Goal: Task Accomplishment & Management: Use online tool/utility

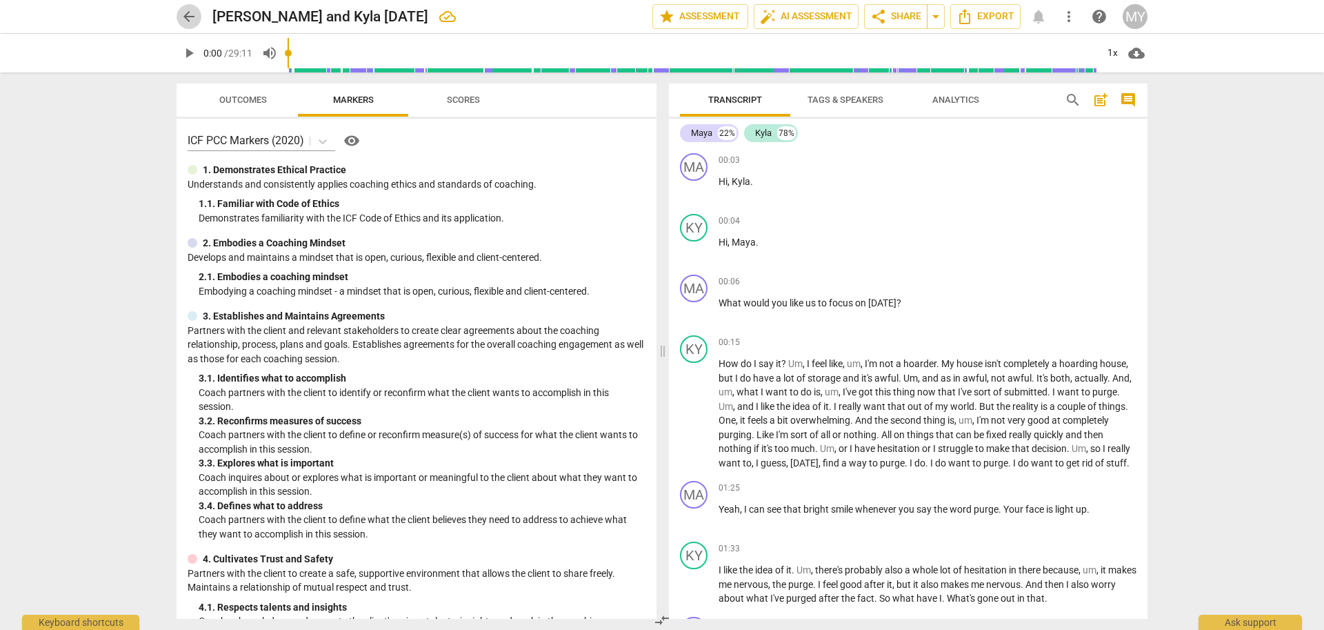
click at [185, 12] on span "arrow_back" at bounding box center [189, 16] width 17 height 17
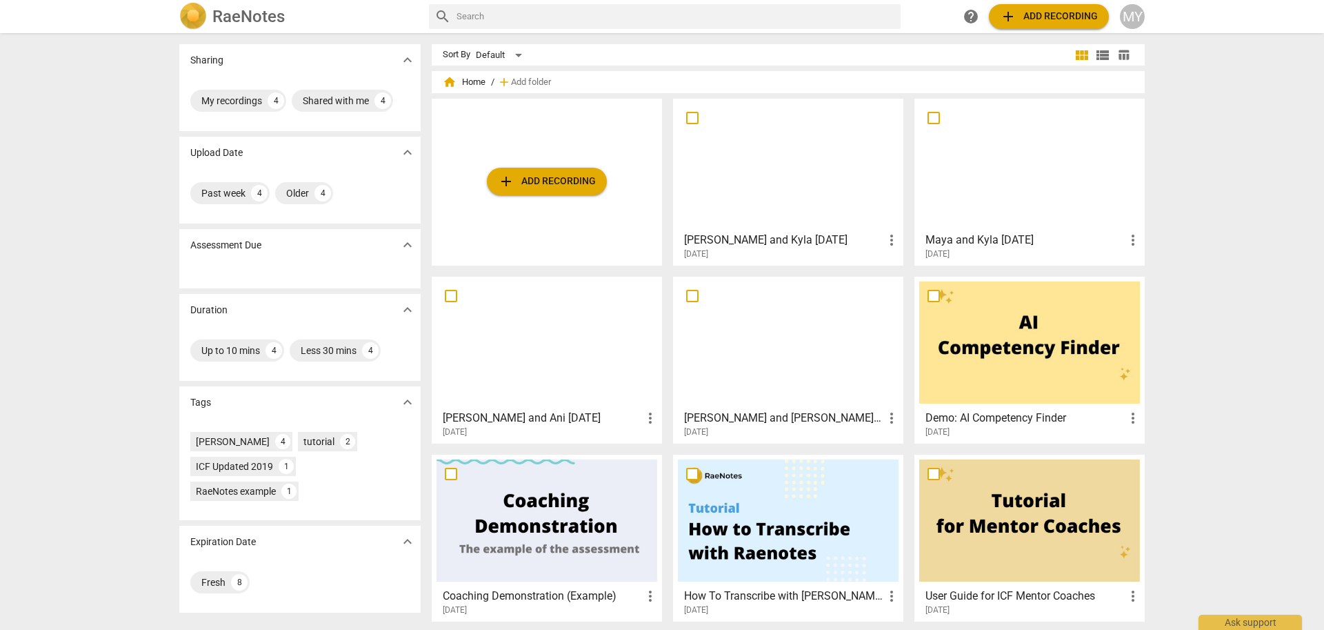
click at [1017, 183] on div at bounding box center [1029, 164] width 221 height 122
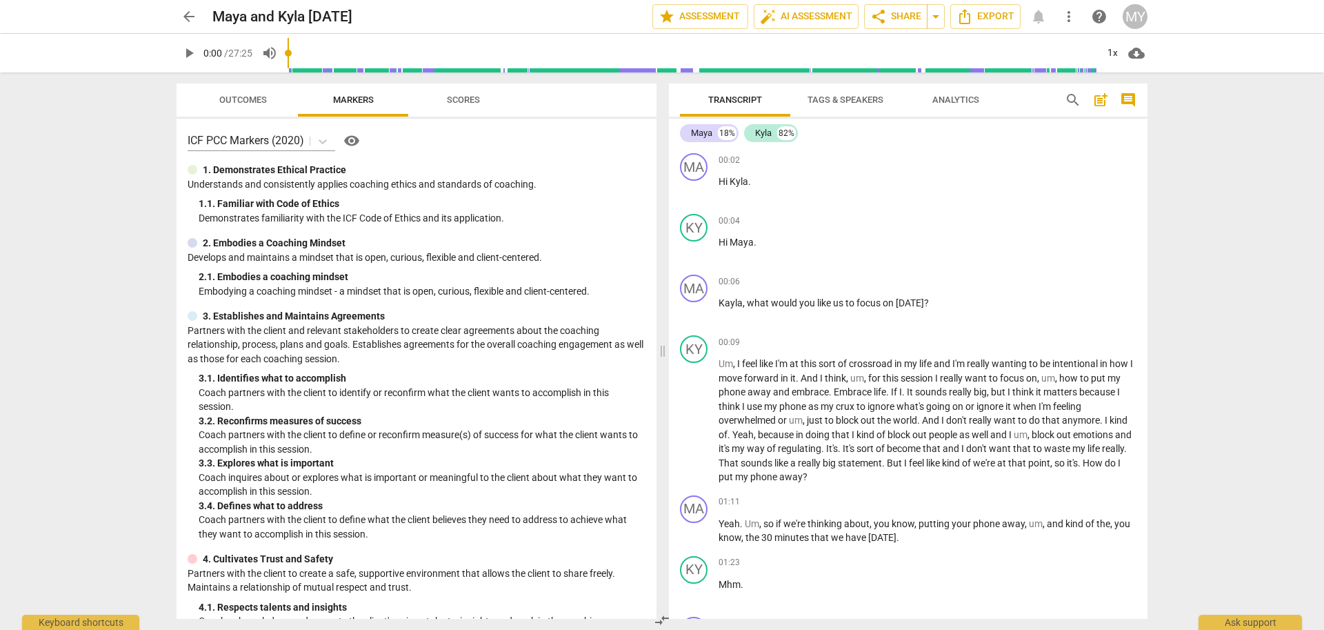
click at [959, 101] on span "Analytics" at bounding box center [955, 99] width 47 height 10
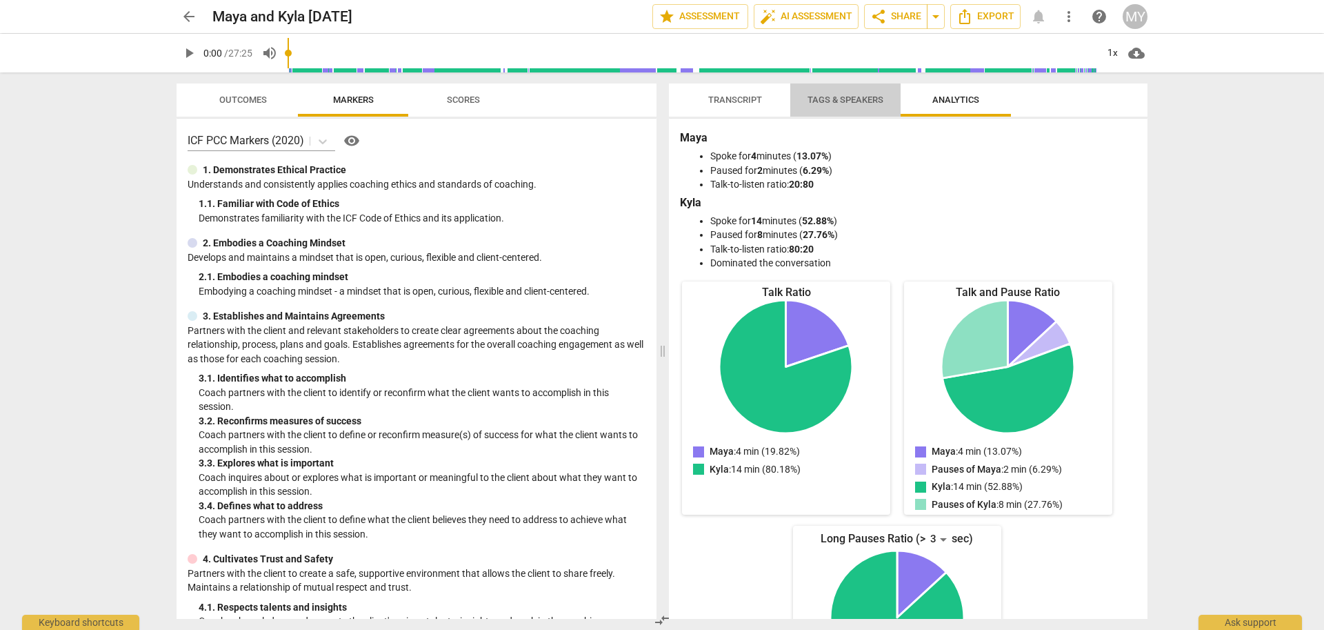
click at [841, 105] on span "Tags & Speakers" at bounding box center [845, 100] width 109 height 19
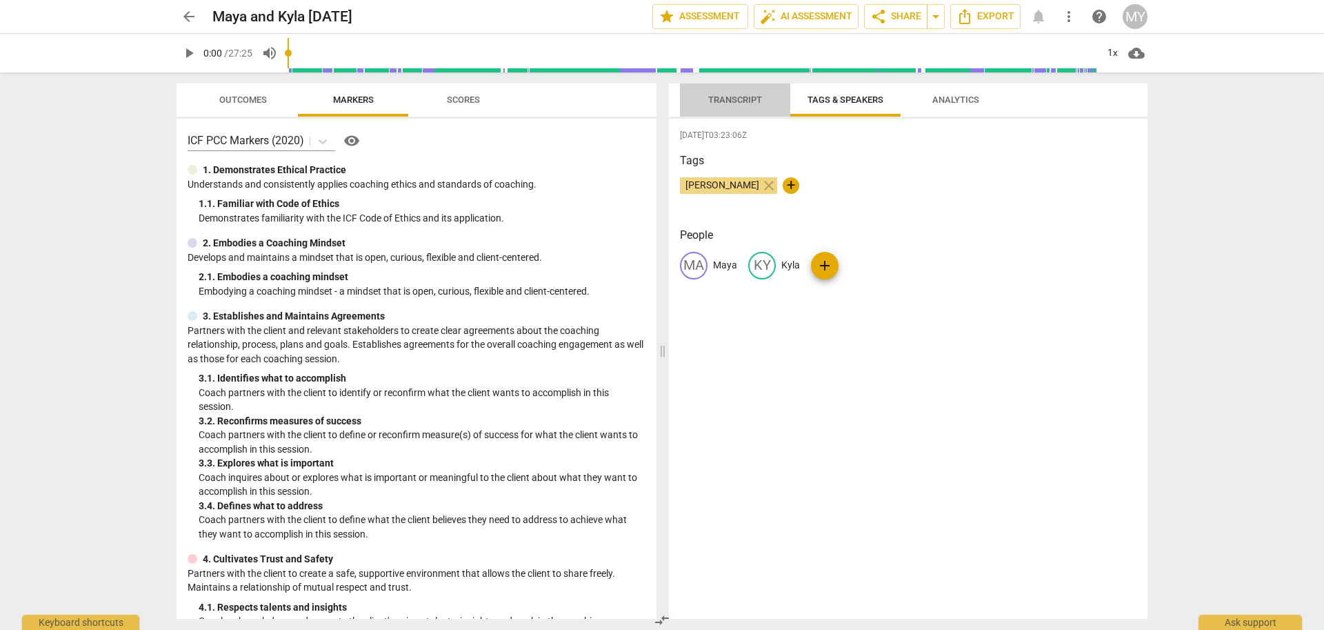
click at [743, 101] on span "Transcript" at bounding box center [735, 99] width 54 height 10
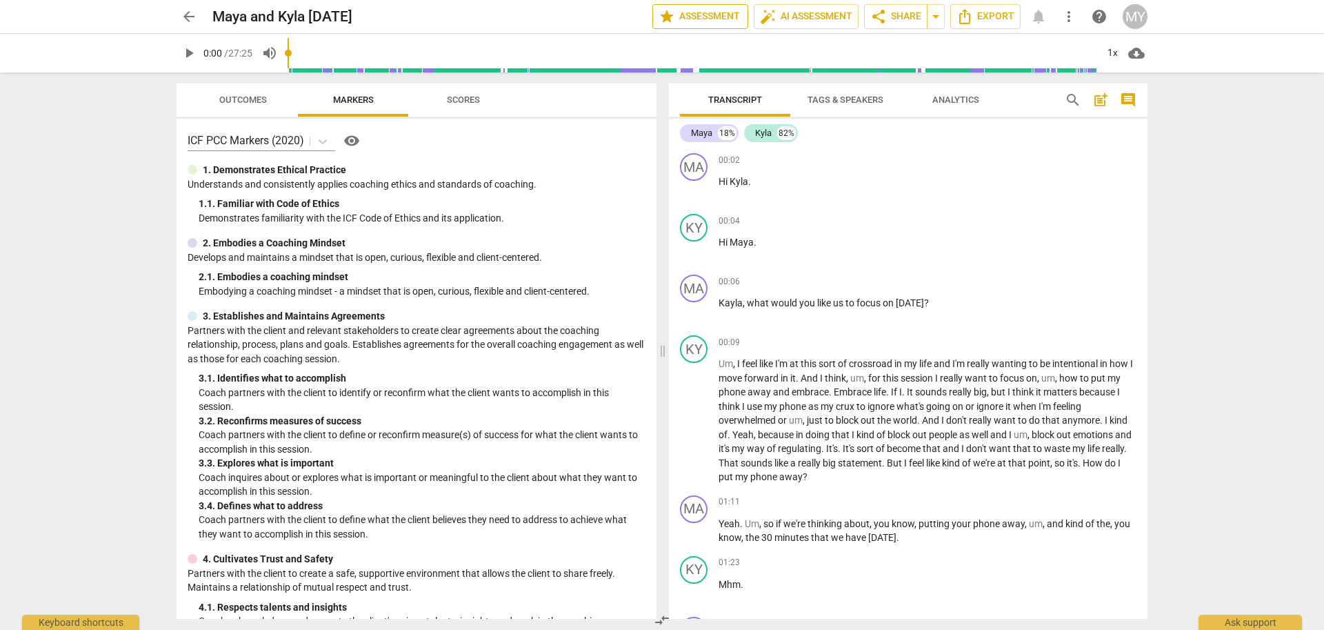
click at [714, 14] on span "star Assessment" at bounding box center [700, 16] width 83 height 17
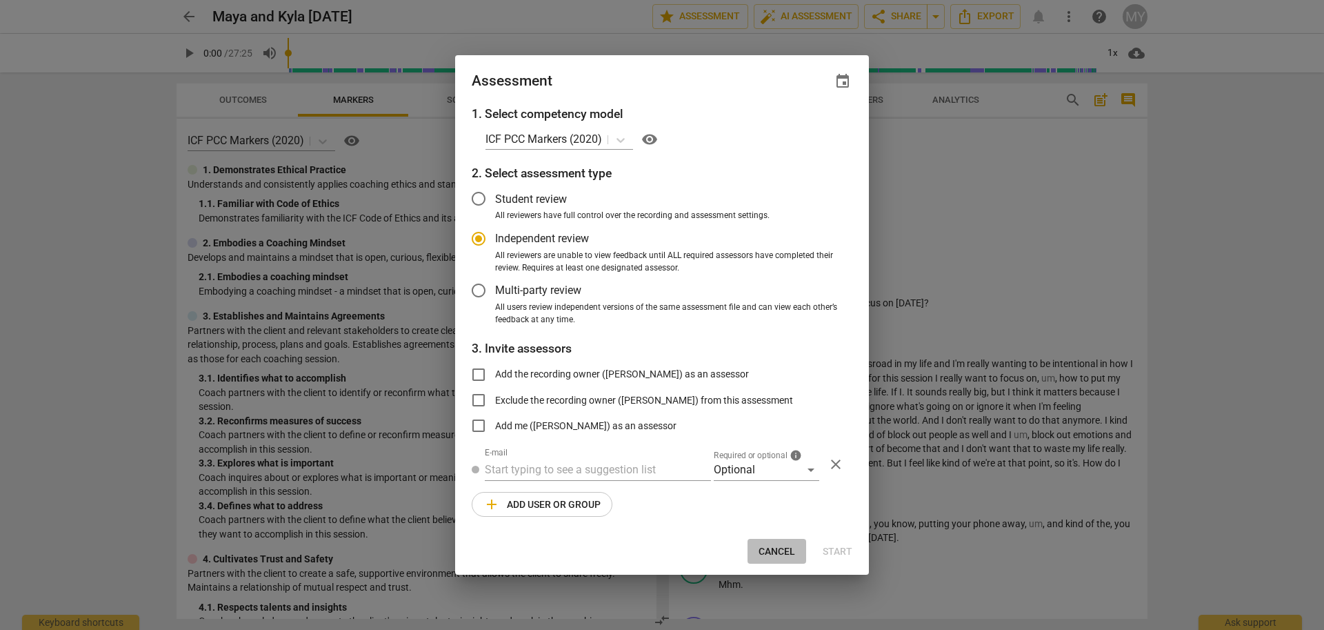
click at [791, 546] on span "Cancel" at bounding box center [777, 552] width 37 height 14
radio input "false"
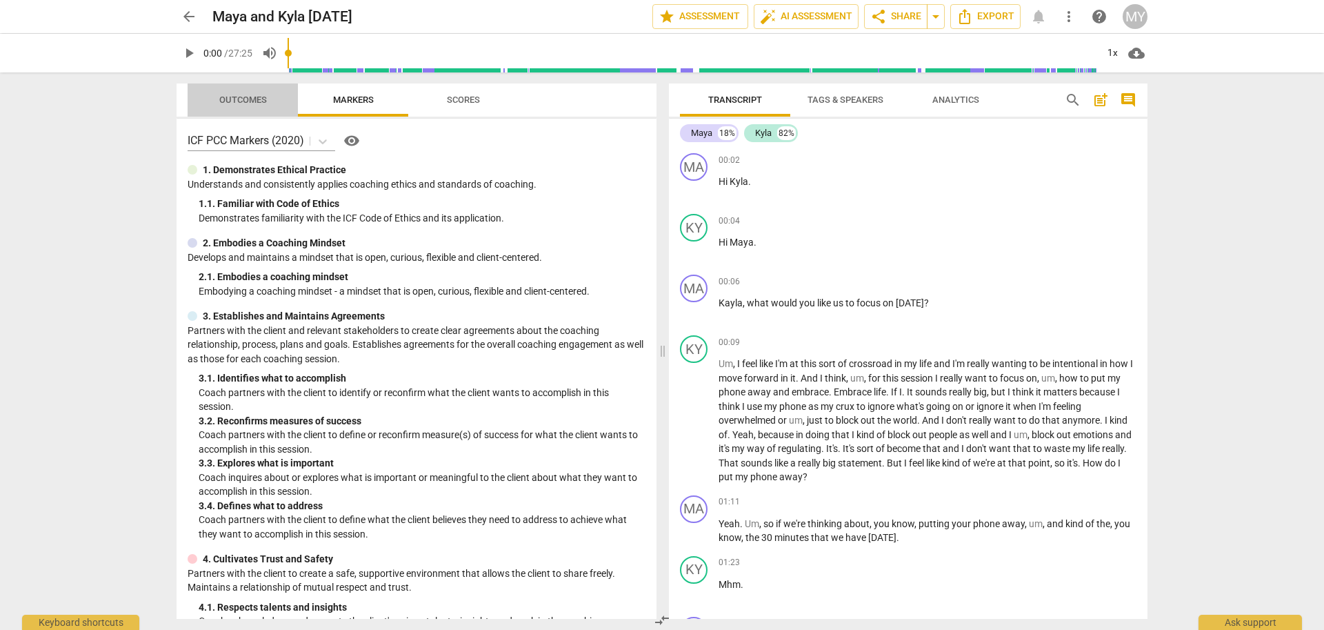
click at [230, 91] on span "Outcomes" at bounding box center [243, 100] width 81 height 19
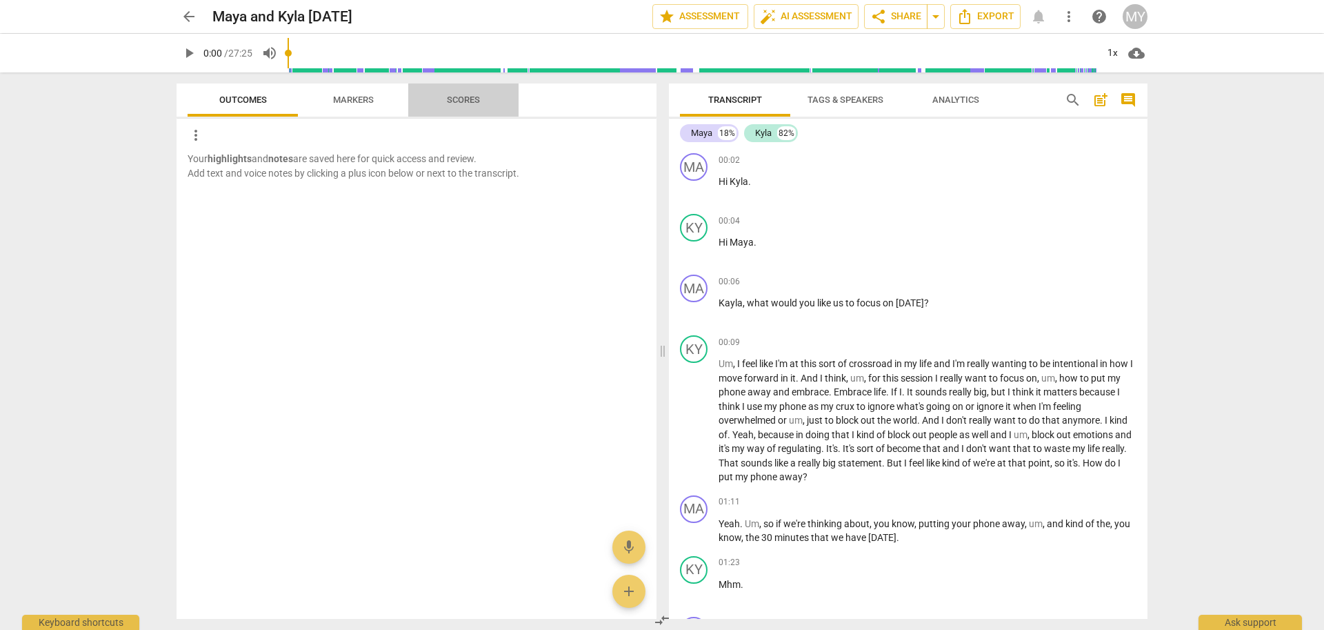
click at [471, 92] on span "Scores" at bounding box center [463, 100] width 66 height 19
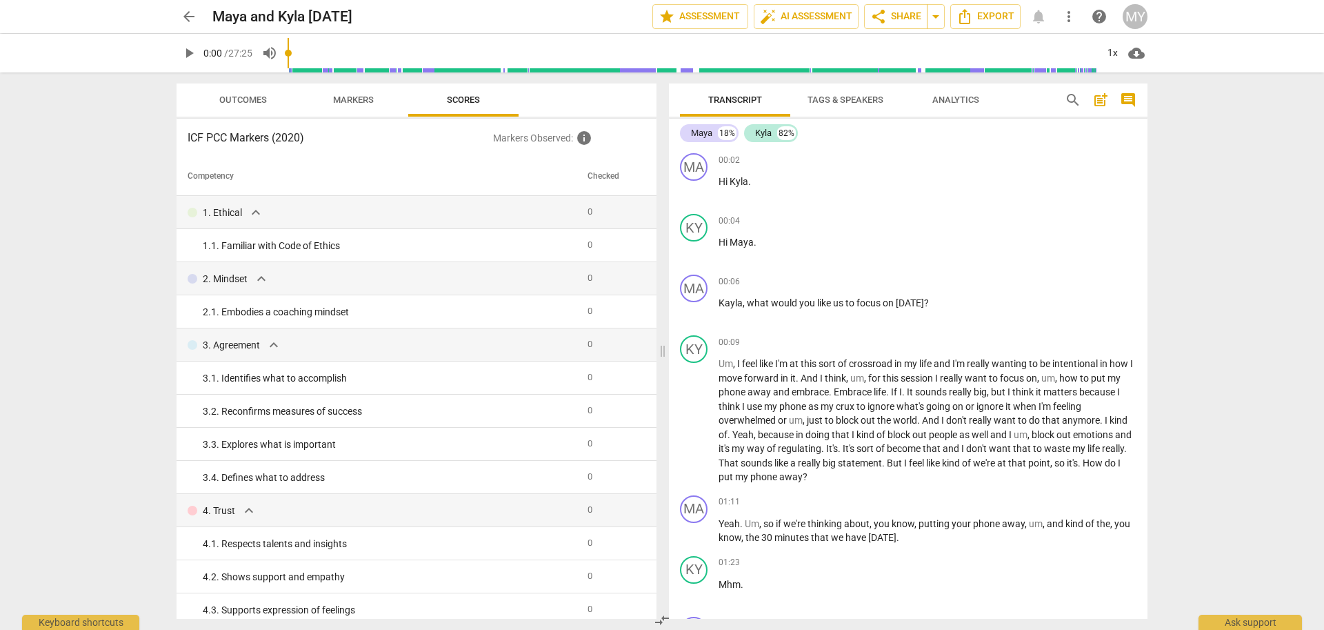
click at [345, 97] on span "Markers" at bounding box center [353, 99] width 41 height 10
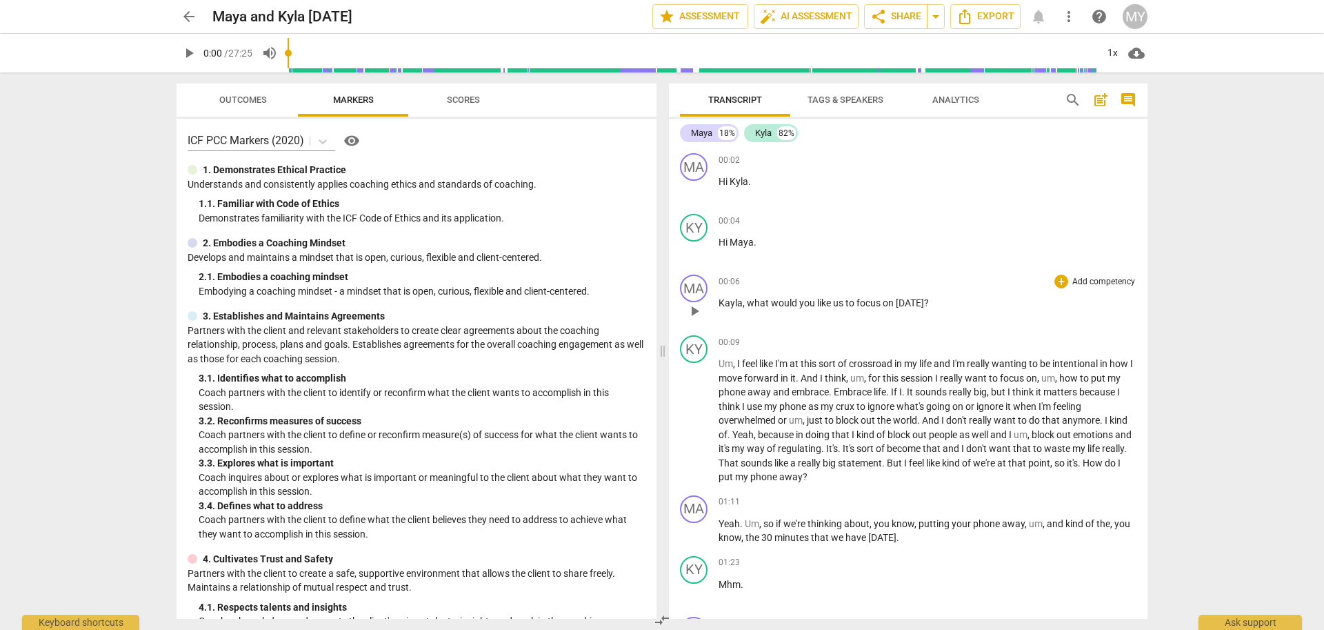
click at [1107, 281] on p "Add competency" at bounding box center [1104, 282] width 66 height 12
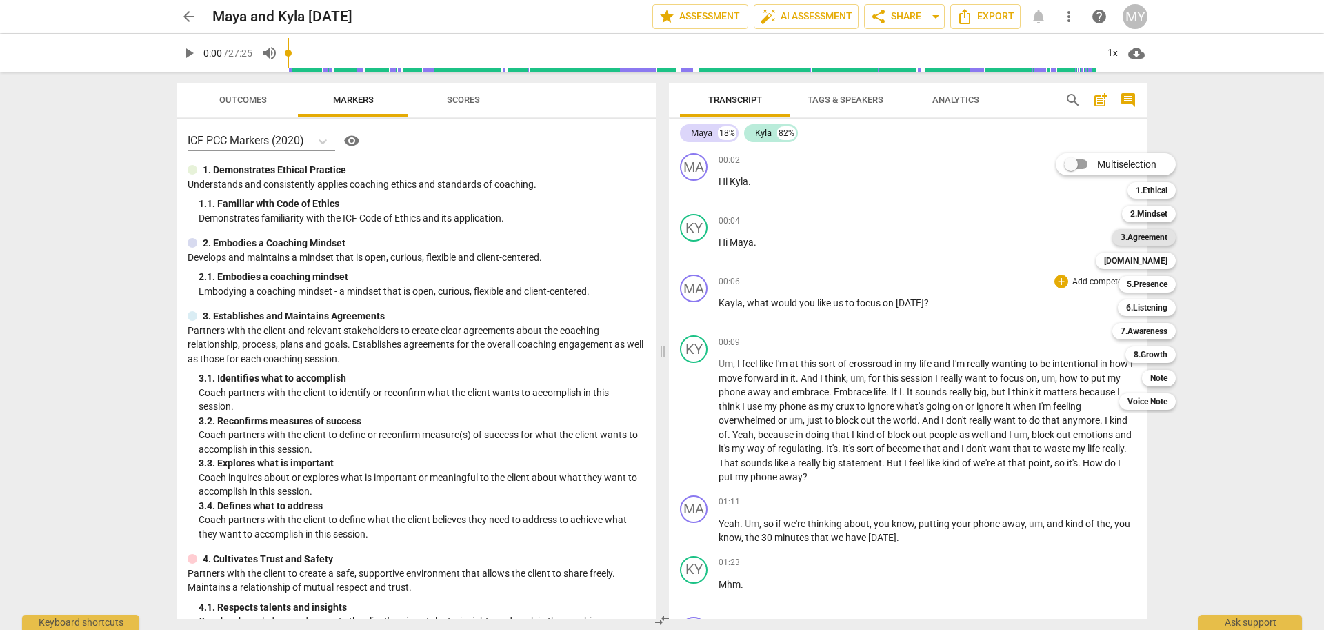
click at [1152, 237] on b "3.Agreement" at bounding box center [1144, 237] width 47 height 17
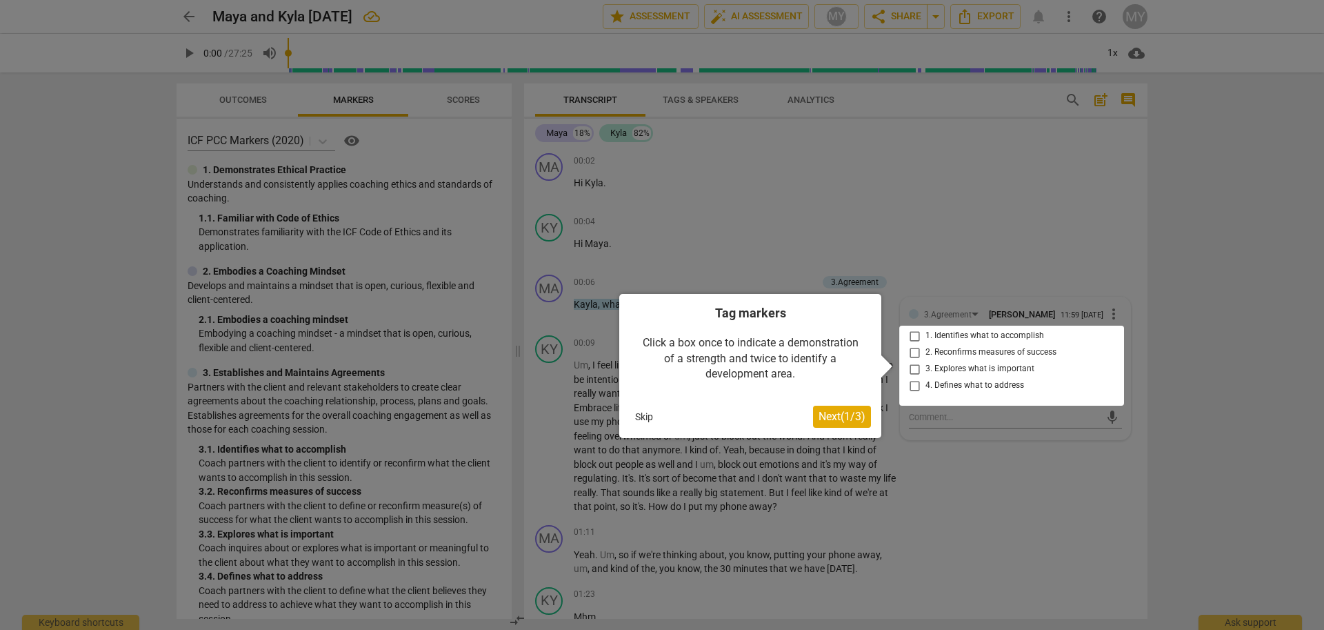
click at [912, 340] on div at bounding box center [1011, 365] width 225 height 80
click at [823, 422] on span "Next ( 1 / 3 )" at bounding box center [842, 416] width 47 height 13
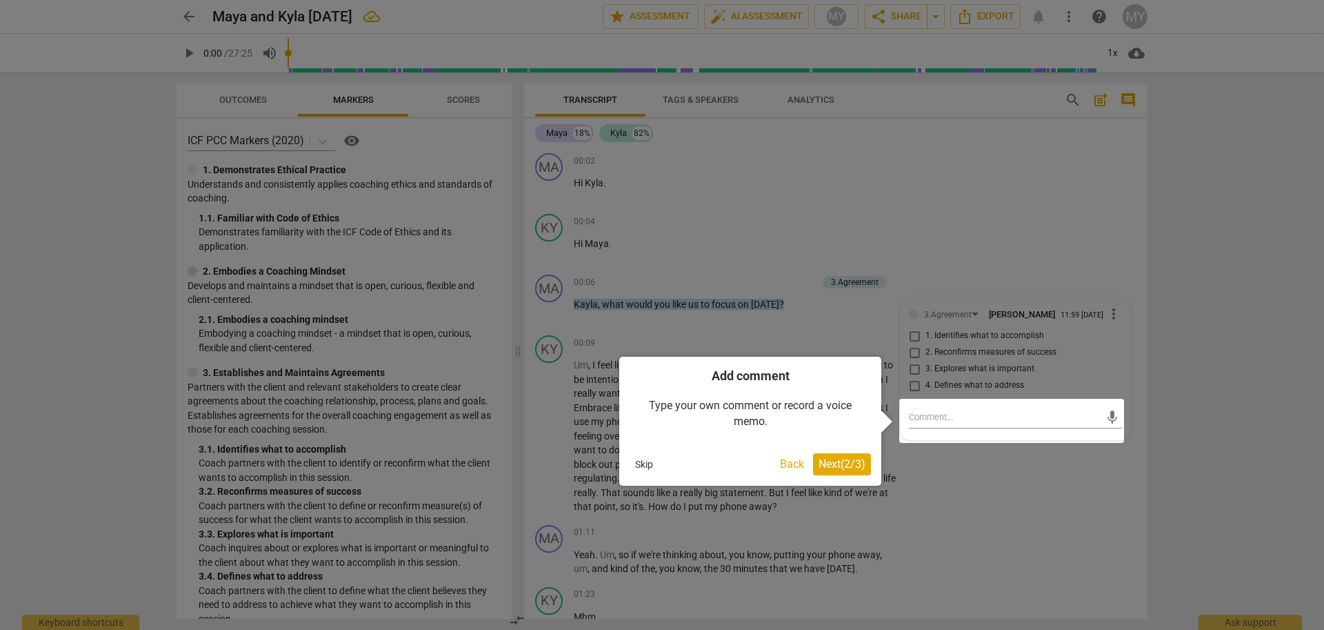
click at [838, 467] on span "Next ( 2 / 3 )" at bounding box center [842, 463] width 47 height 13
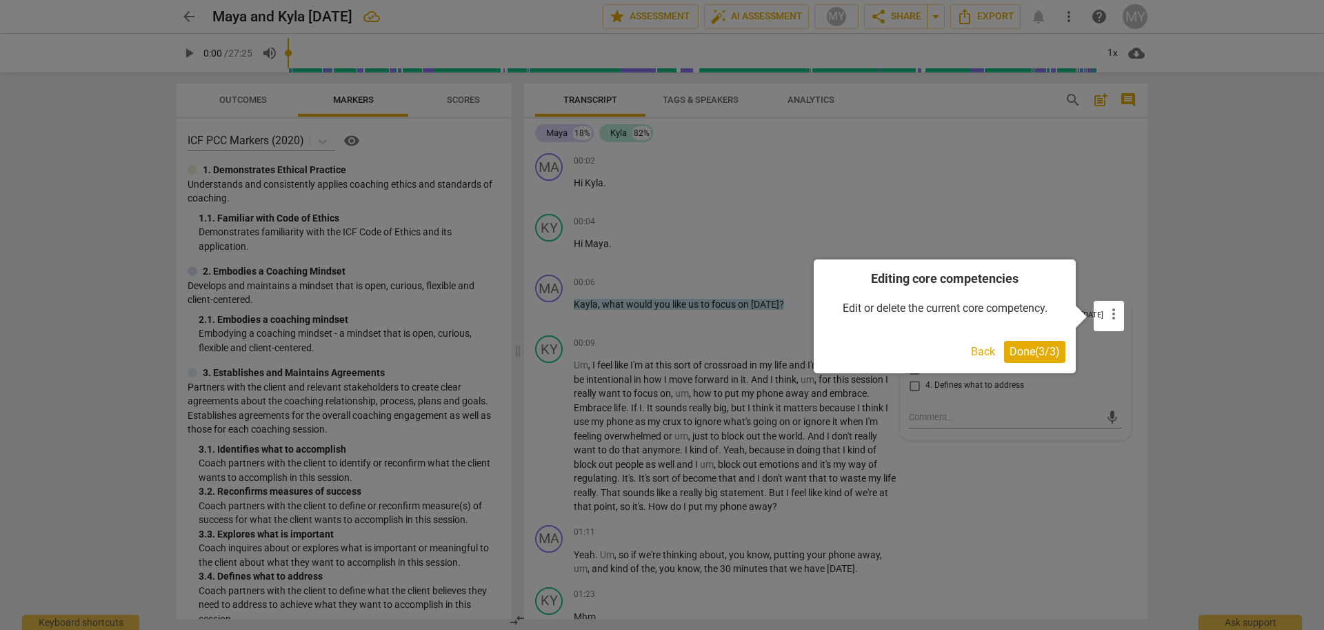
click at [1036, 354] on span "Done ( 3 / 3 )" at bounding box center [1035, 351] width 50 height 13
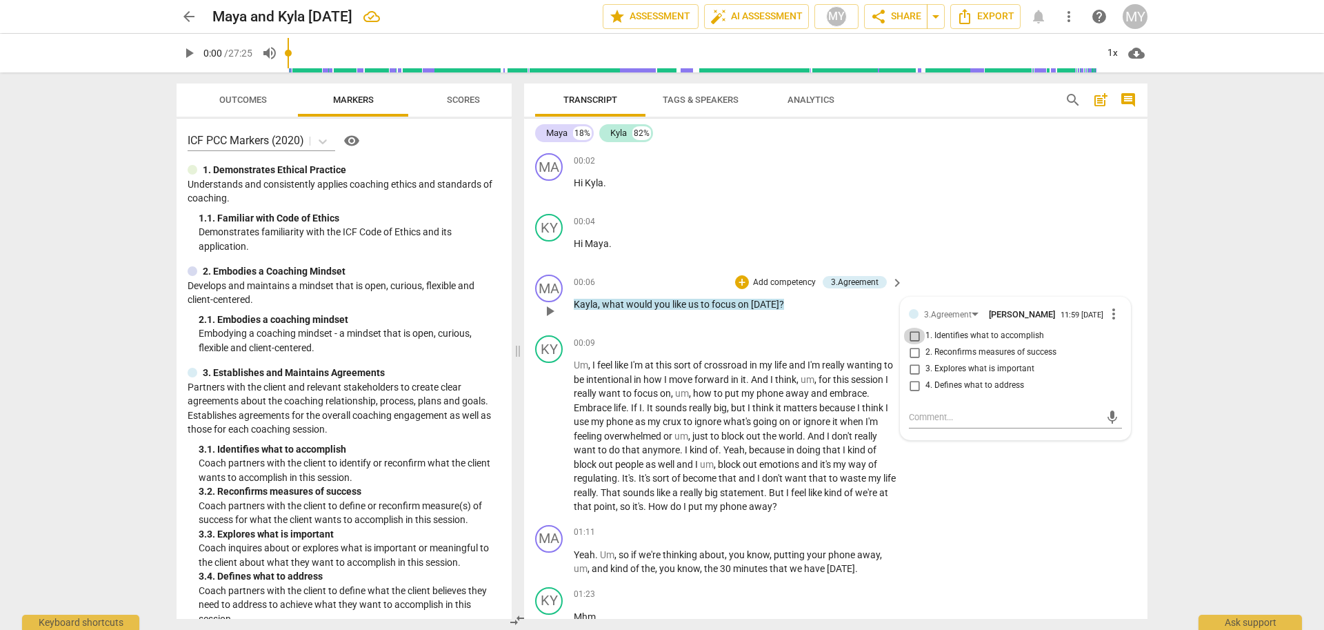
click at [912, 343] on input "1. Identifies what to accomplish" at bounding box center [914, 336] width 22 height 17
checkbox input "true"
click at [188, 50] on span "play_arrow" at bounding box center [189, 53] width 17 height 17
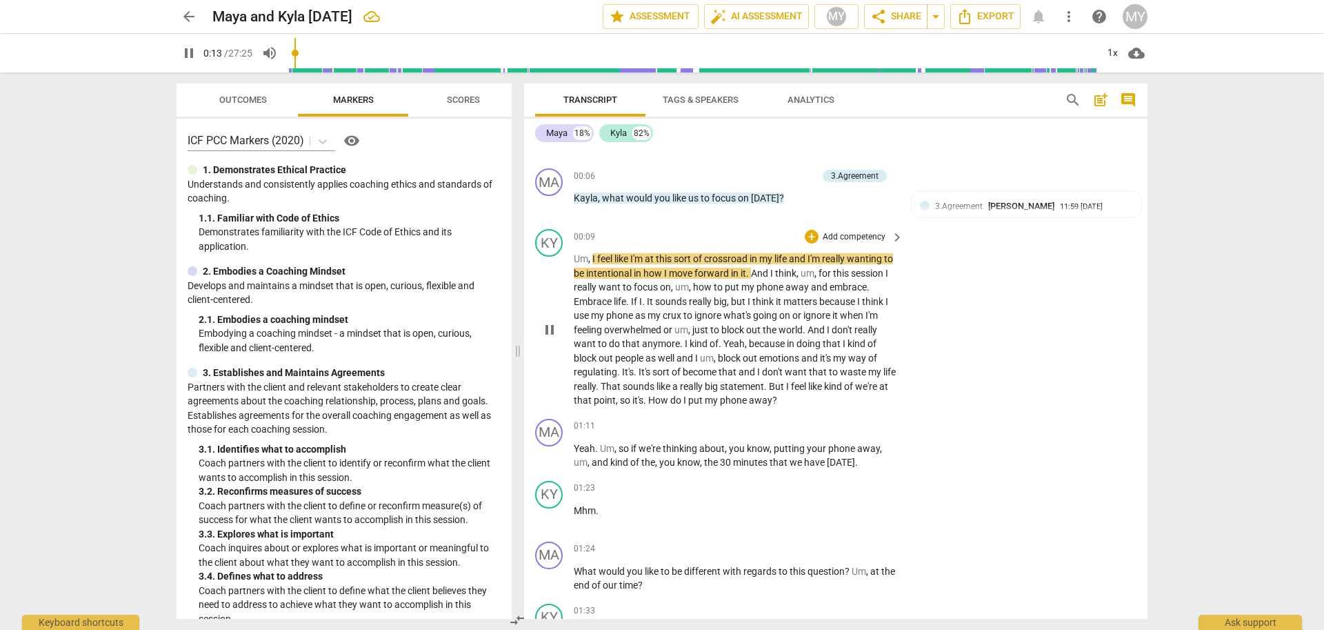
scroll to position [108, 0]
click at [1113, 56] on div "1x" at bounding box center [1112, 53] width 26 height 22
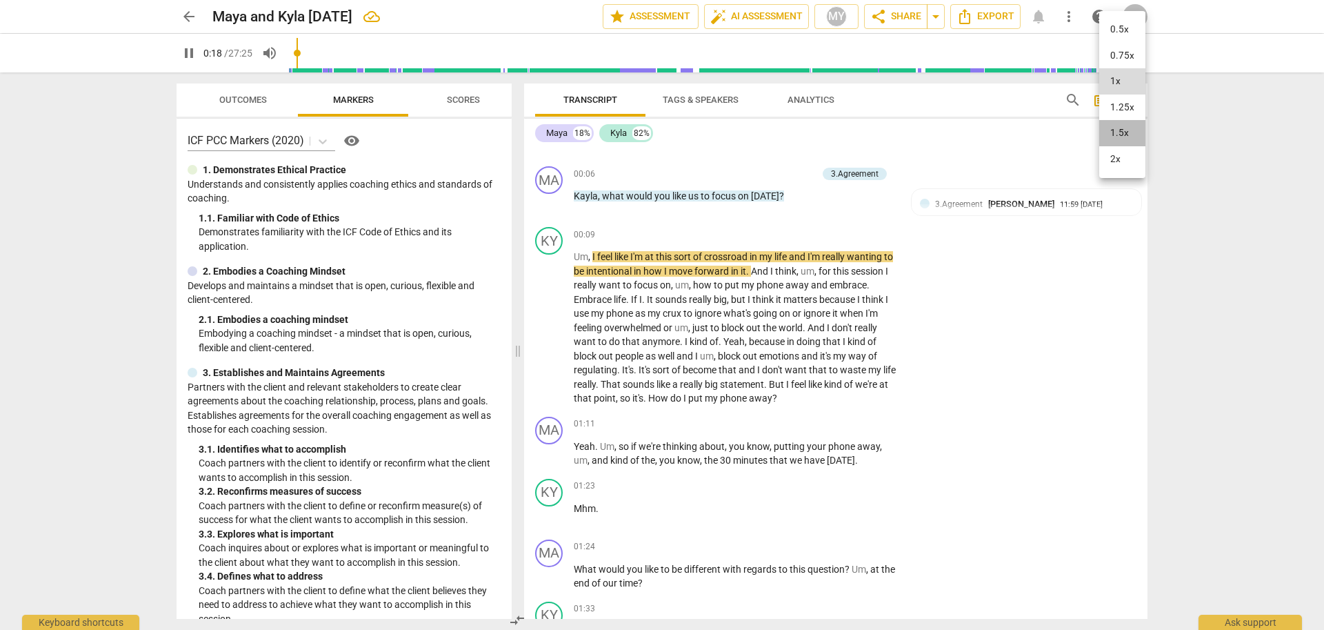
click at [1127, 137] on li "1.5x" at bounding box center [1122, 133] width 46 height 26
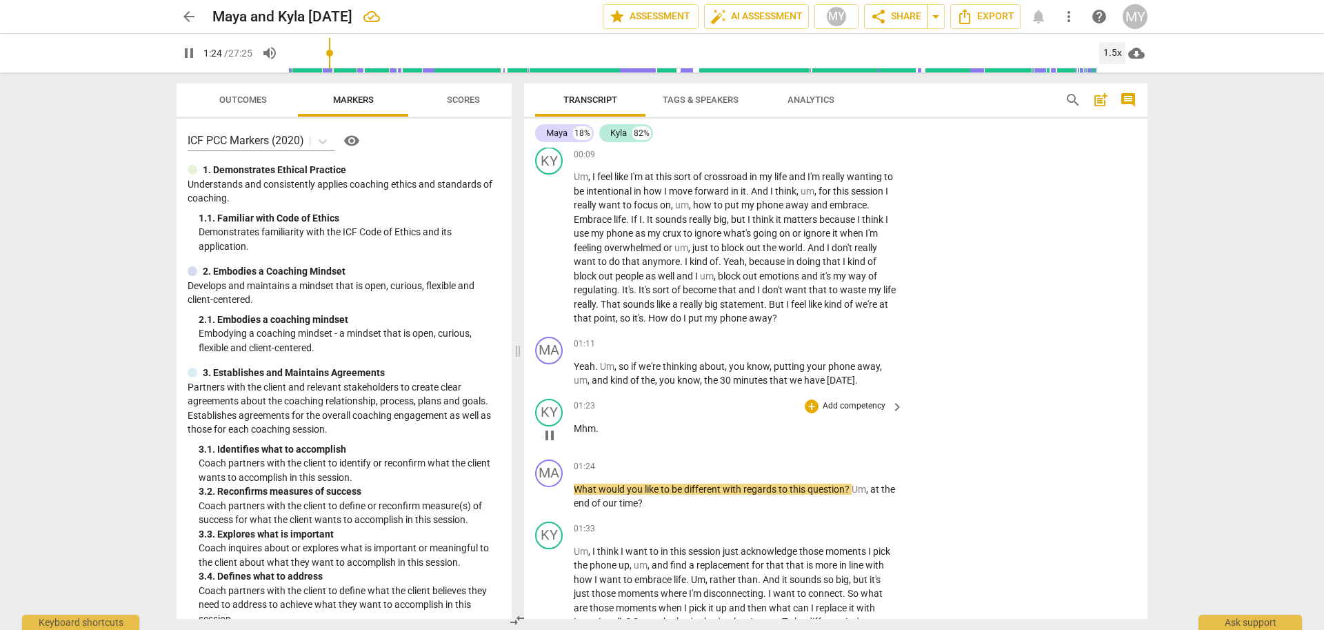
scroll to position [192, 0]
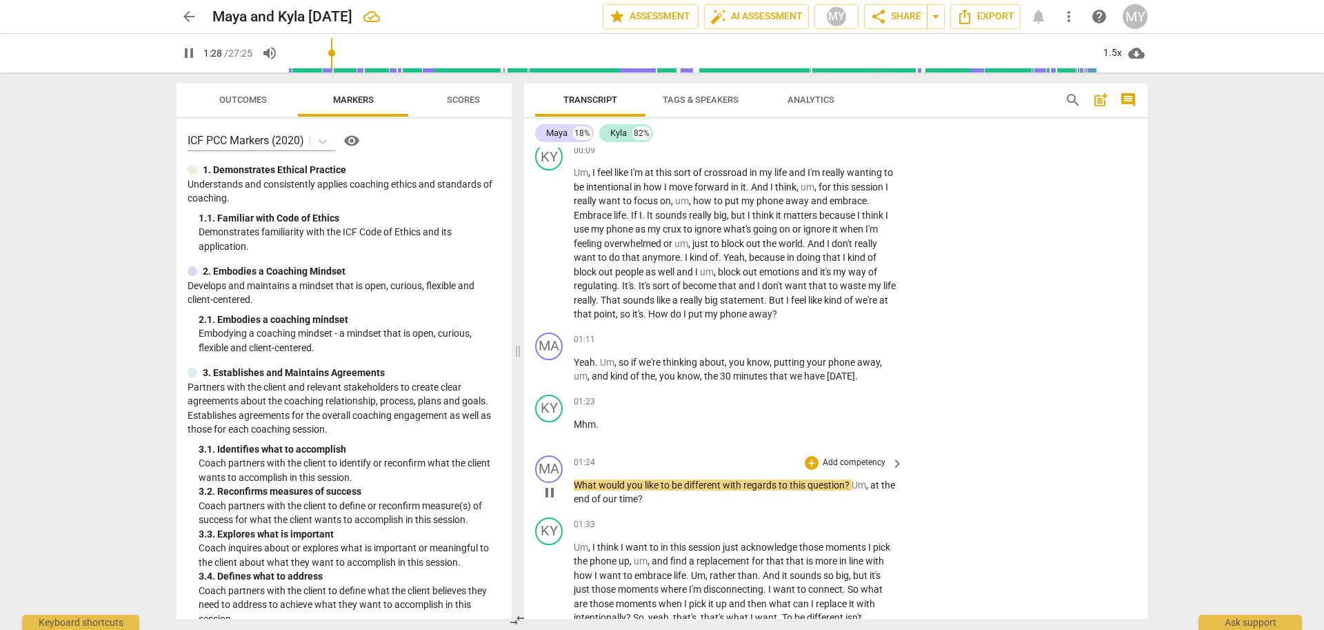
click at [839, 461] on p "Add competency" at bounding box center [854, 462] width 66 height 12
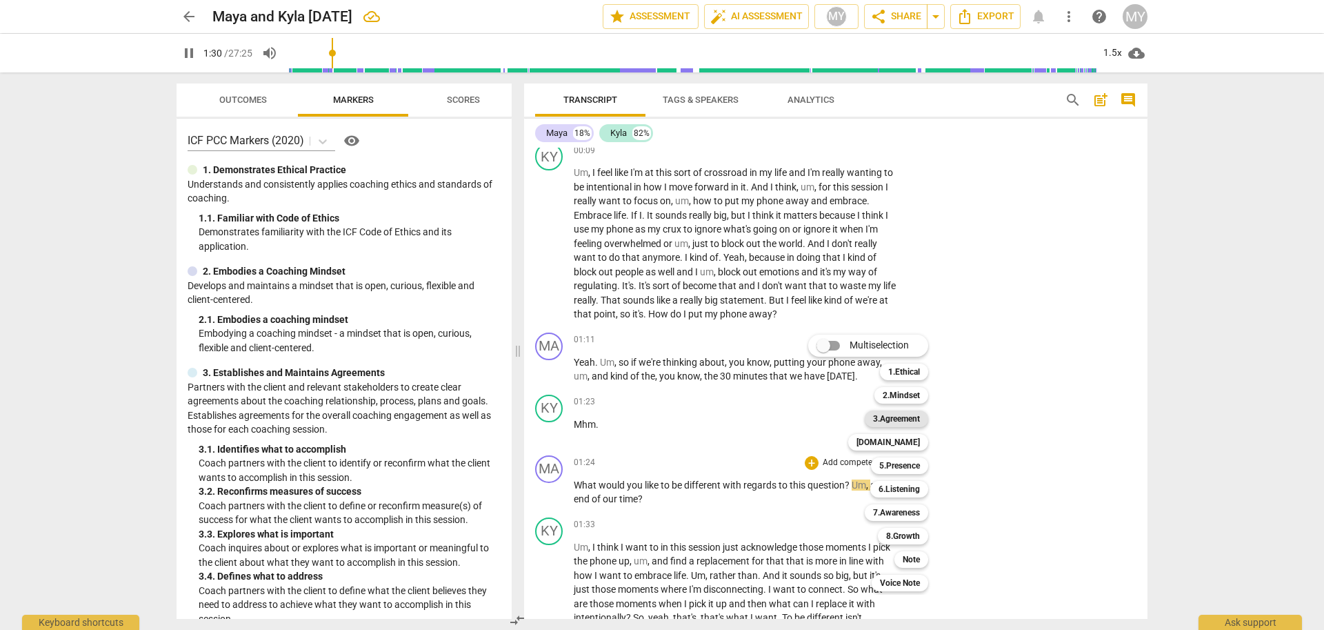
click at [910, 416] on b "3.Agreement" at bounding box center [896, 418] width 47 height 17
type input "91"
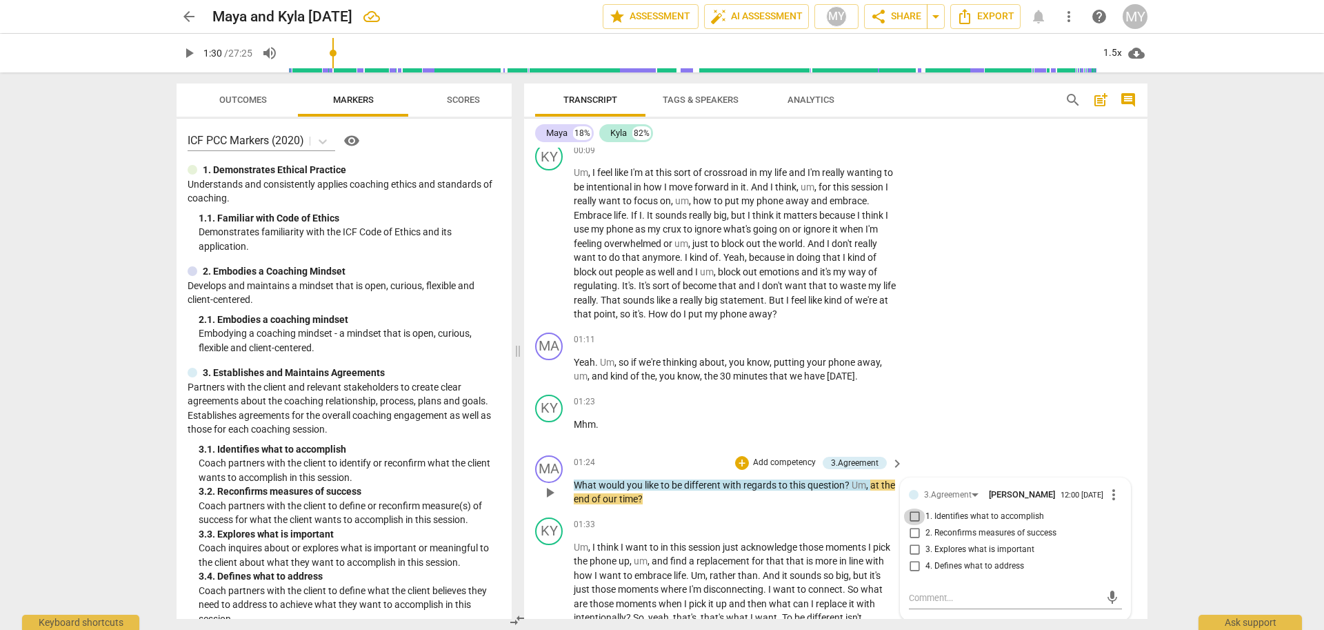
click at [914, 521] on input "1. Identifies what to accomplish" at bounding box center [914, 516] width 22 height 17
checkbox input "true"
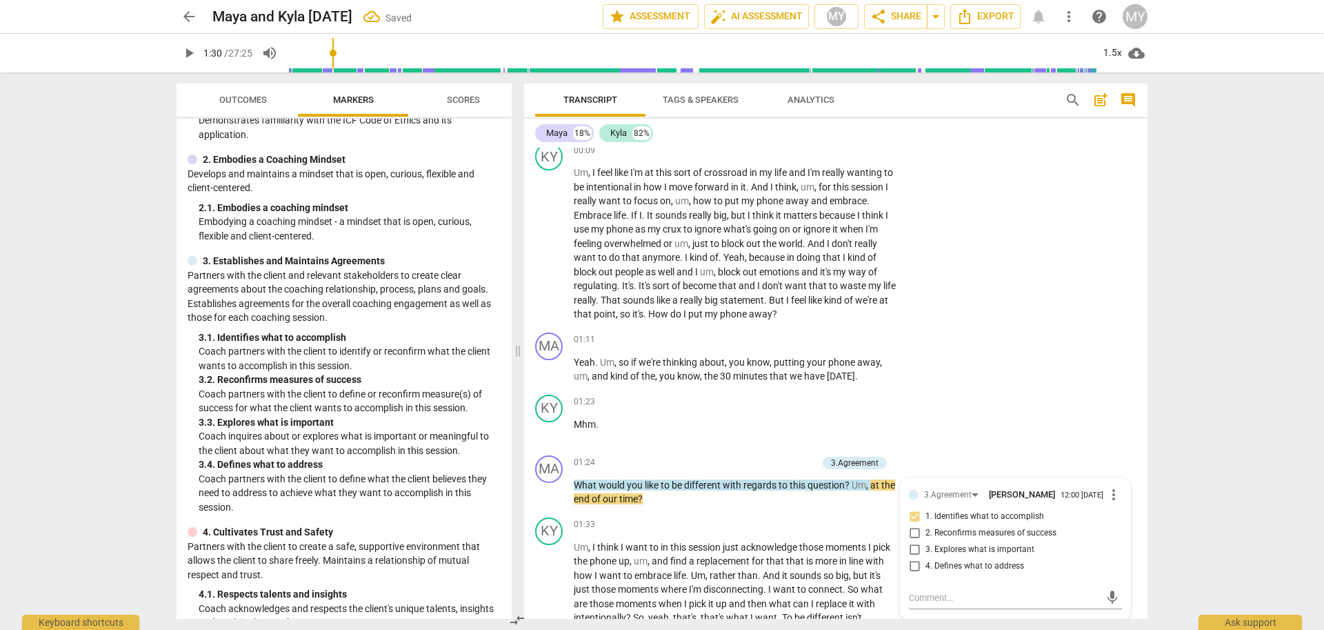
scroll to position [114, 0]
click at [190, 57] on span "play_arrow" at bounding box center [189, 53] width 17 height 17
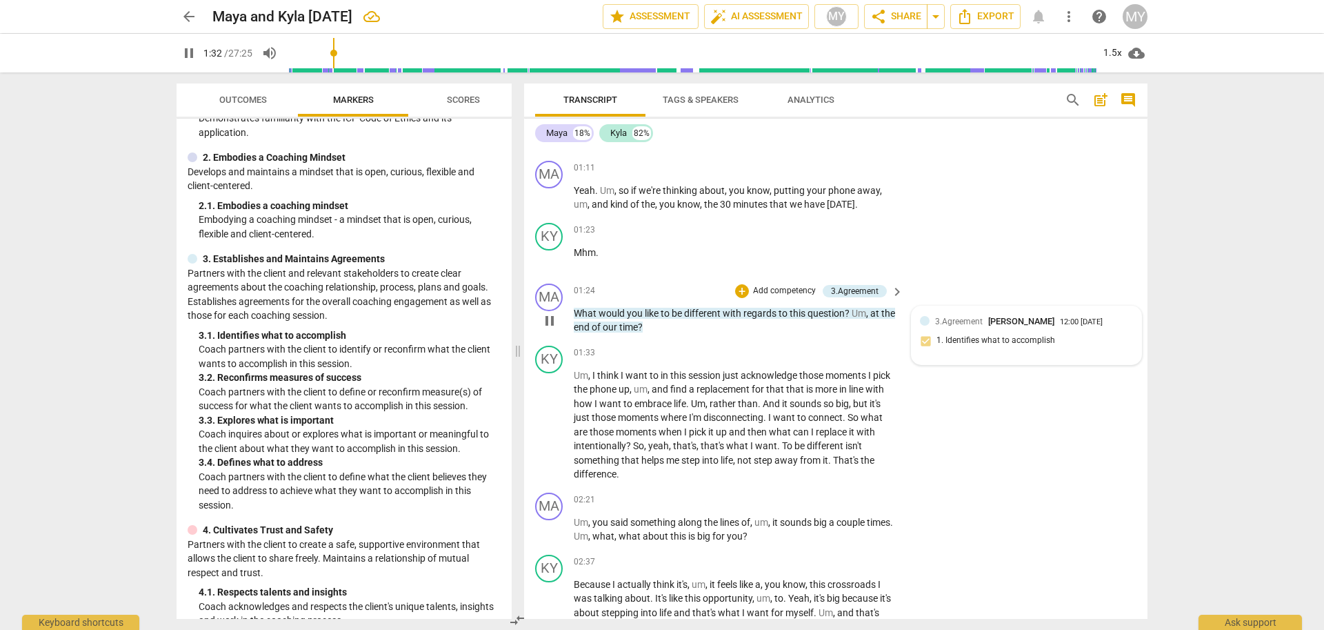
scroll to position [384, 0]
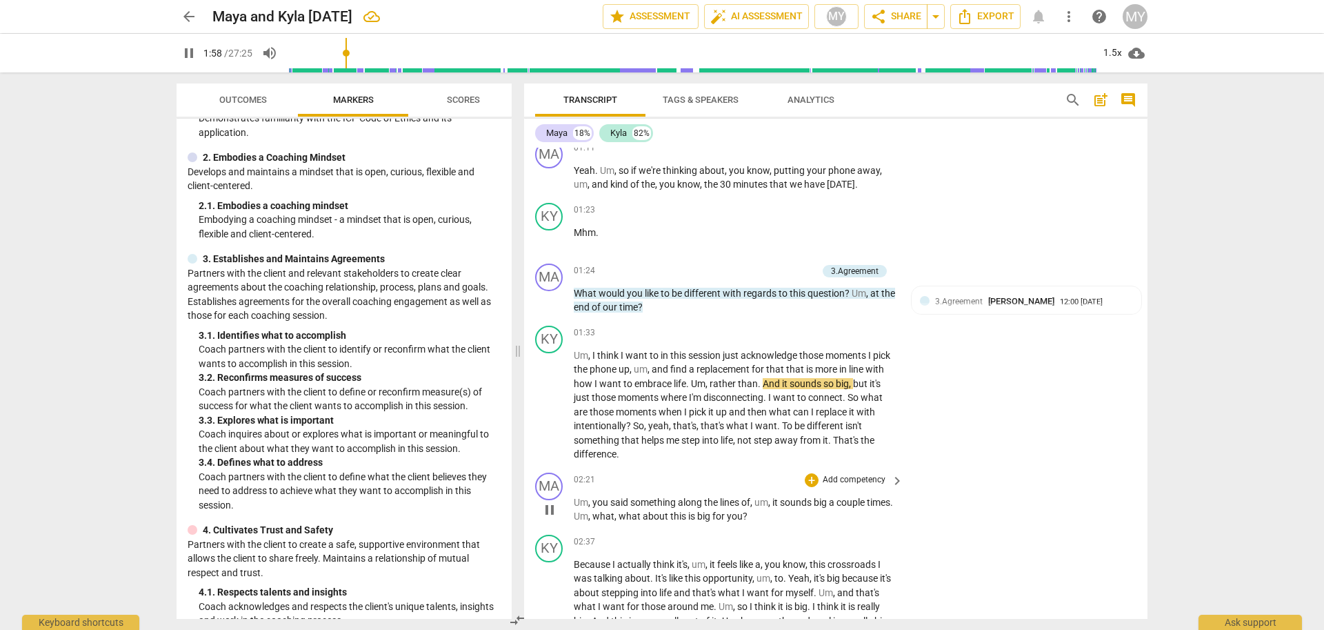
click at [852, 478] on p "Add competency" at bounding box center [854, 480] width 66 height 12
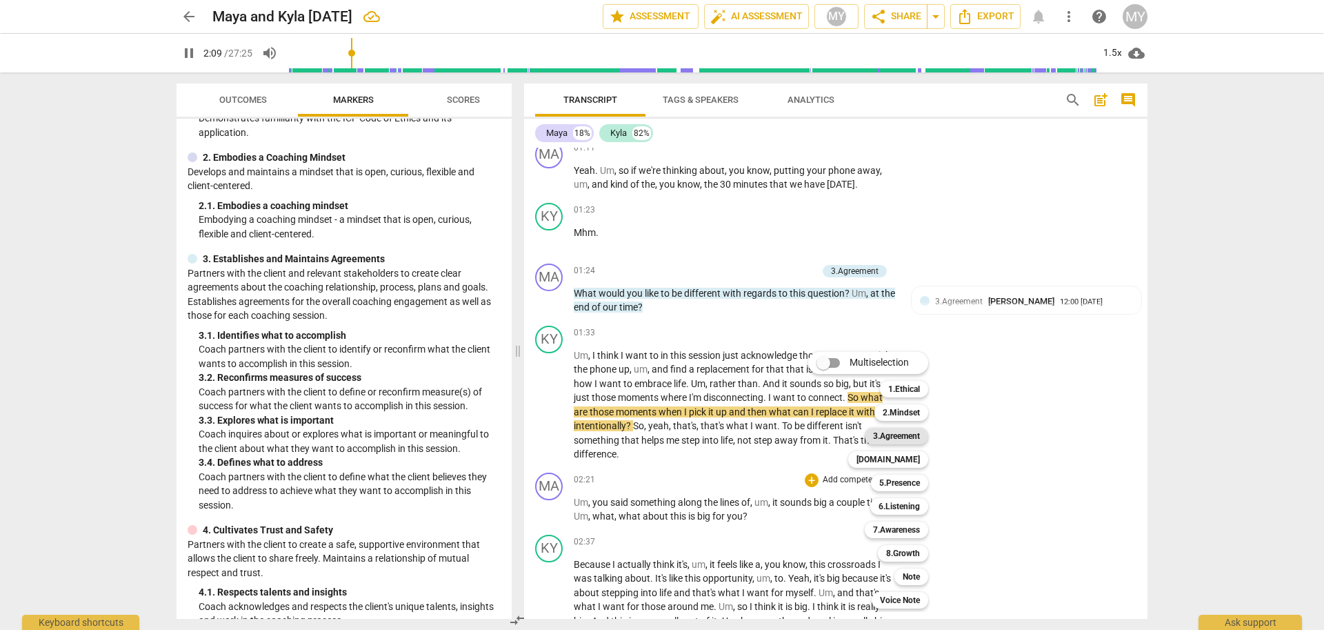
click at [899, 434] on b "3.Agreement" at bounding box center [896, 436] width 47 height 17
type input "130"
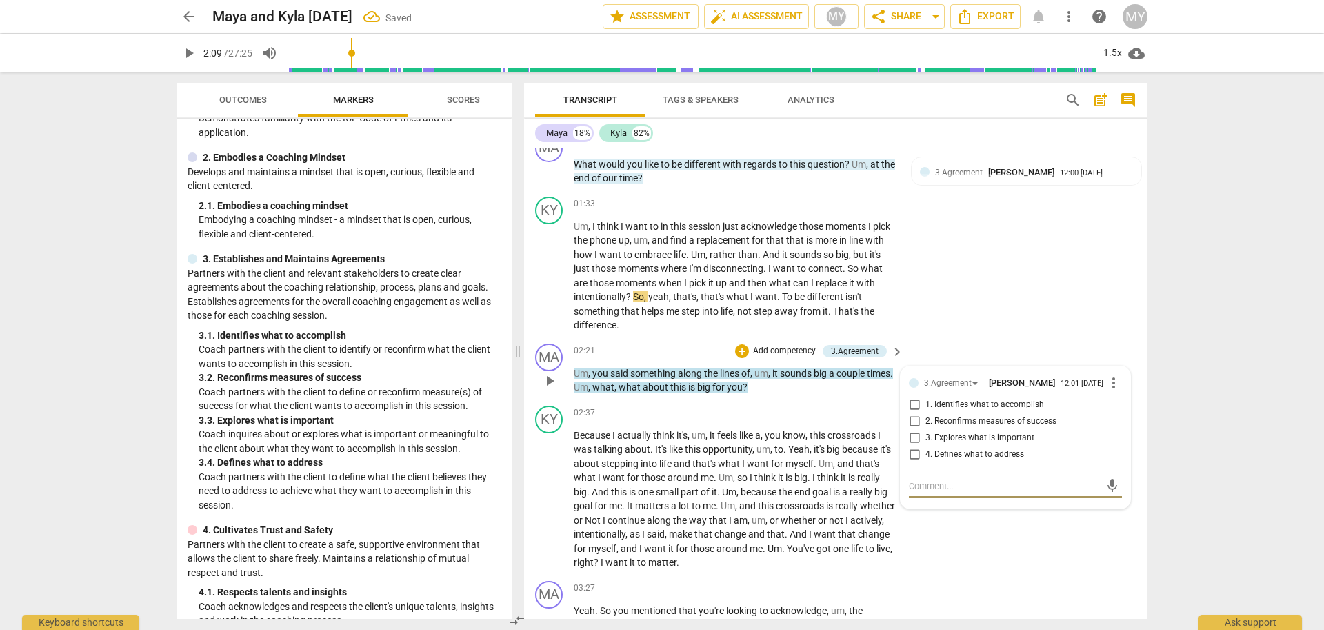
scroll to position [516, 0]
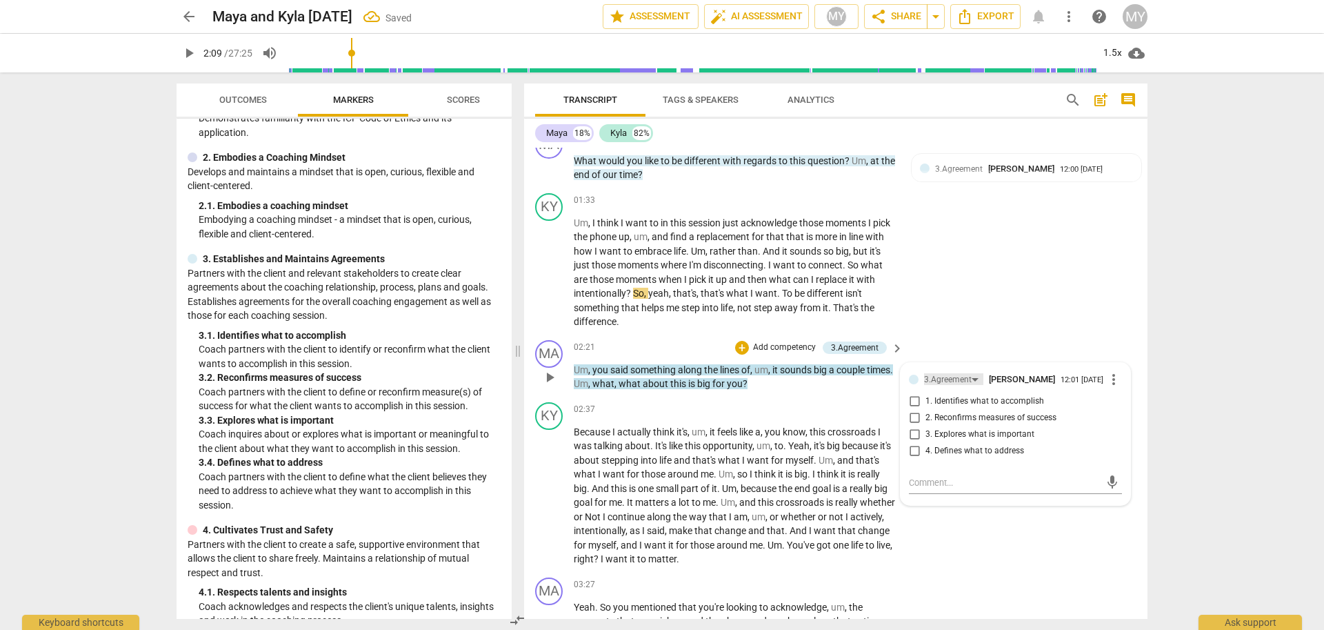
click at [959, 379] on div "3.Agreement" at bounding box center [948, 379] width 48 height 13
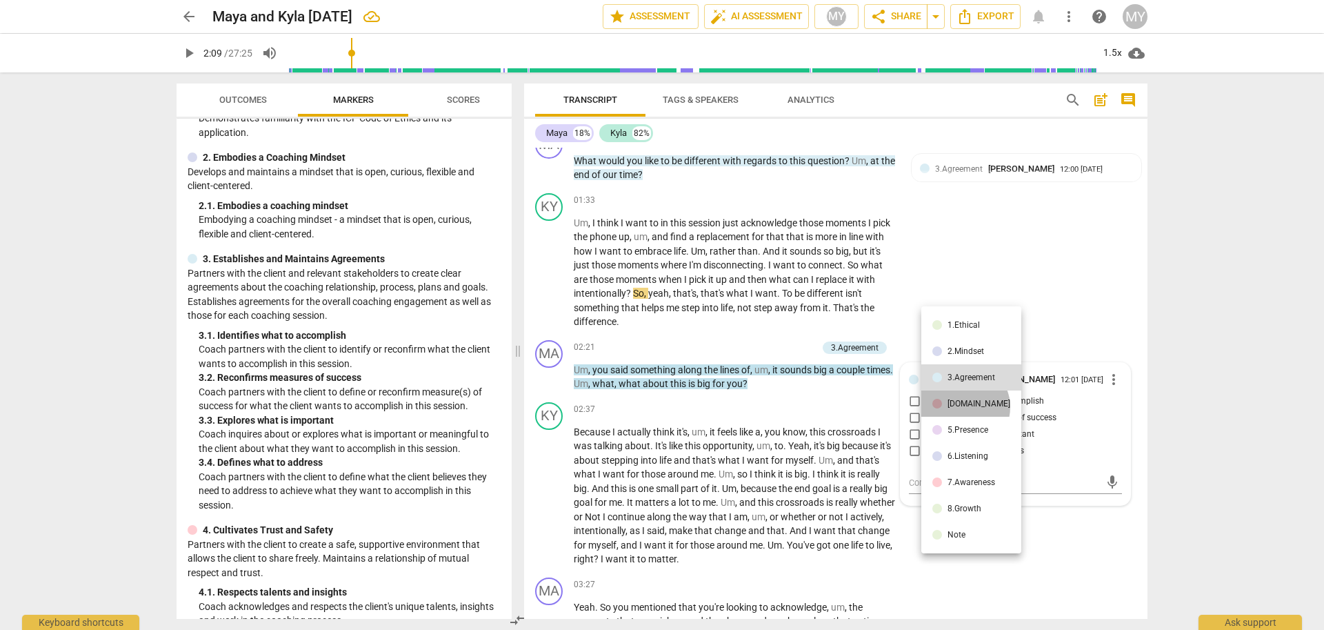
click at [963, 407] on div "[DOMAIN_NAME]" at bounding box center [978, 403] width 63 height 8
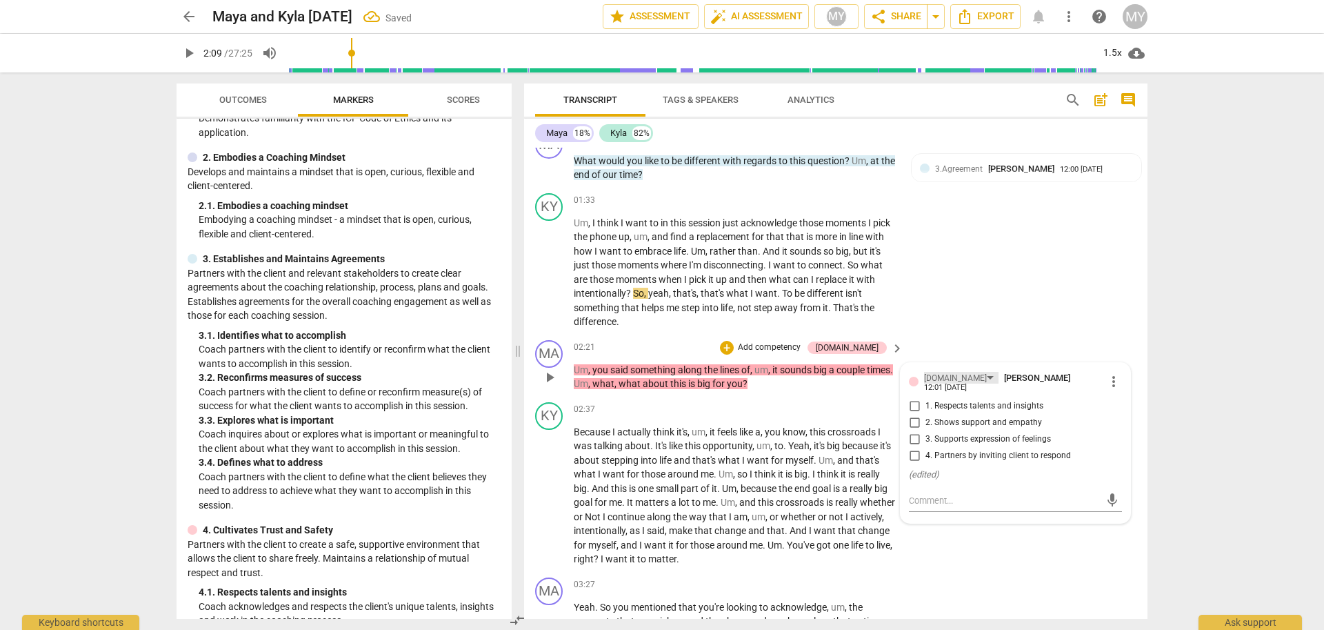
click at [947, 381] on div "[DOMAIN_NAME]" at bounding box center [961, 378] width 74 height 12
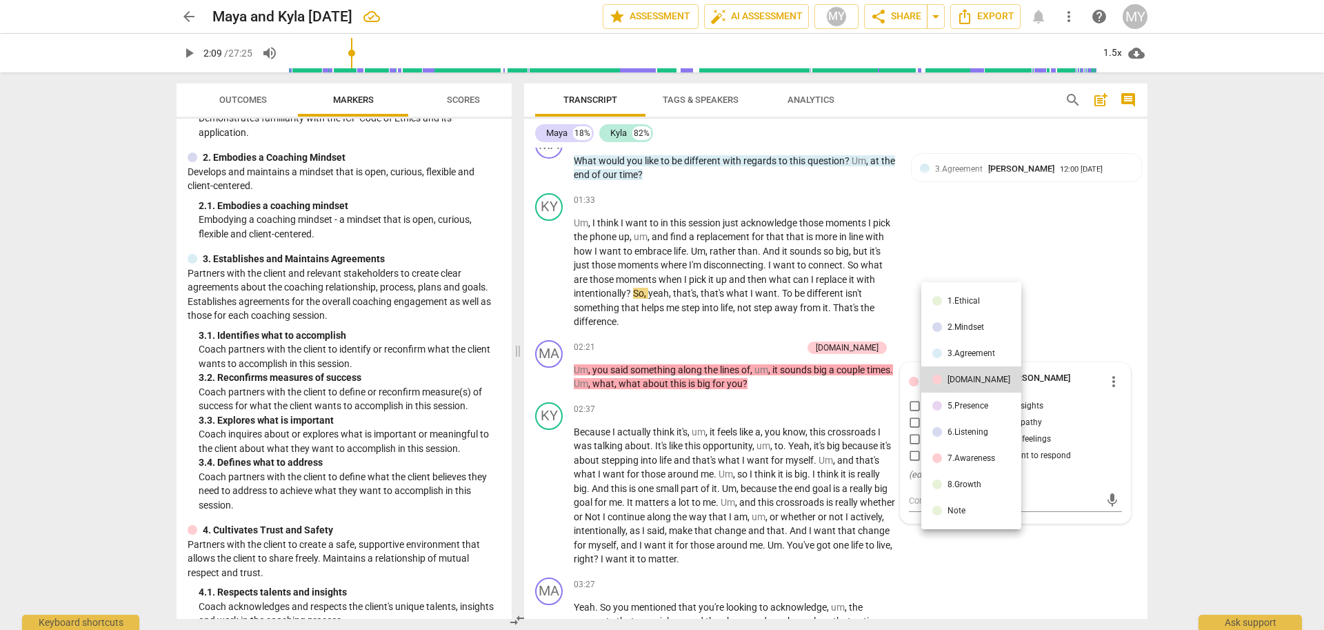
click at [954, 412] on li "5.Presence" at bounding box center [971, 405] width 100 height 26
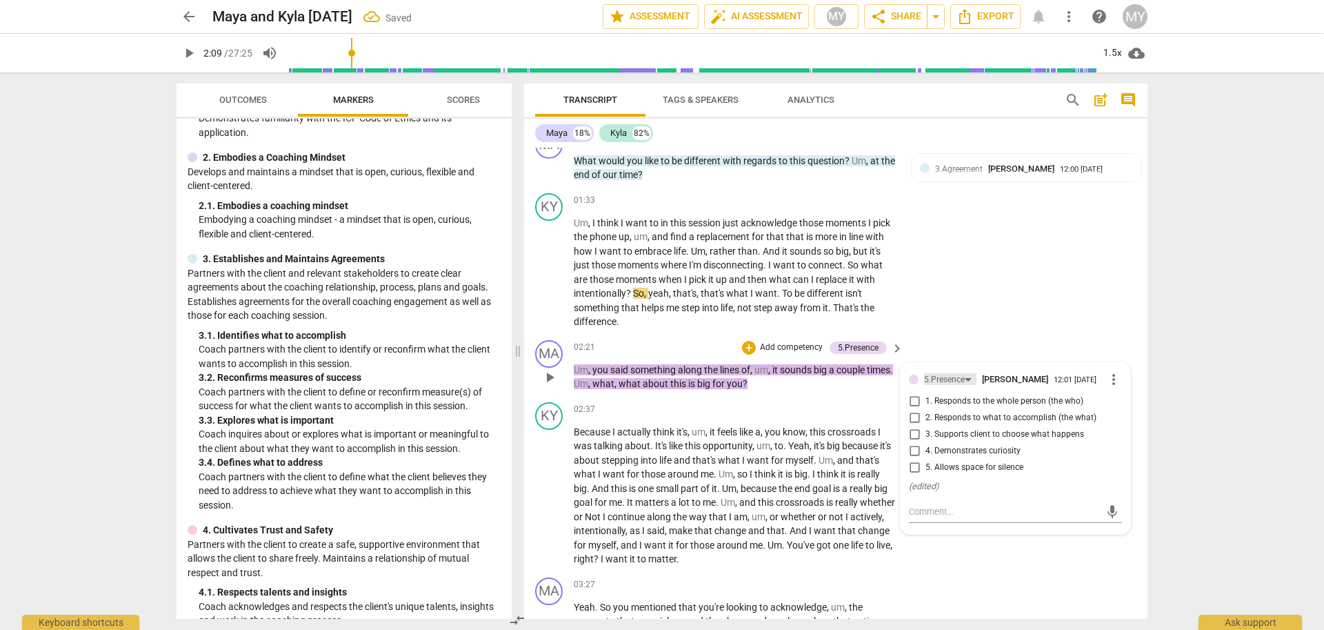
click at [954, 378] on div "5.Presence" at bounding box center [944, 379] width 41 height 13
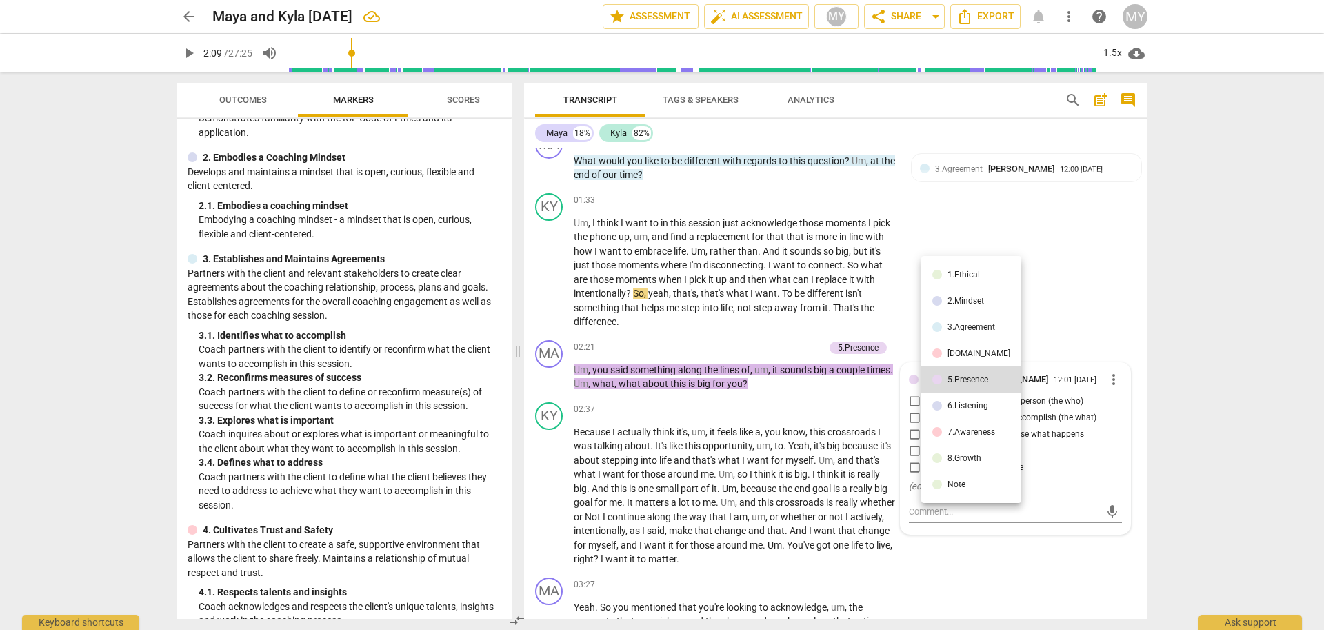
click at [956, 411] on li "6.Listening" at bounding box center [971, 405] width 100 height 26
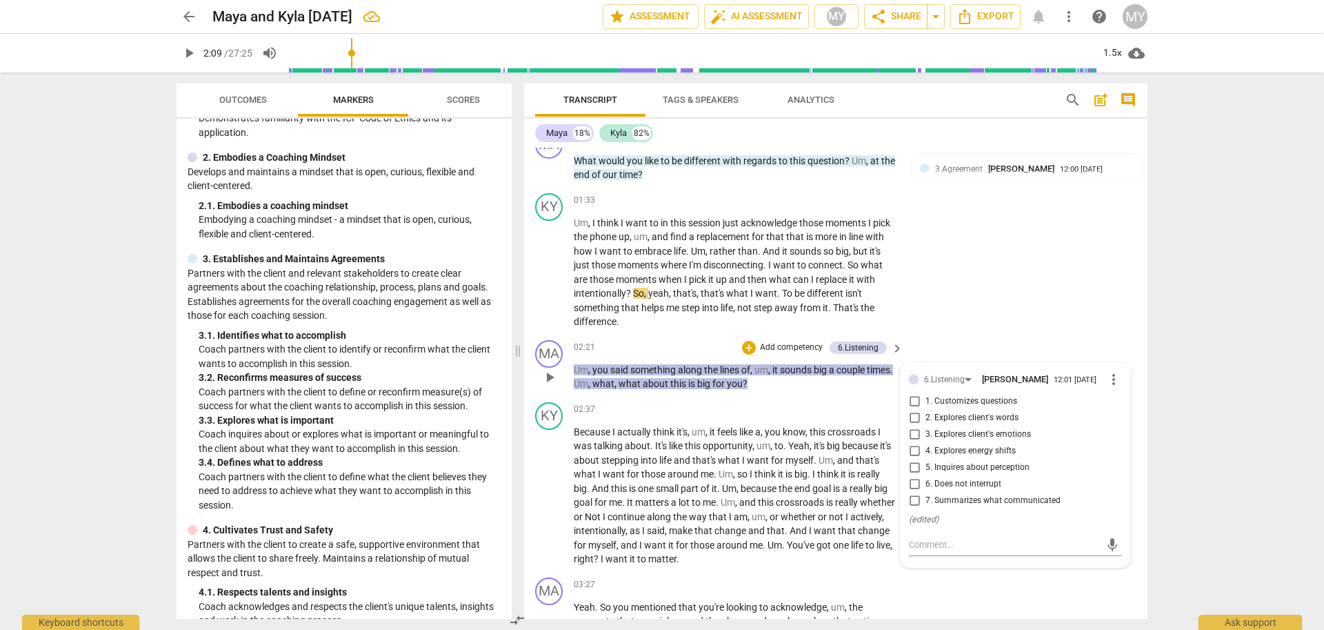
click at [963, 415] on span "2. Explores client's words" at bounding box center [971, 418] width 93 height 12
click at [925, 415] on input "2. Explores client's words" at bounding box center [914, 418] width 22 height 17
checkbox input "true"
click at [188, 57] on span "play_arrow" at bounding box center [189, 53] width 17 height 17
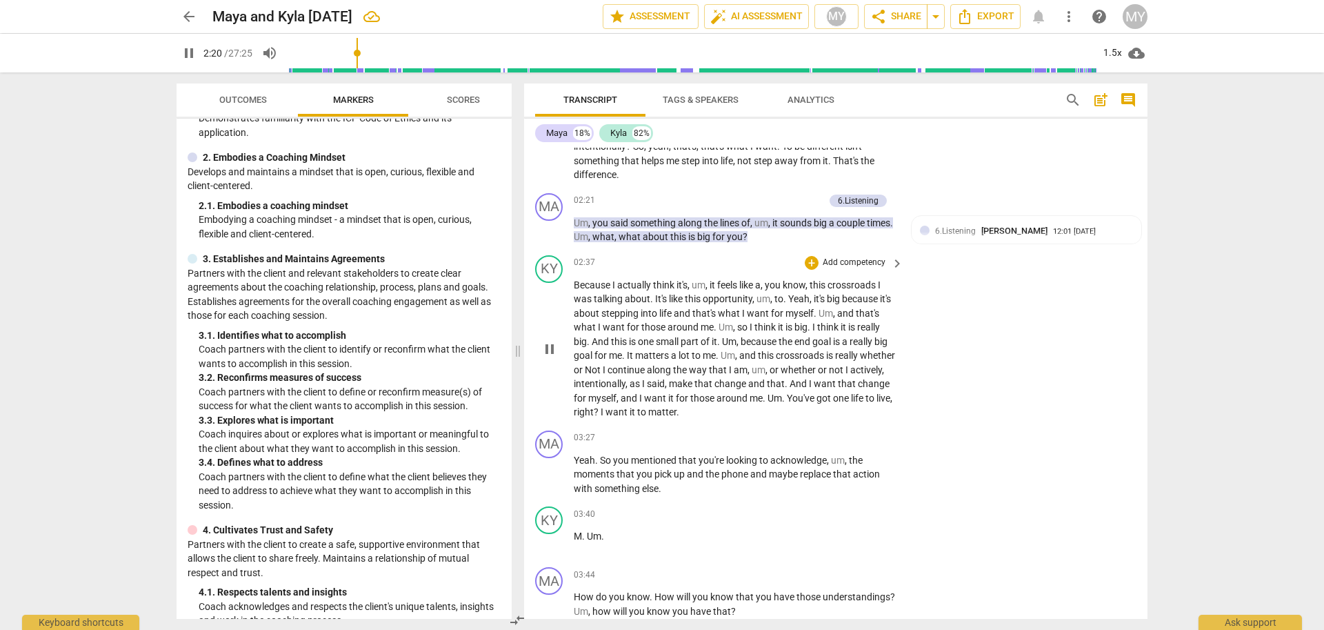
scroll to position [669, 0]
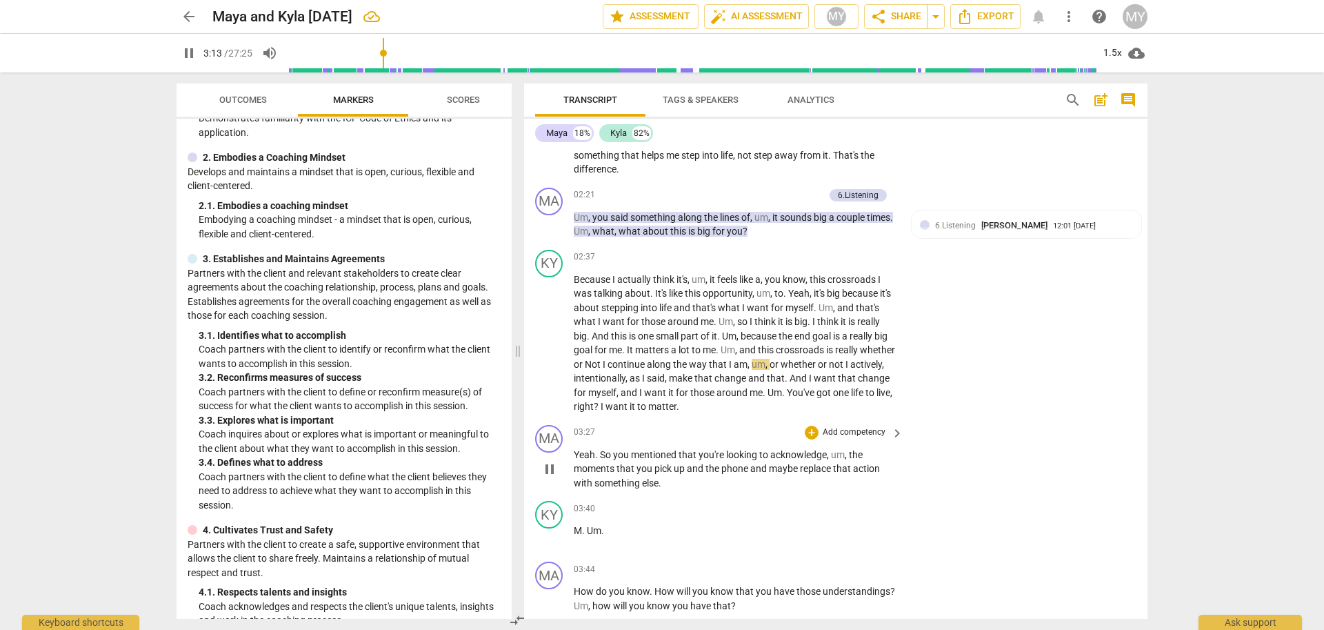
click at [843, 432] on p "Add competency" at bounding box center [854, 432] width 66 height 12
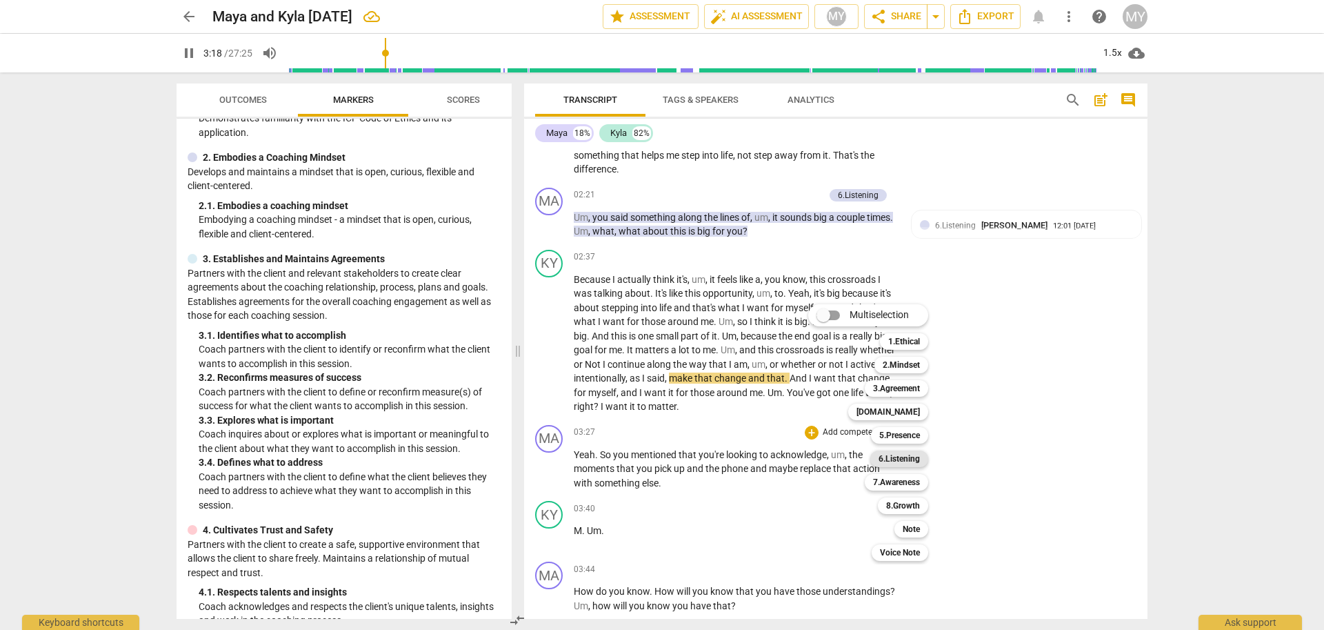
click at [916, 459] on b "6.Listening" at bounding box center [899, 458] width 41 height 17
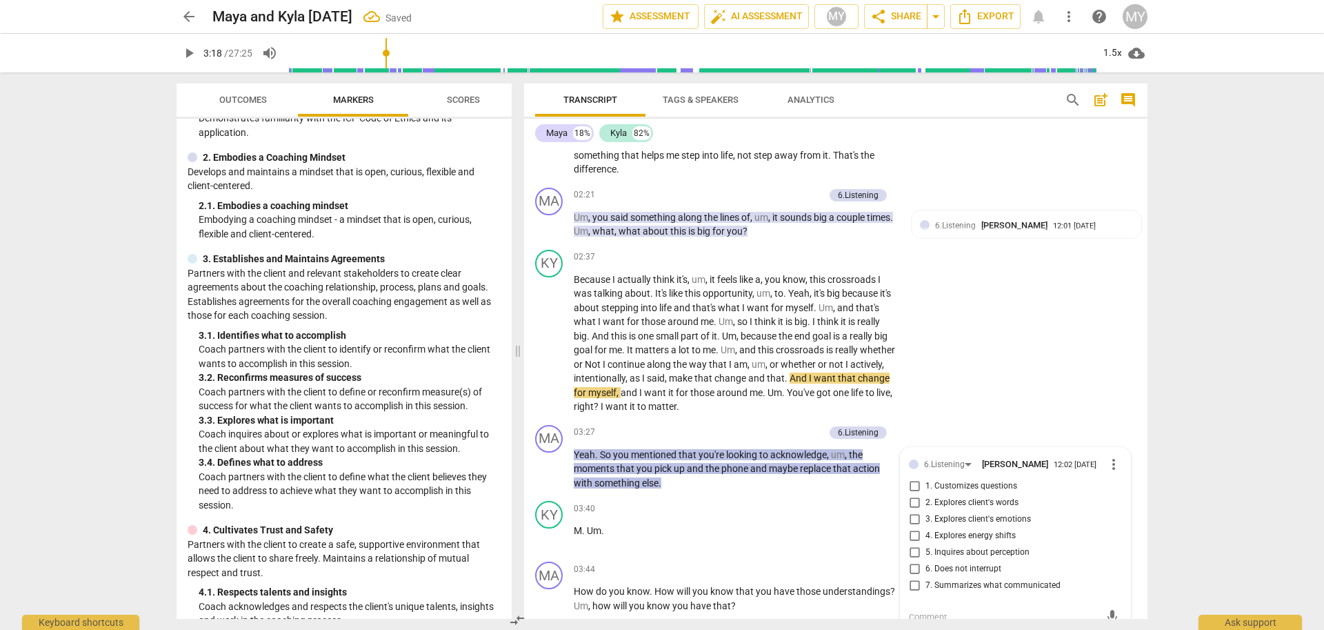
scroll to position [672, 0]
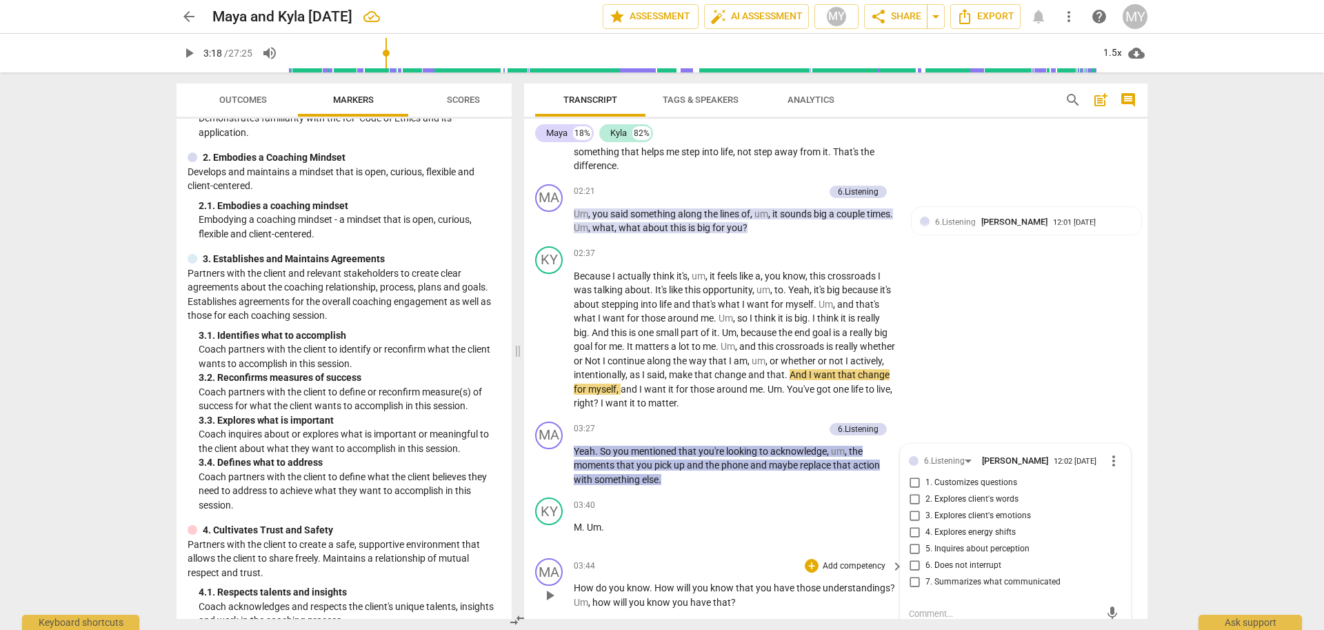
click at [861, 563] on p "Add competency" at bounding box center [854, 566] width 66 height 12
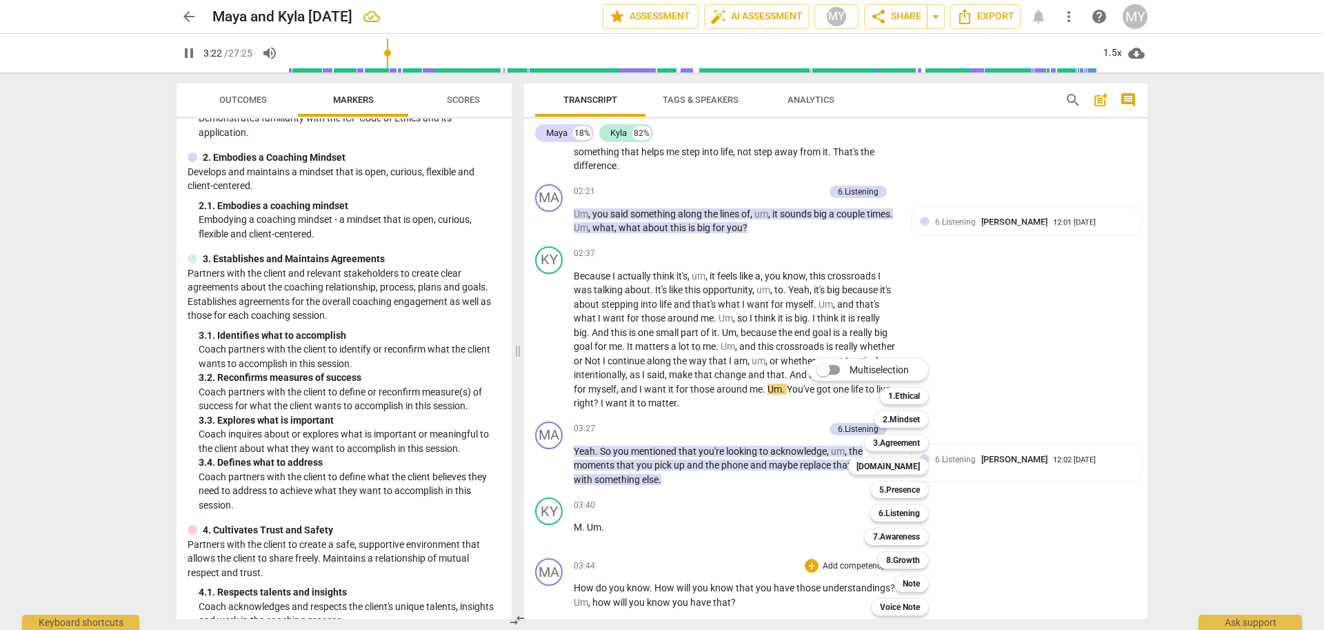
click at [999, 465] on div at bounding box center [662, 315] width 1324 height 630
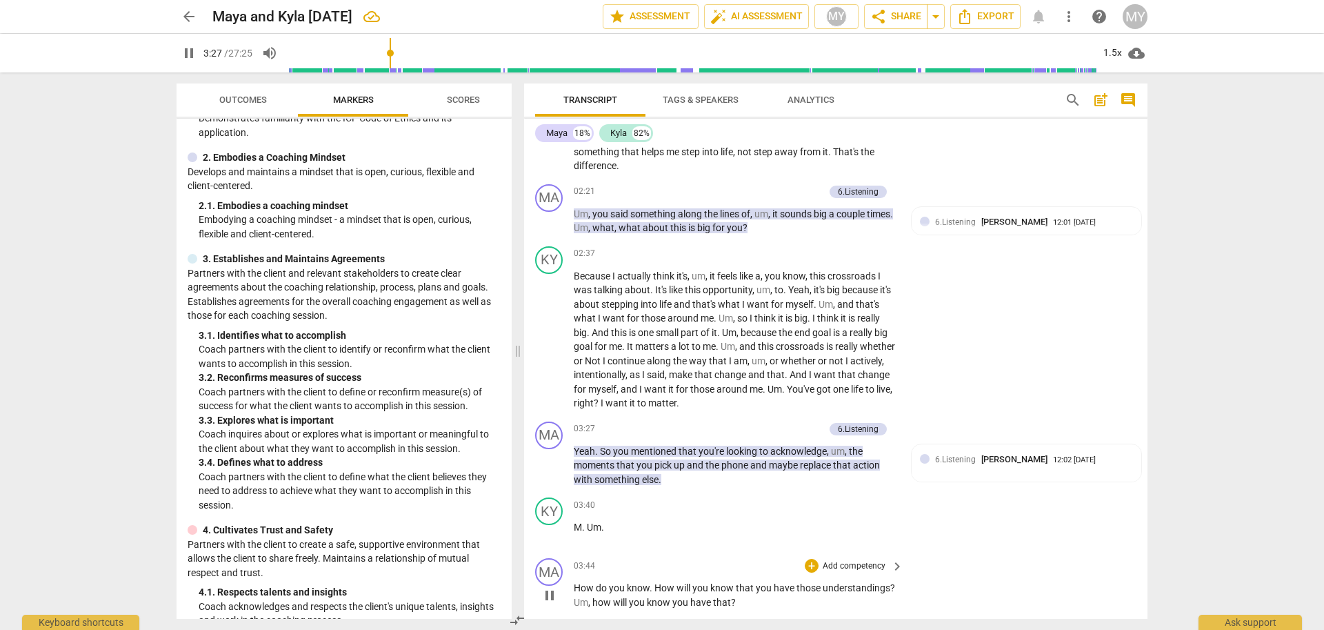
click at [844, 564] on p "Add competency" at bounding box center [854, 566] width 66 height 12
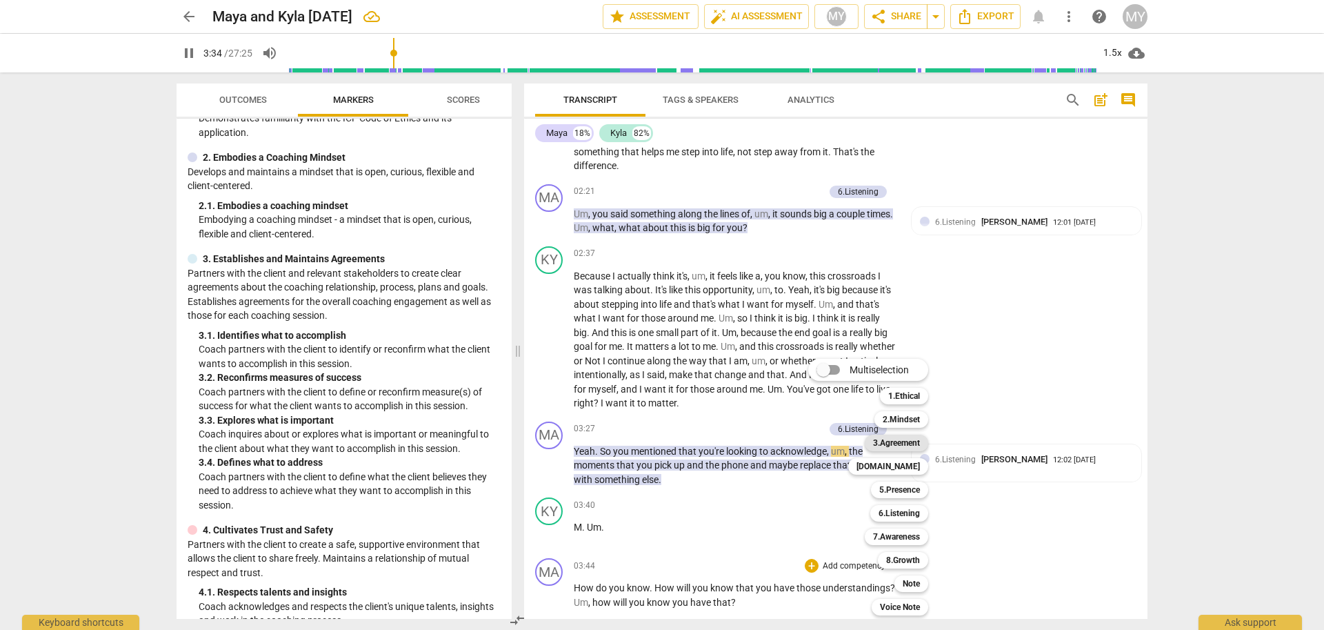
click at [905, 446] on b "3.Agreement" at bounding box center [896, 442] width 47 height 17
type input "215"
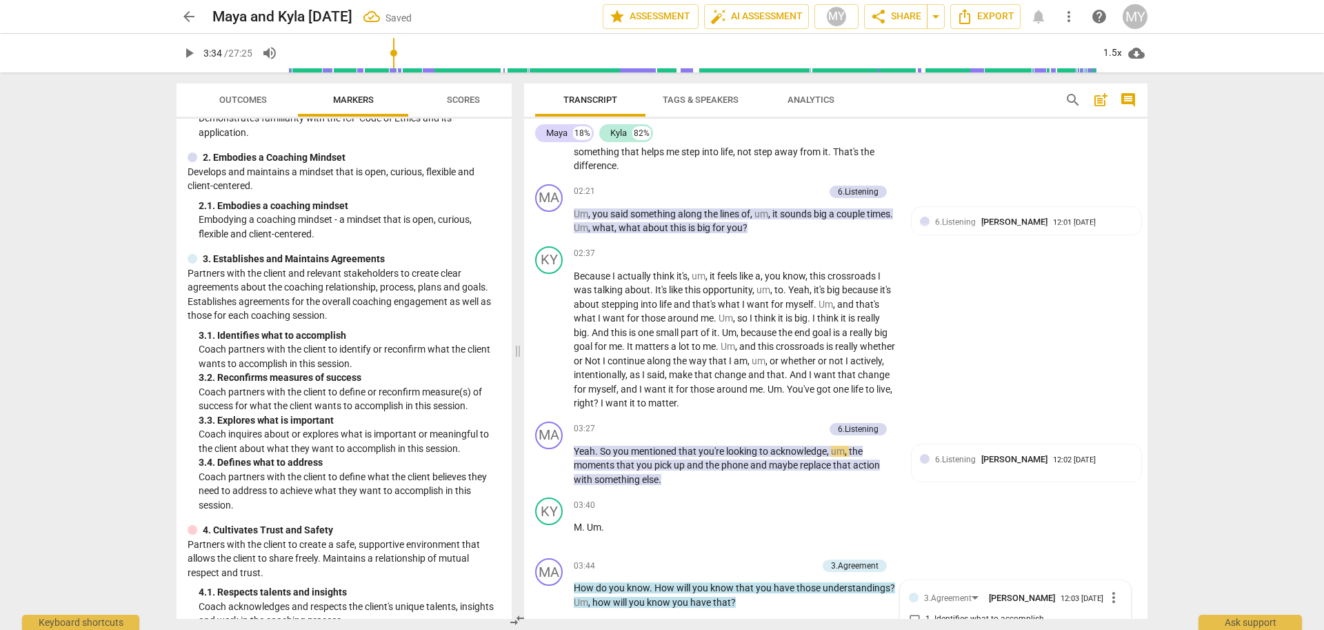
scroll to position [995, 0]
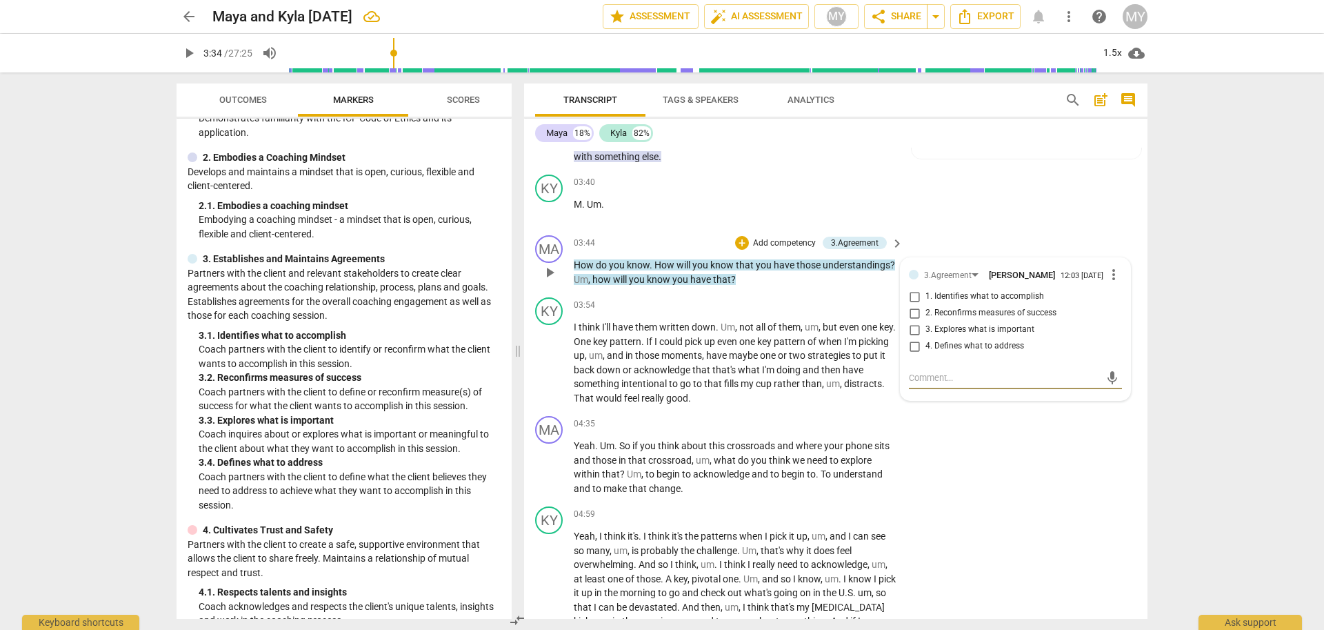
click at [913, 319] on input "2. Reconfirms measures of success" at bounding box center [914, 313] width 22 height 17
checkbox input "true"
click at [183, 51] on span "play_arrow" at bounding box center [189, 53] width 17 height 17
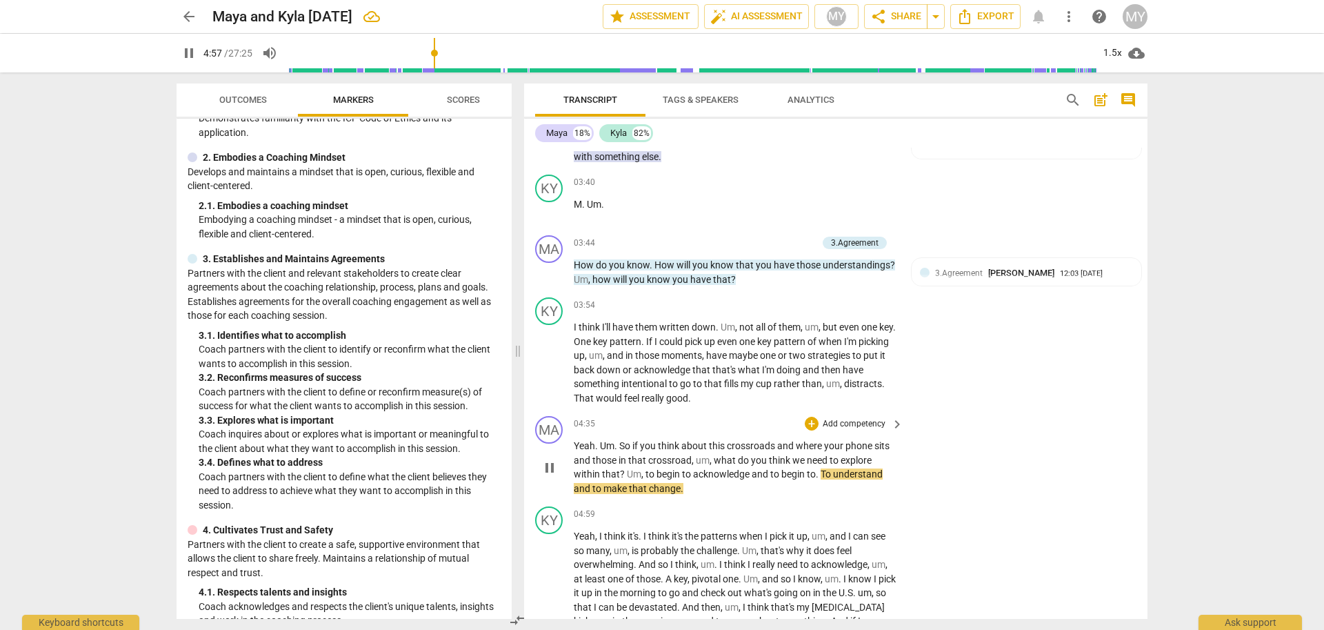
click at [864, 423] on p "Add competency" at bounding box center [854, 424] width 66 height 12
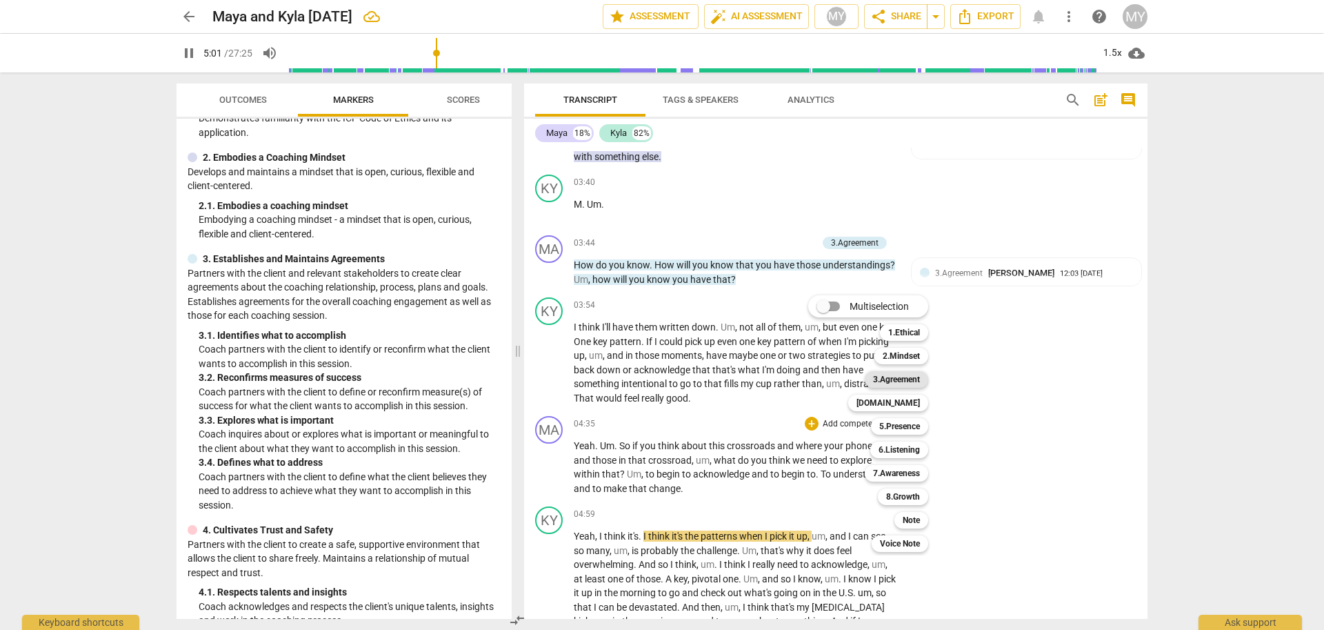
click at [908, 385] on b "3.Agreement" at bounding box center [896, 379] width 47 height 17
type input "302"
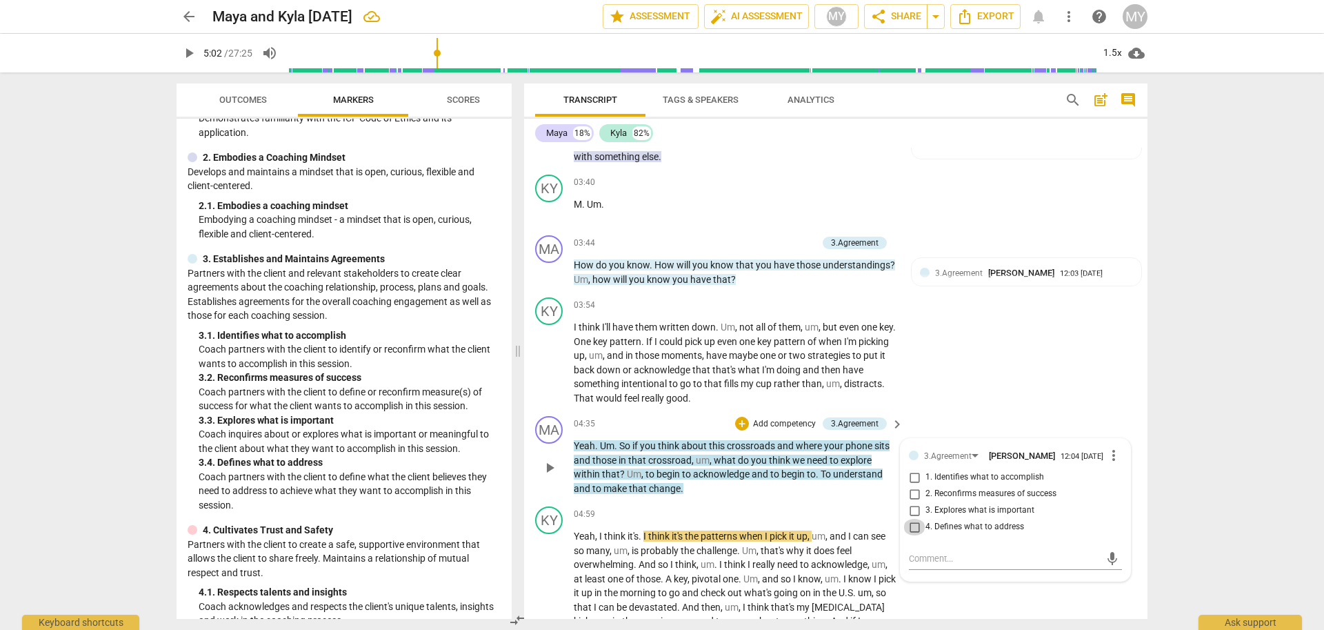
click at [912, 531] on input "4. Defines what to address" at bounding box center [914, 527] width 22 height 17
checkbox input "true"
click at [183, 56] on span "play_arrow" at bounding box center [189, 53] width 17 height 17
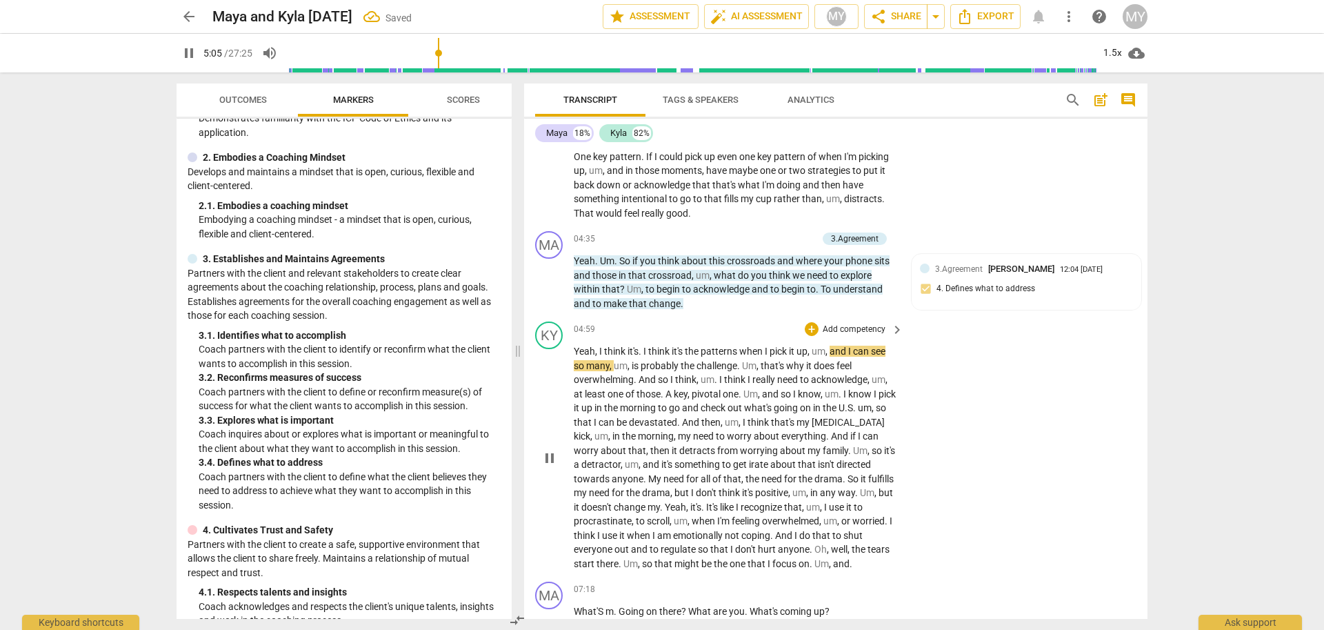
scroll to position [1185, 0]
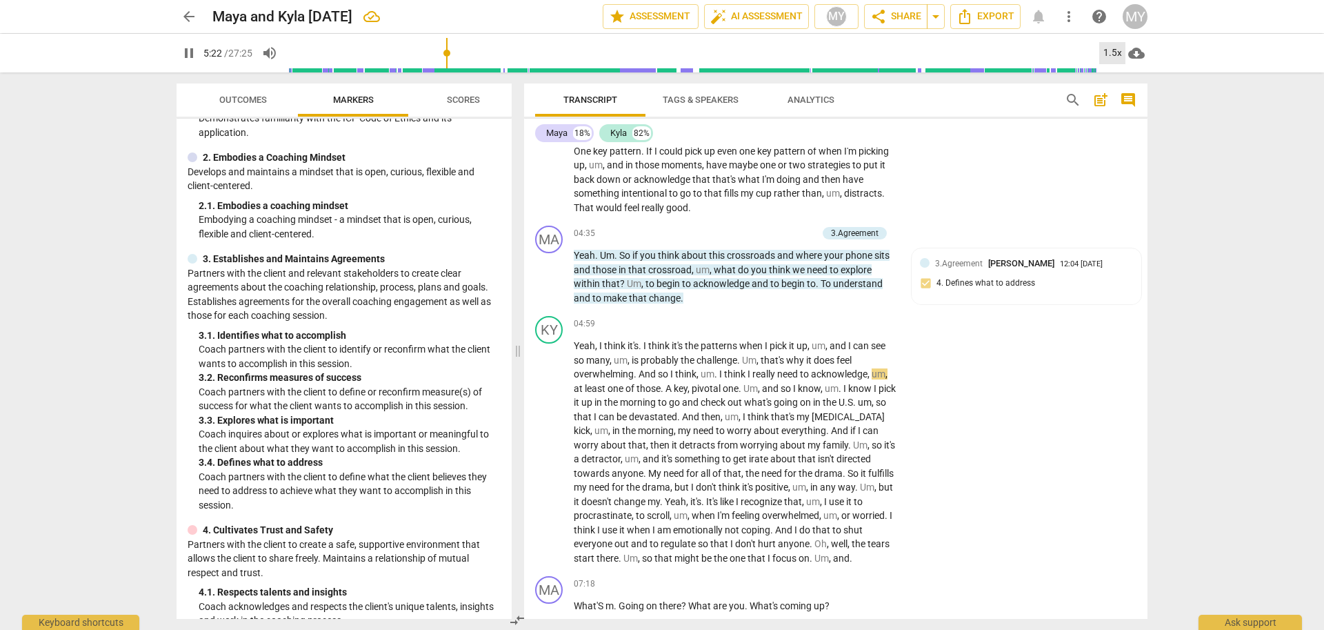
click at [1107, 53] on div "1.5x" at bounding box center [1112, 53] width 26 height 22
click at [1118, 161] on li "2x" at bounding box center [1122, 159] width 46 height 26
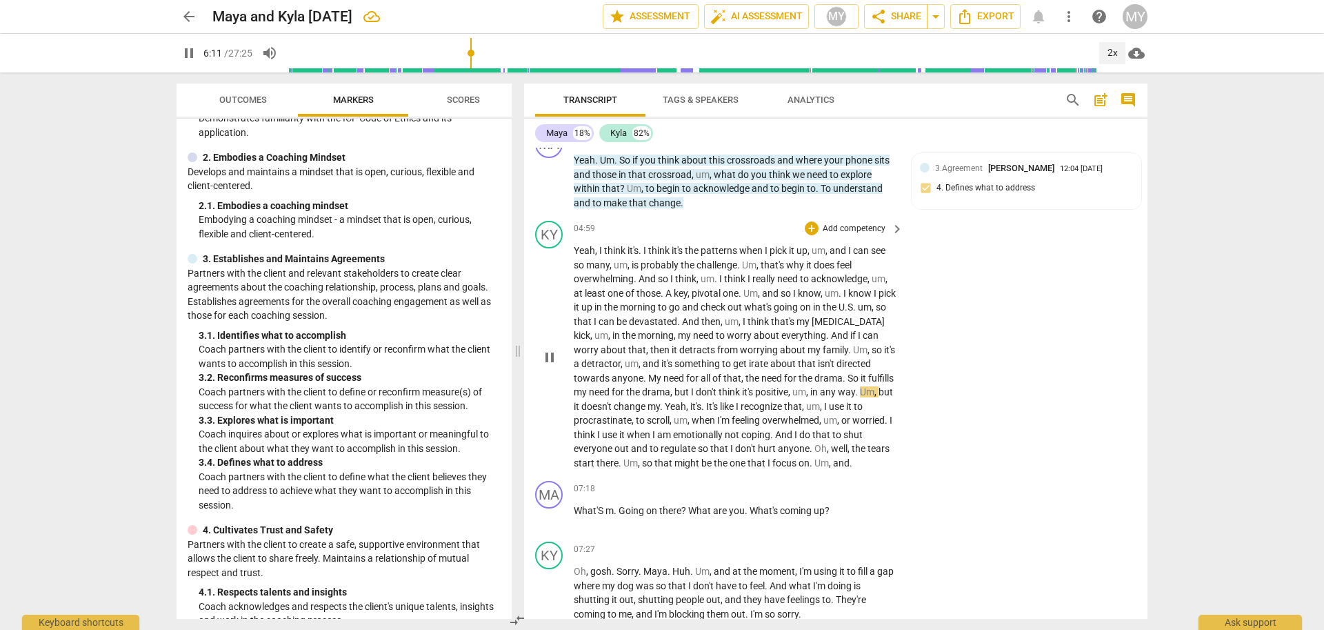
scroll to position [1284, 0]
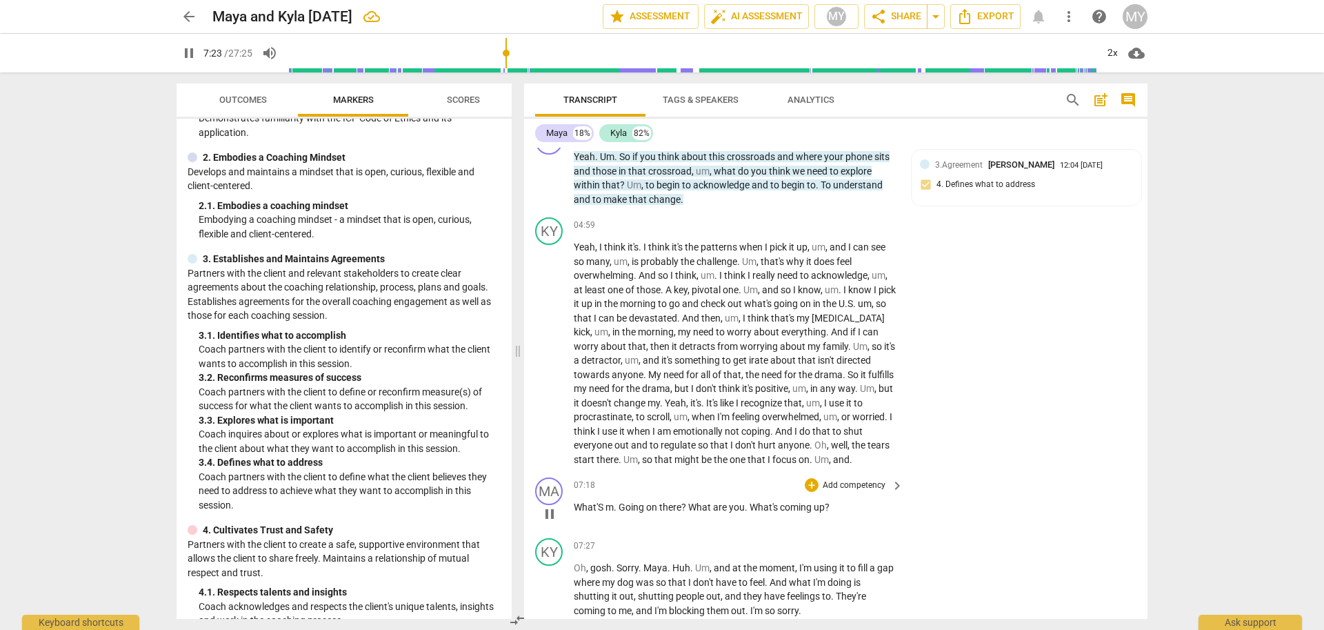
click at [859, 483] on p "Add competency" at bounding box center [854, 485] width 66 height 12
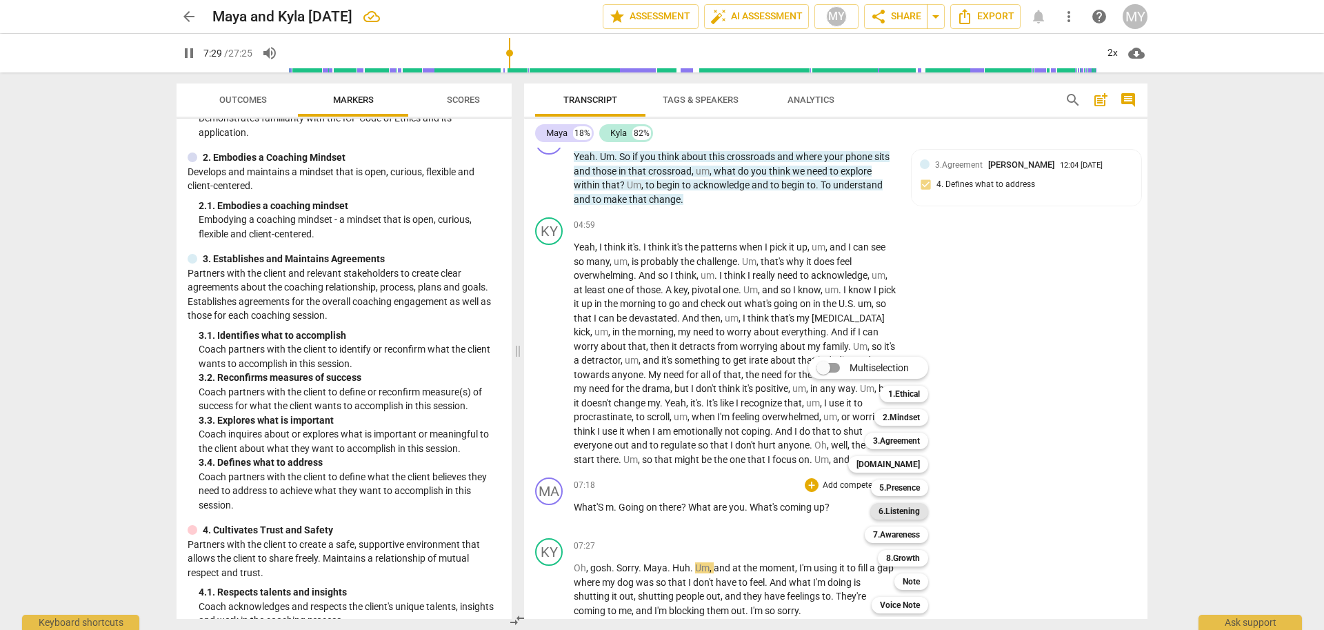
click at [914, 510] on b "6.Listening" at bounding box center [899, 511] width 41 height 17
type input "450"
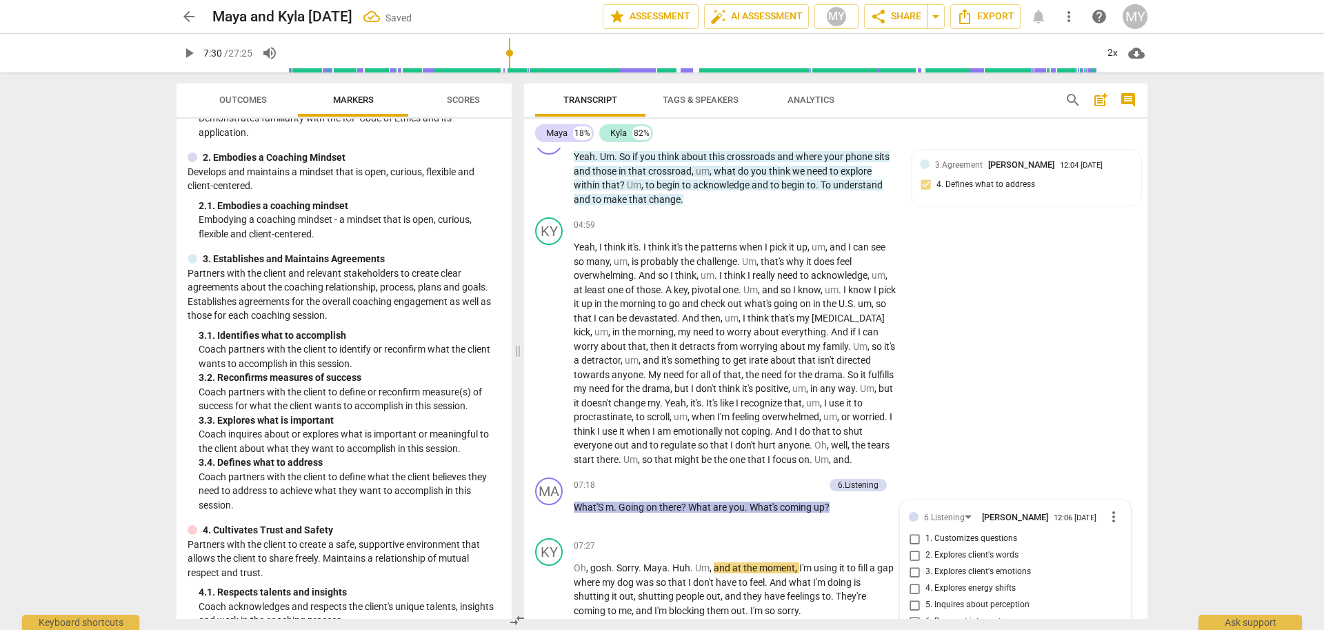
scroll to position [1570, 0]
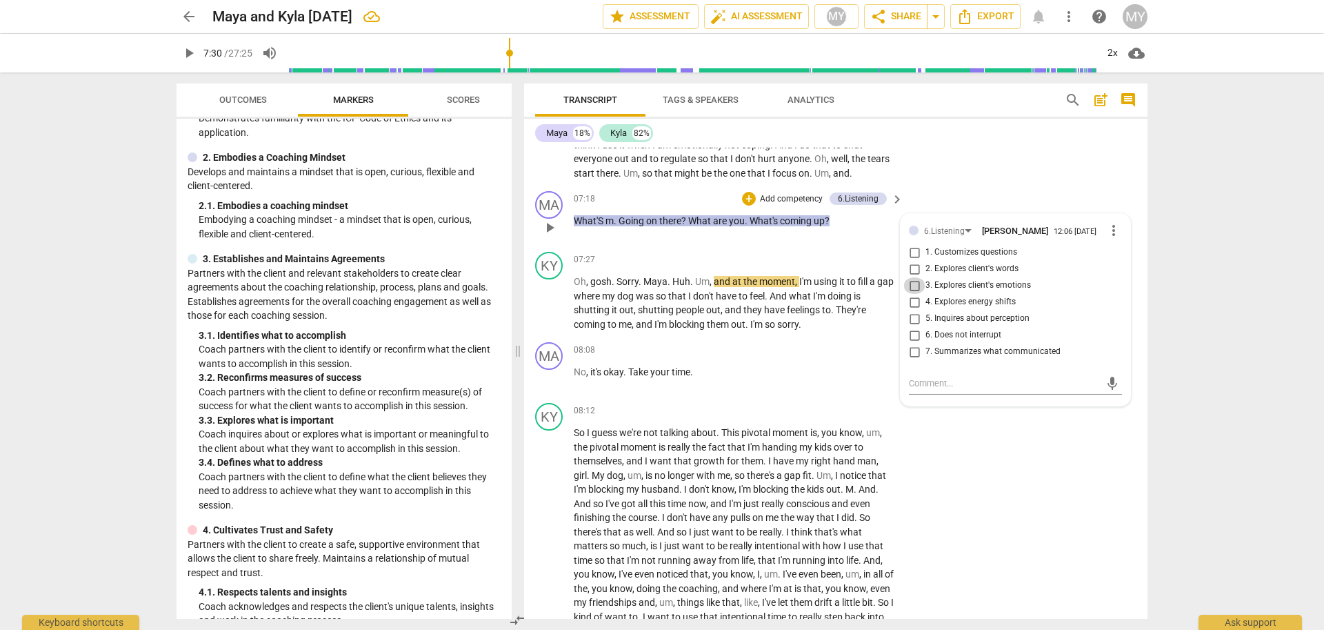
click at [910, 286] on input "3. Explores client's emotions" at bounding box center [914, 285] width 22 height 17
checkbox input "true"
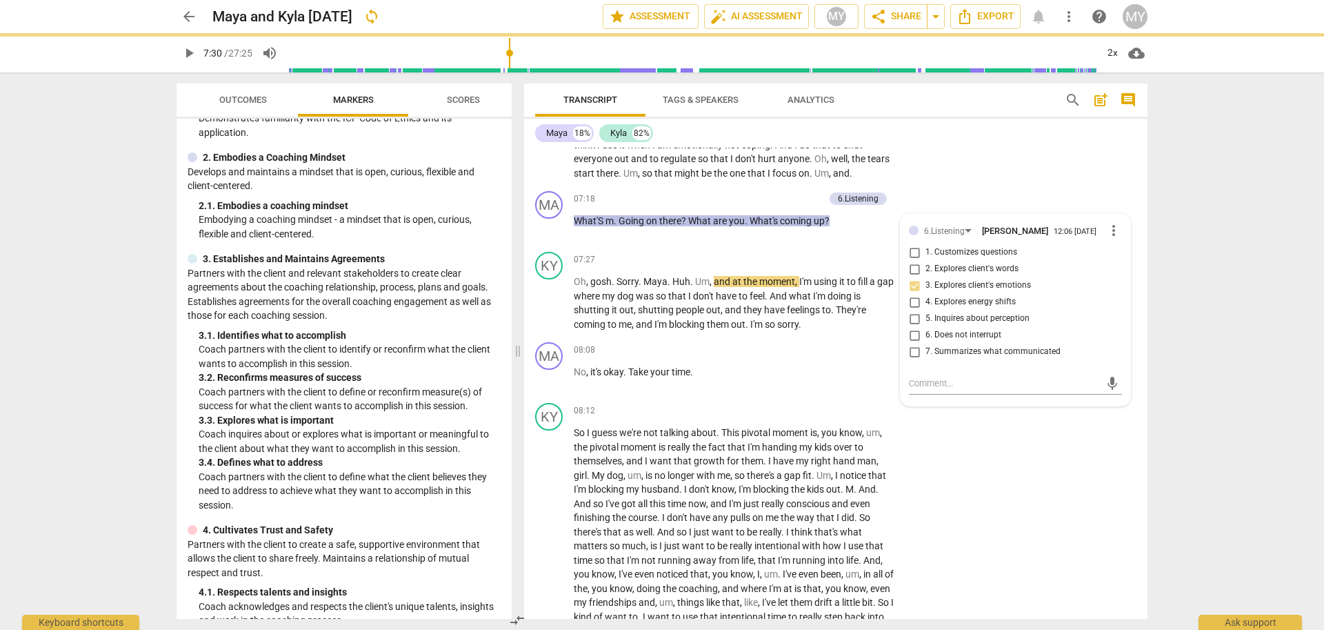
click at [188, 50] on span "play_arrow" at bounding box center [189, 53] width 17 height 17
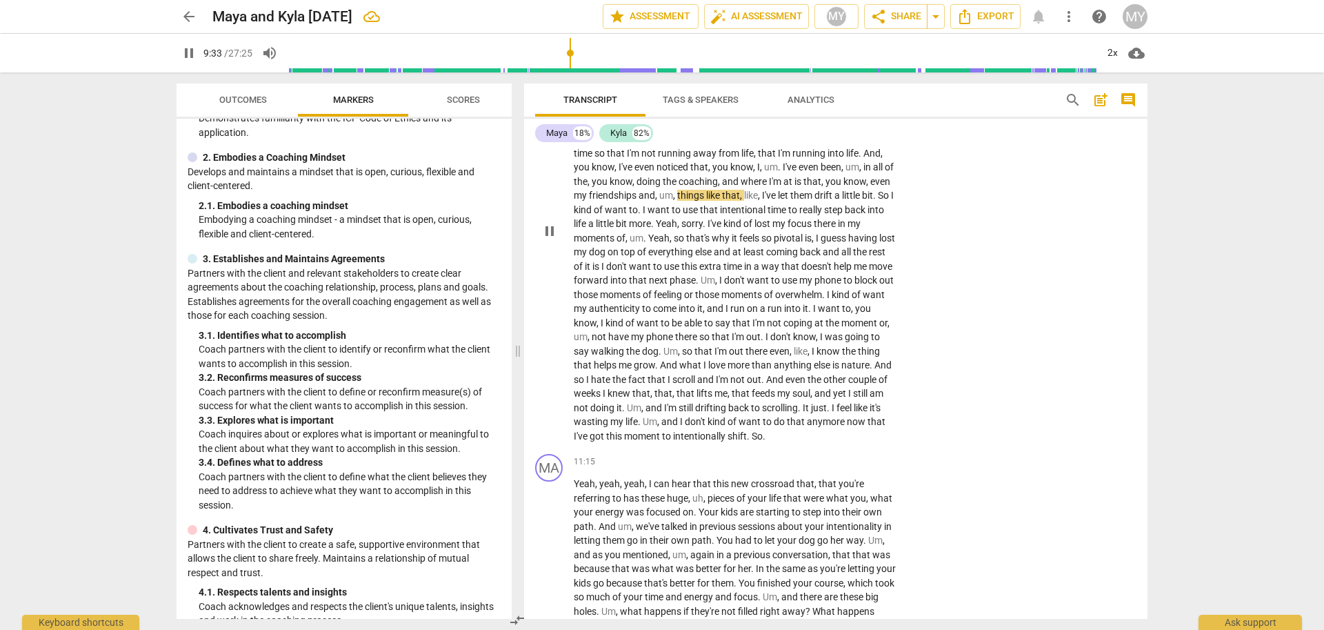
scroll to position [1957, 0]
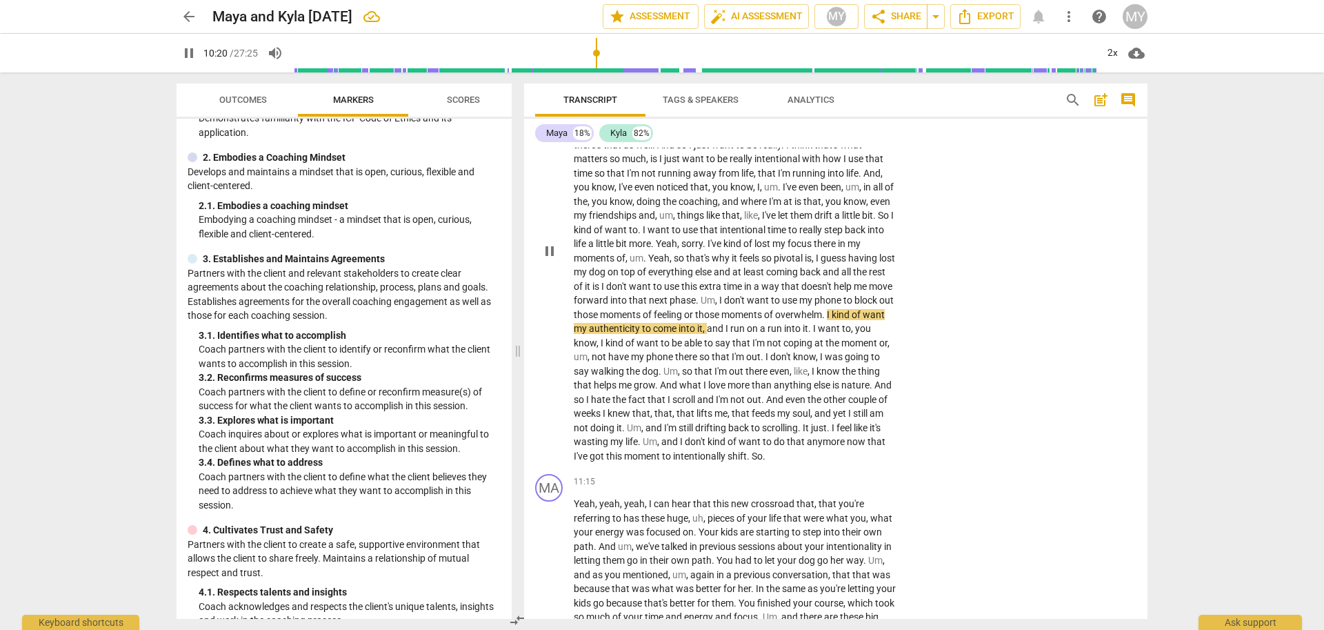
click at [766, 270] on span "least" at bounding box center [754, 271] width 23 height 11
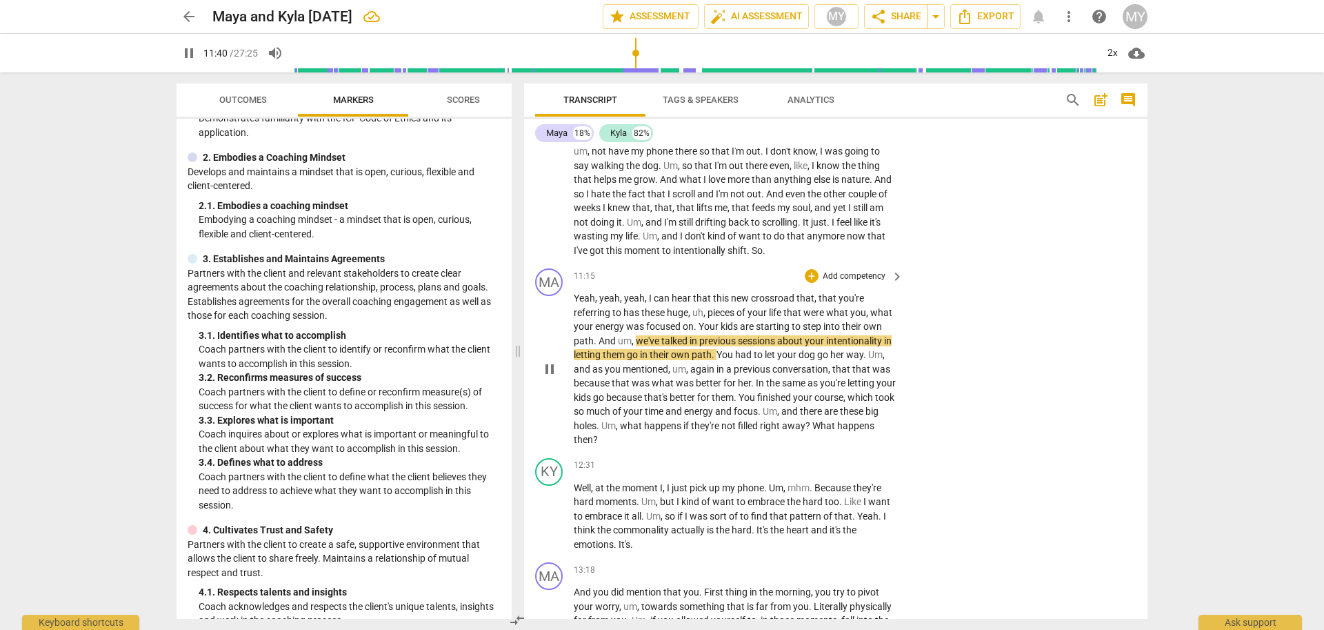
scroll to position [2165, 0]
click at [861, 281] on p "Add competency" at bounding box center [854, 274] width 66 height 12
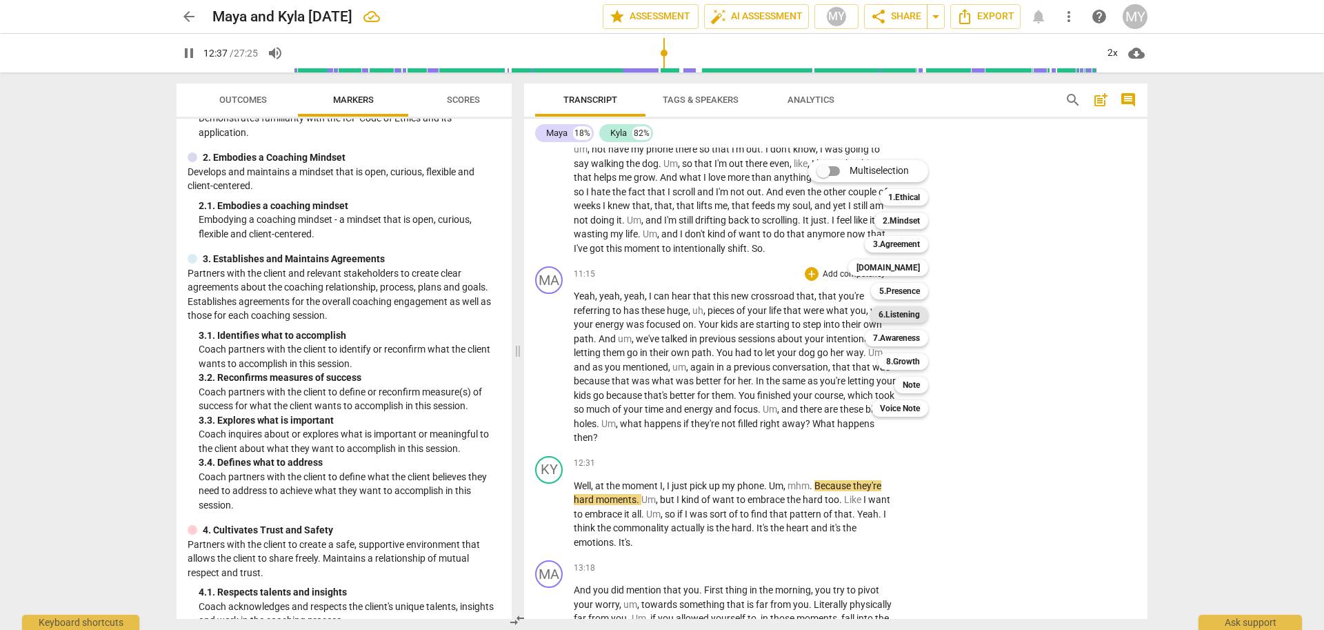
click at [910, 313] on b "6.Listening" at bounding box center [899, 314] width 41 height 17
type input "758"
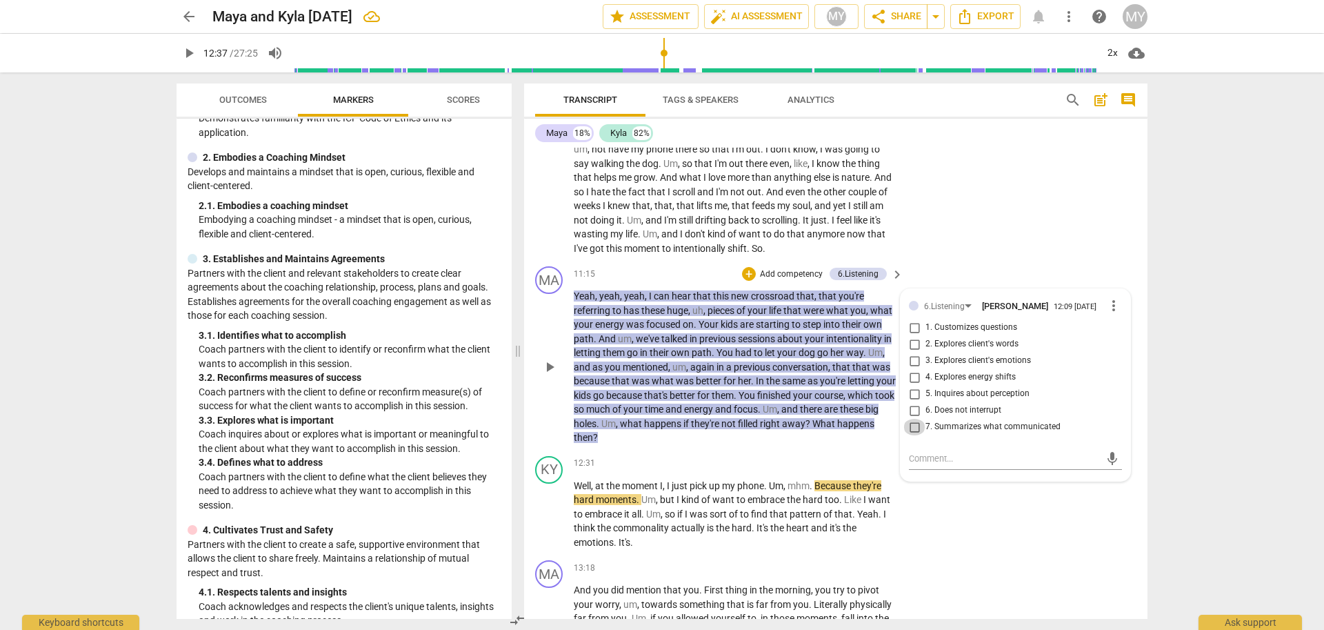
click at [912, 435] on input "7. Summarizes what communicated" at bounding box center [914, 427] width 22 height 17
checkbox input "true"
click at [913, 402] on input "5. Inquires about perception" at bounding box center [914, 393] width 22 height 17
checkbox input "true"
click at [188, 59] on span "play_arrow" at bounding box center [189, 53] width 17 height 17
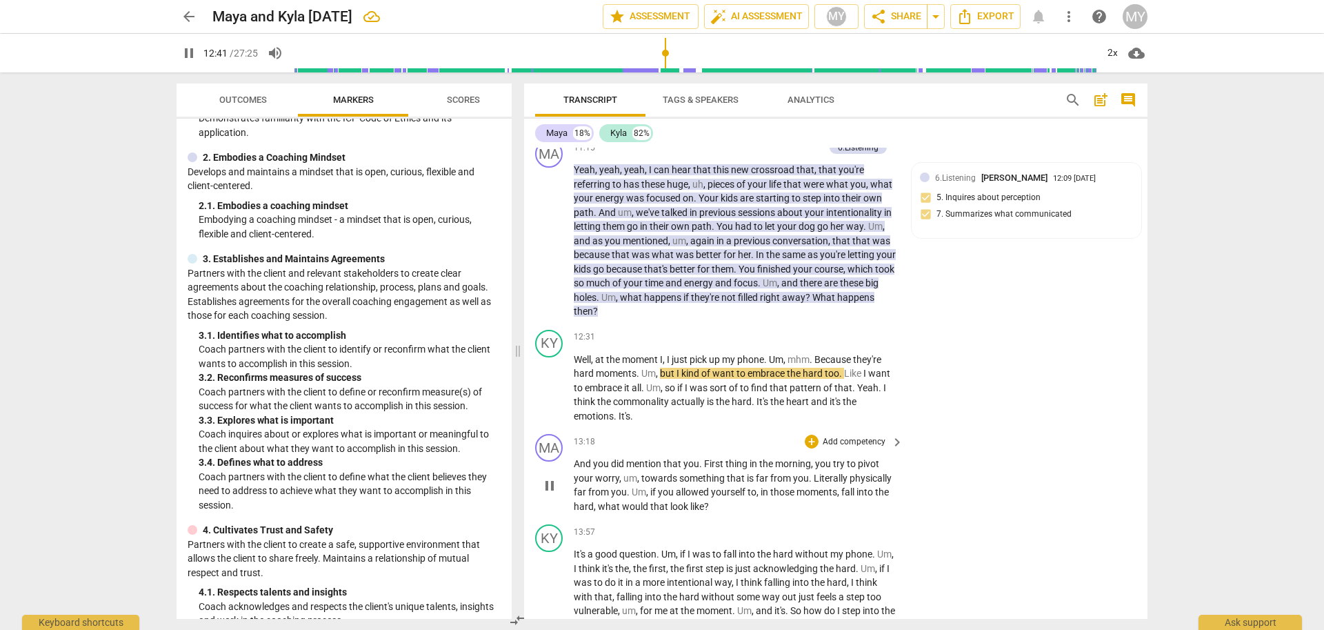
scroll to position [2298, 0]
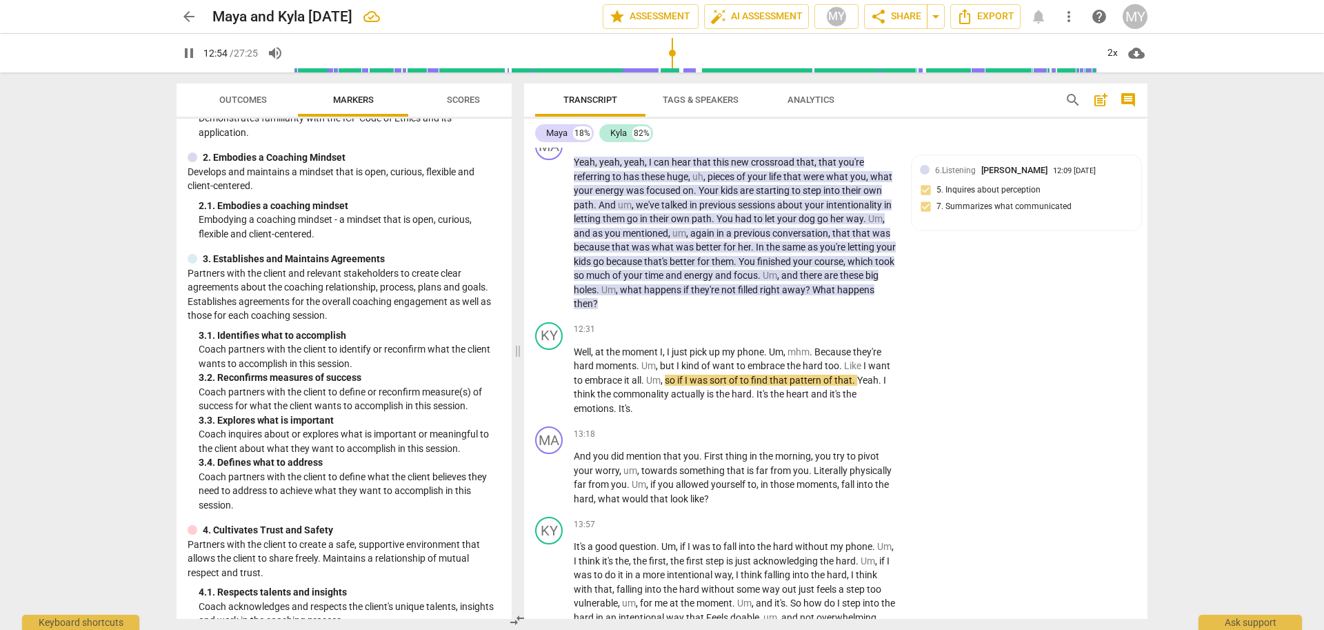
click at [183, 54] on span "pause" at bounding box center [189, 53] width 17 height 17
type input "775"
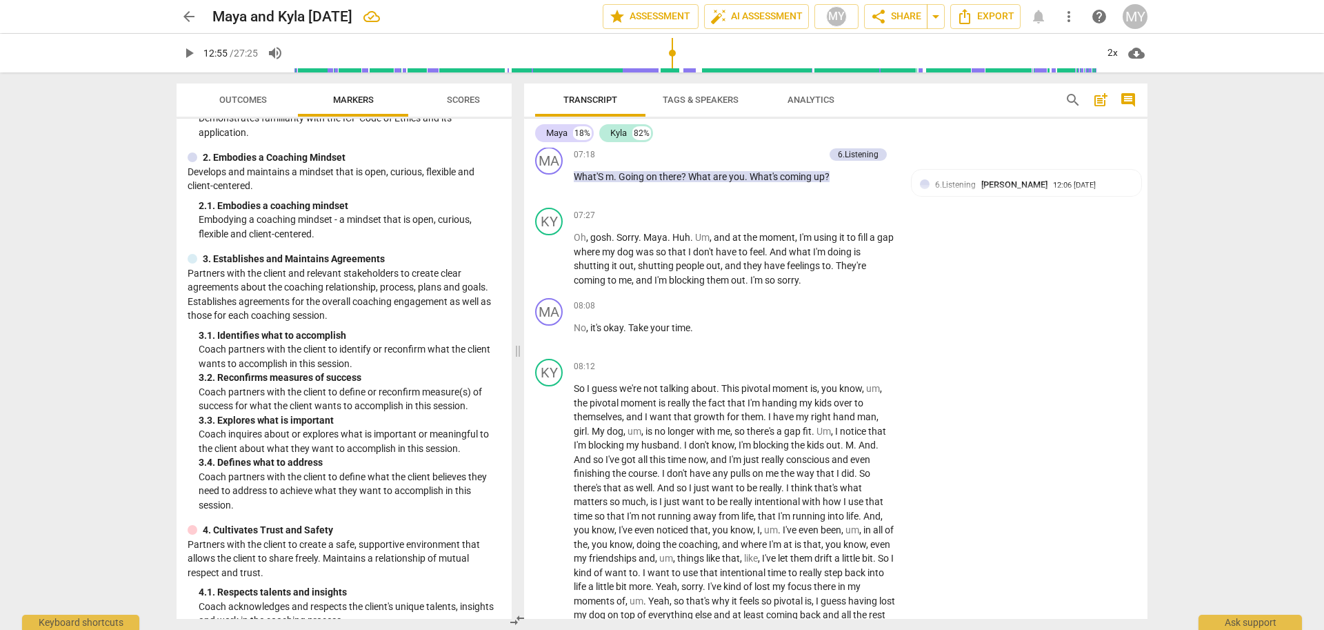
scroll to position [1611, 0]
click at [863, 310] on p "Add competency" at bounding box center [854, 309] width 66 height 12
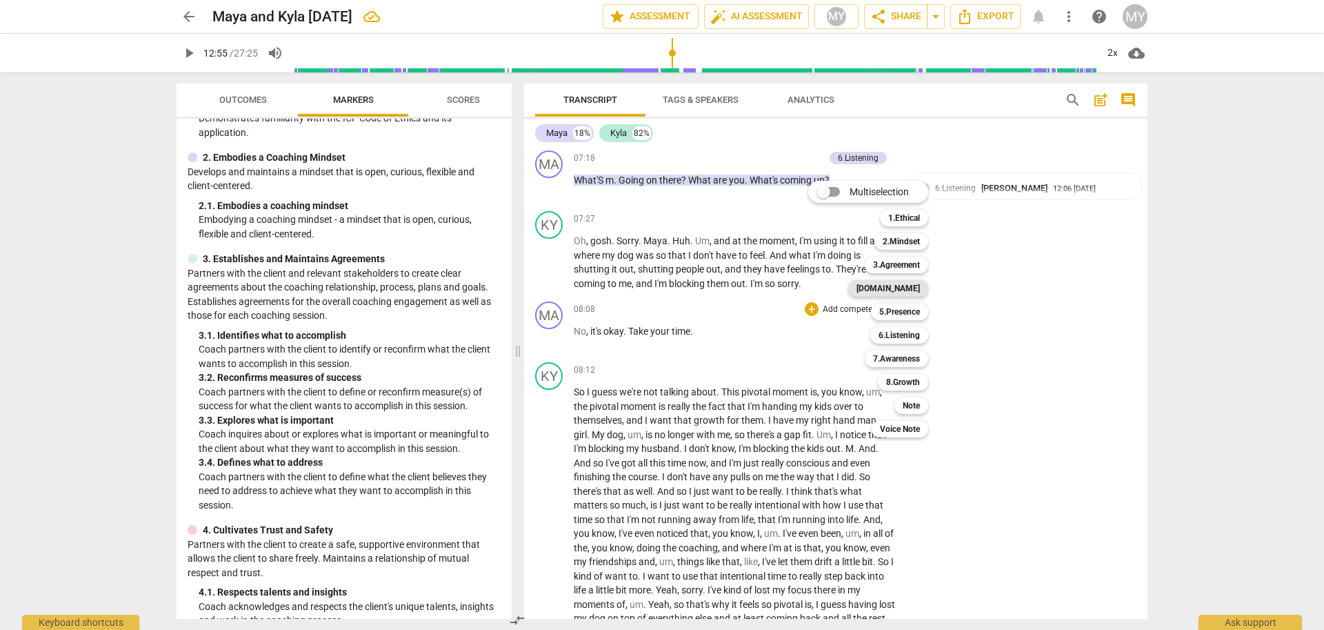
click at [910, 290] on b "[DOMAIN_NAME]" at bounding box center [887, 288] width 63 height 17
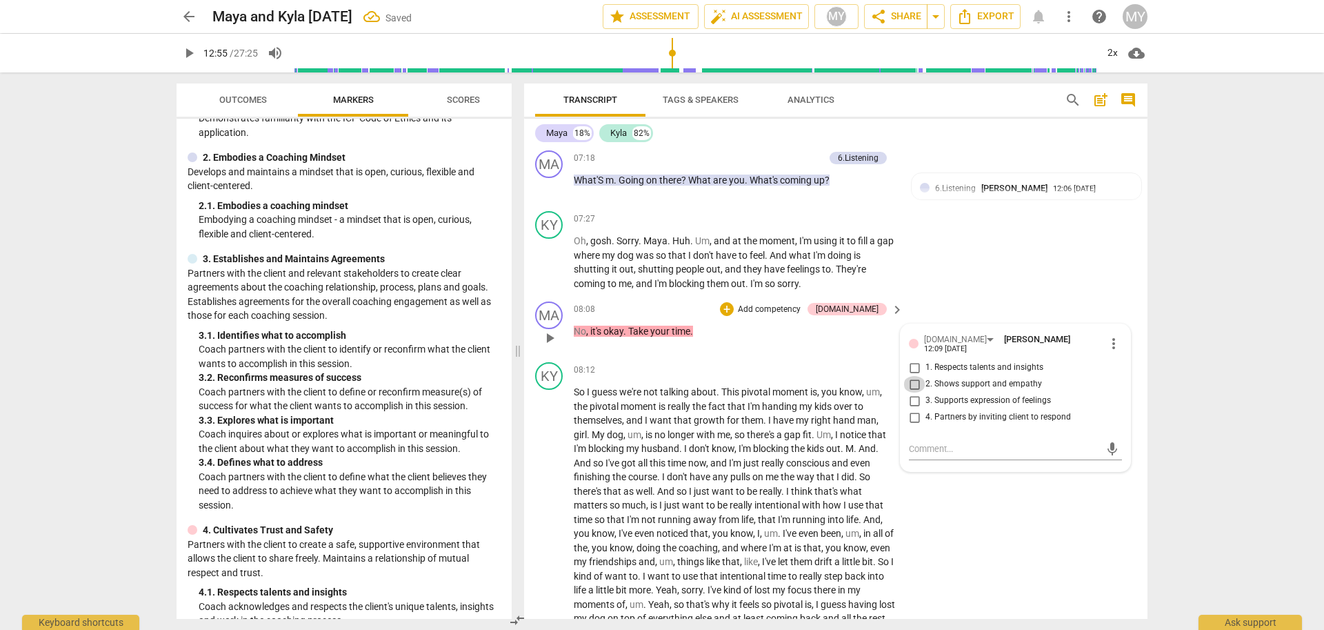
click at [911, 377] on input "2. Shows support and empathy" at bounding box center [914, 384] width 22 height 17
checkbox input "true"
click at [914, 396] on input "3. Supports expression of feelings" at bounding box center [914, 400] width 22 height 17
checkbox input "true"
click at [188, 57] on span "play_arrow" at bounding box center [189, 53] width 17 height 17
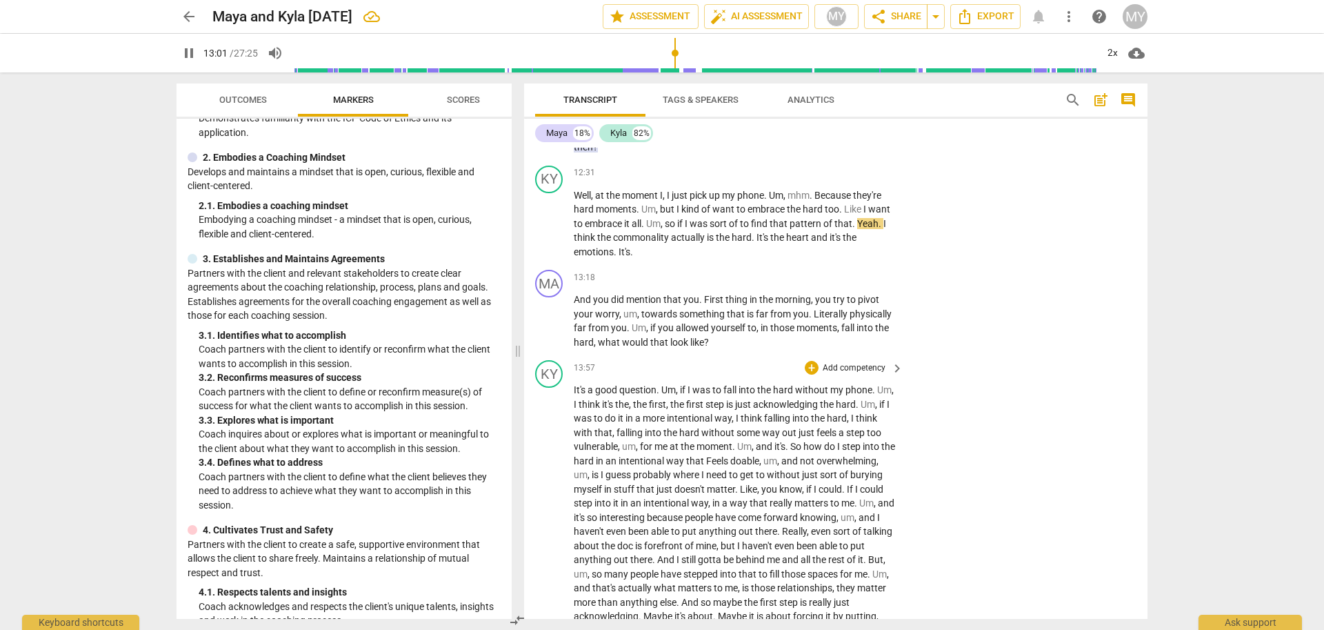
scroll to position [2448, 0]
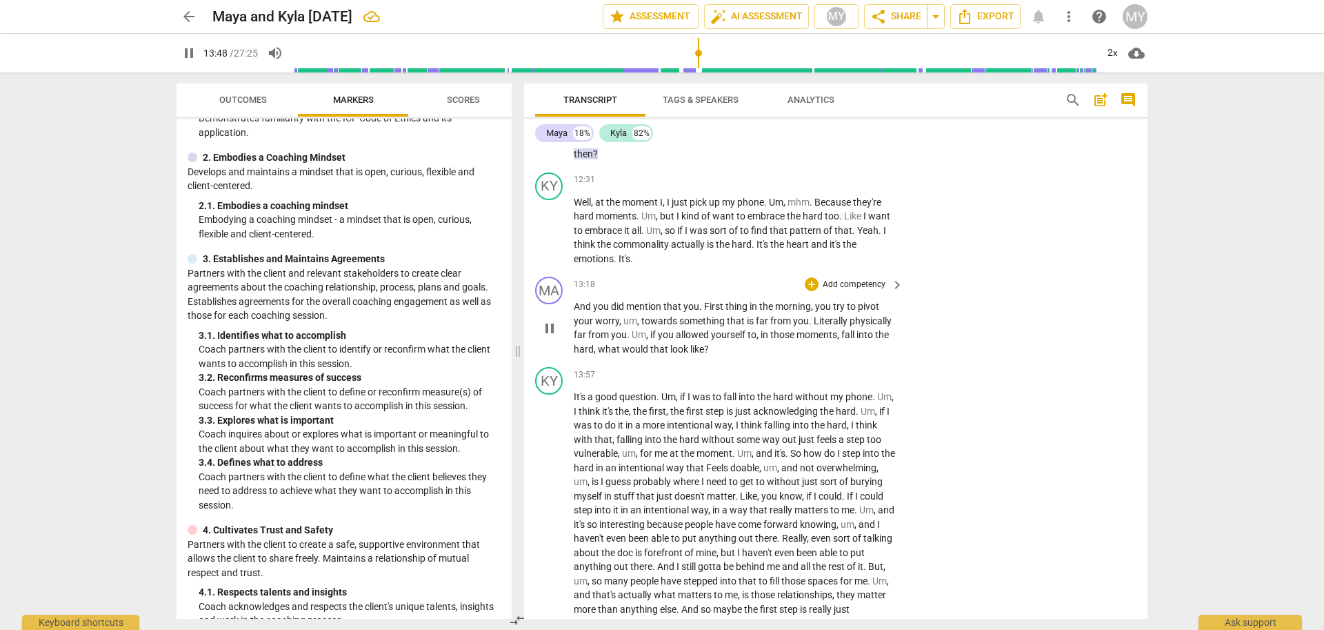
click at [853, 291] on p "Add competency" at bounding box center [854, 285] width 66 height 12
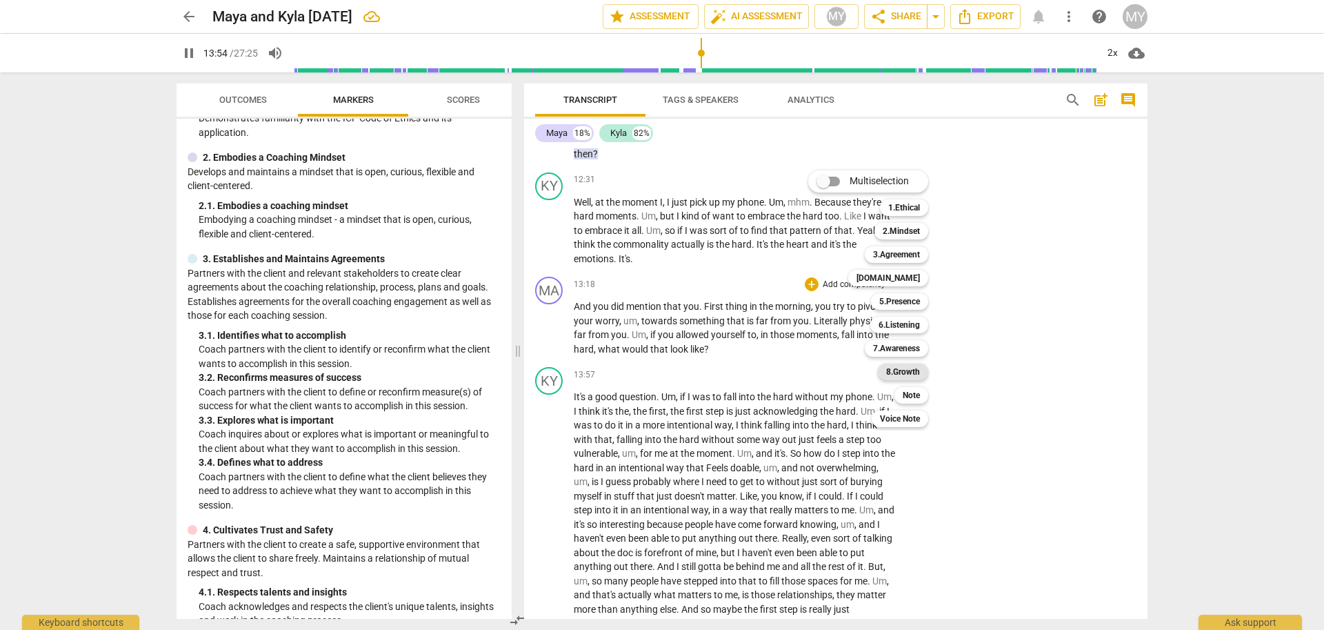
click at [912, 377] on b "8.Growth" at bounding box center [903, 371] width 34 height 17
type input "835"
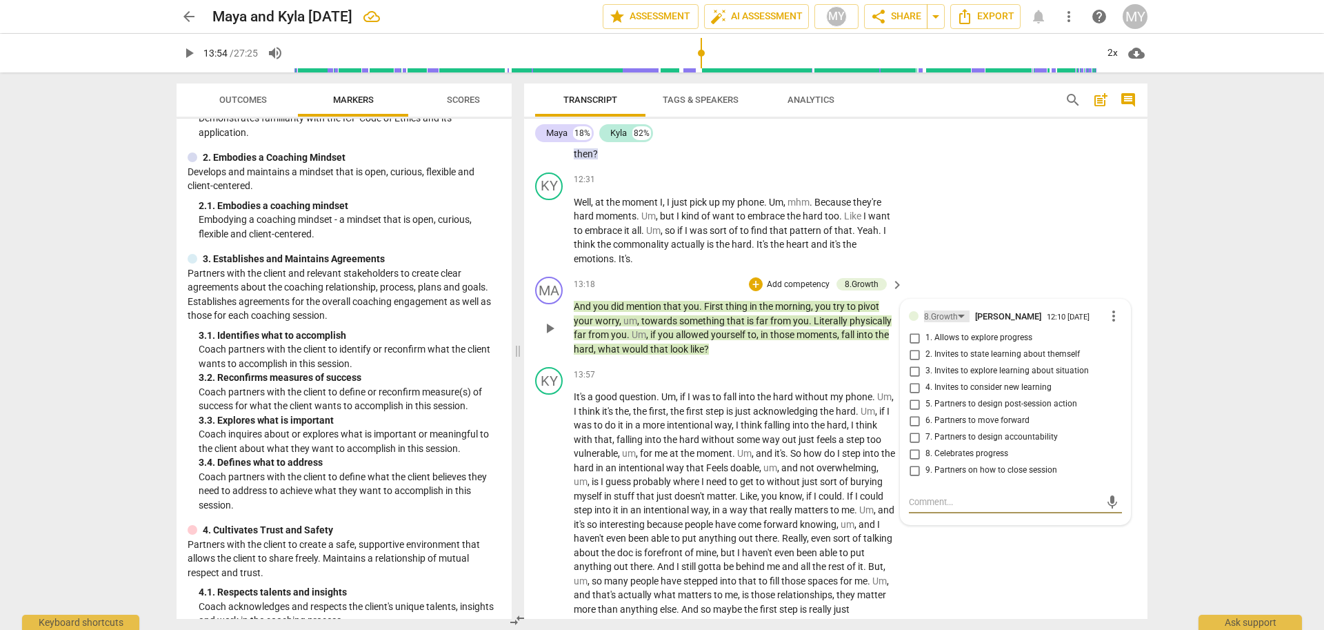
click at [947, 323] on div "8.Growth" at bounding box center [941, 316] width 34 height 13
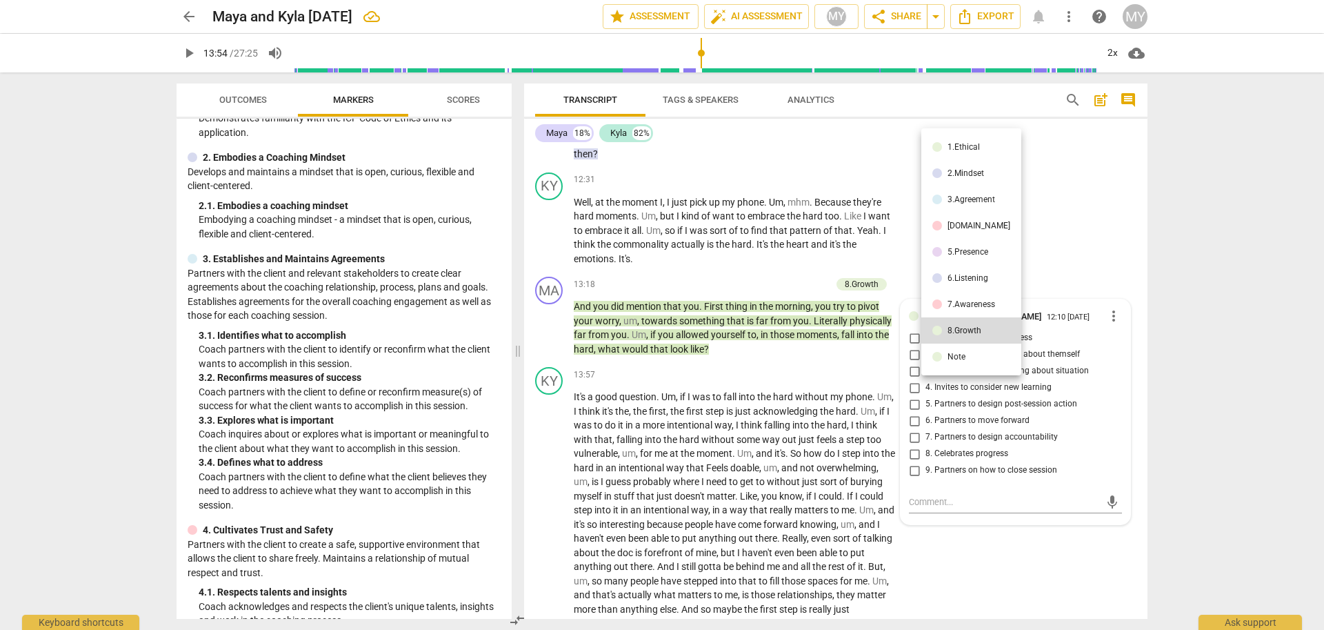
click at [967, 300] on div "7.Awareness" at bounding box center [971, 304] width 48 height 8
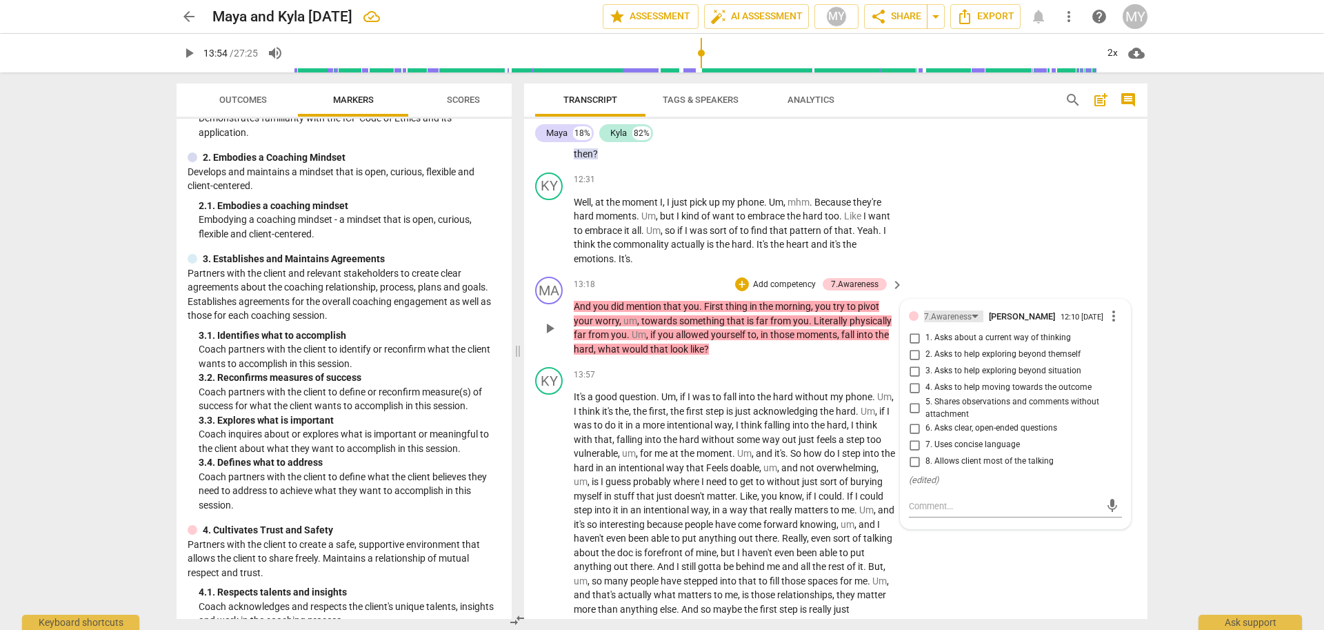
click at [949, 323] on div "7.Awareness" at bounding box center [948, 316] width 48 height 13
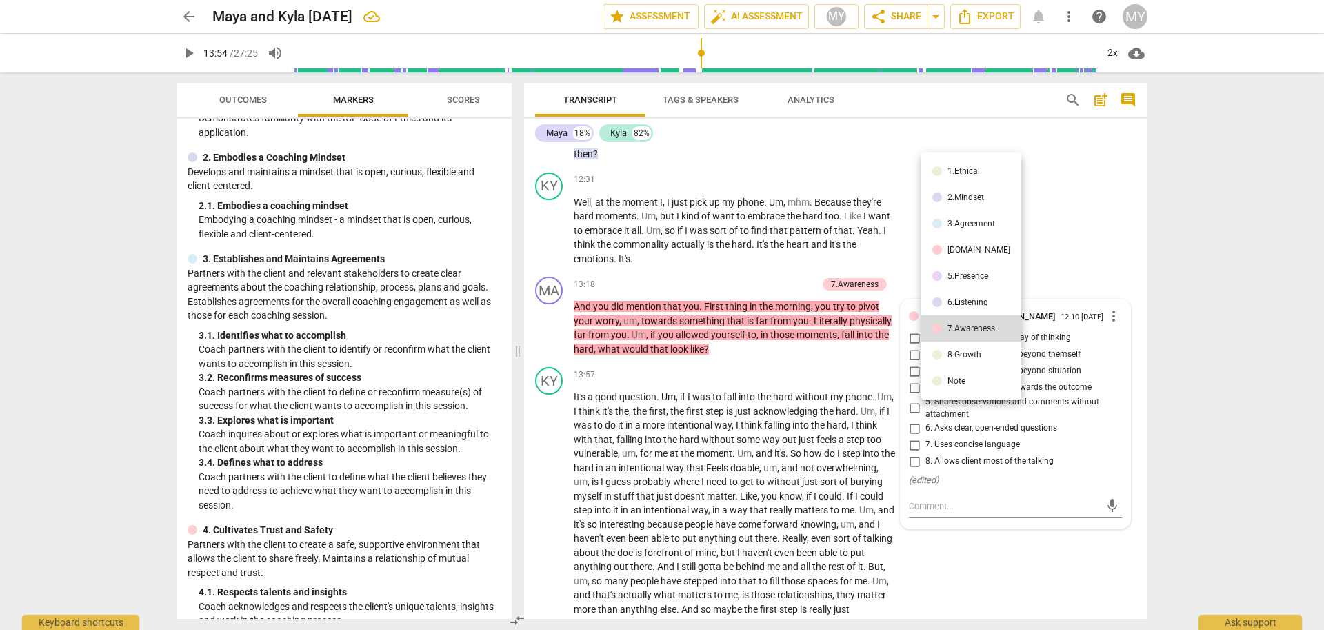
click at [979, 527] on div at bounding box center [662, 315] width 1324 height 630
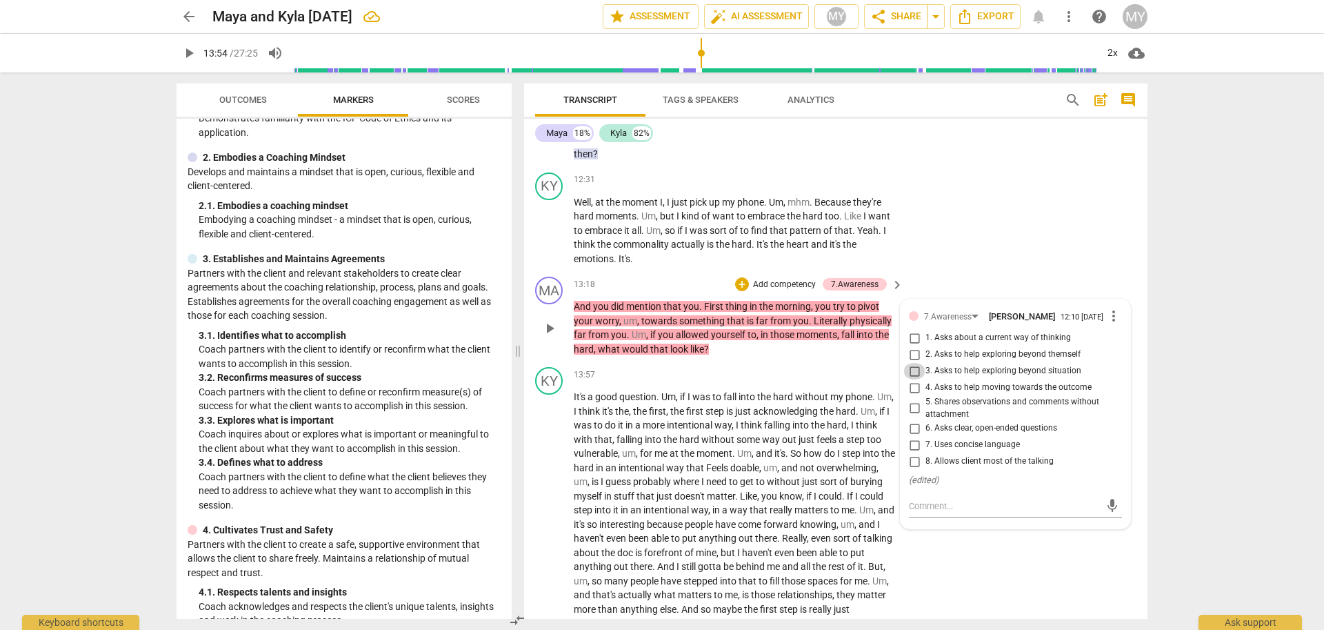
click at [915, 379] on input "3. Asks to help exploring beyond situation" at bounding box center [914, 371] width 22 height 17
checkbox input "true"
click at [186, 52] on span "play_arrow" at bounding box center [189, 53] width 17 height 17
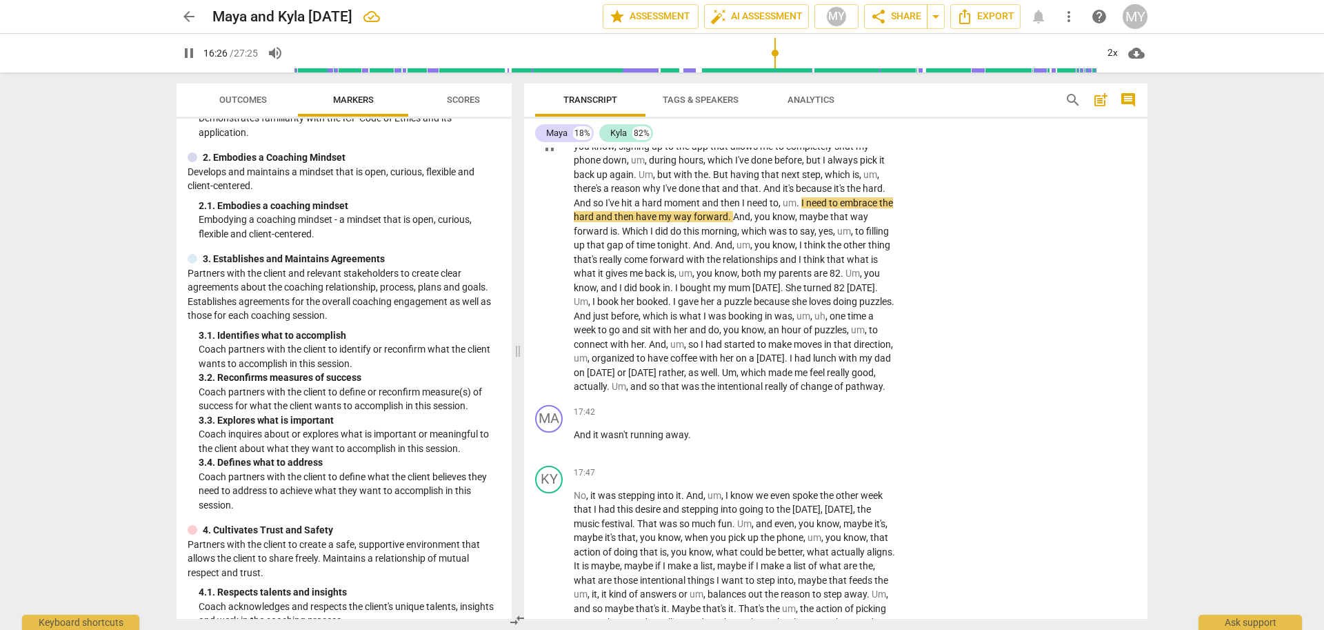
scroll to position [2943, 0]
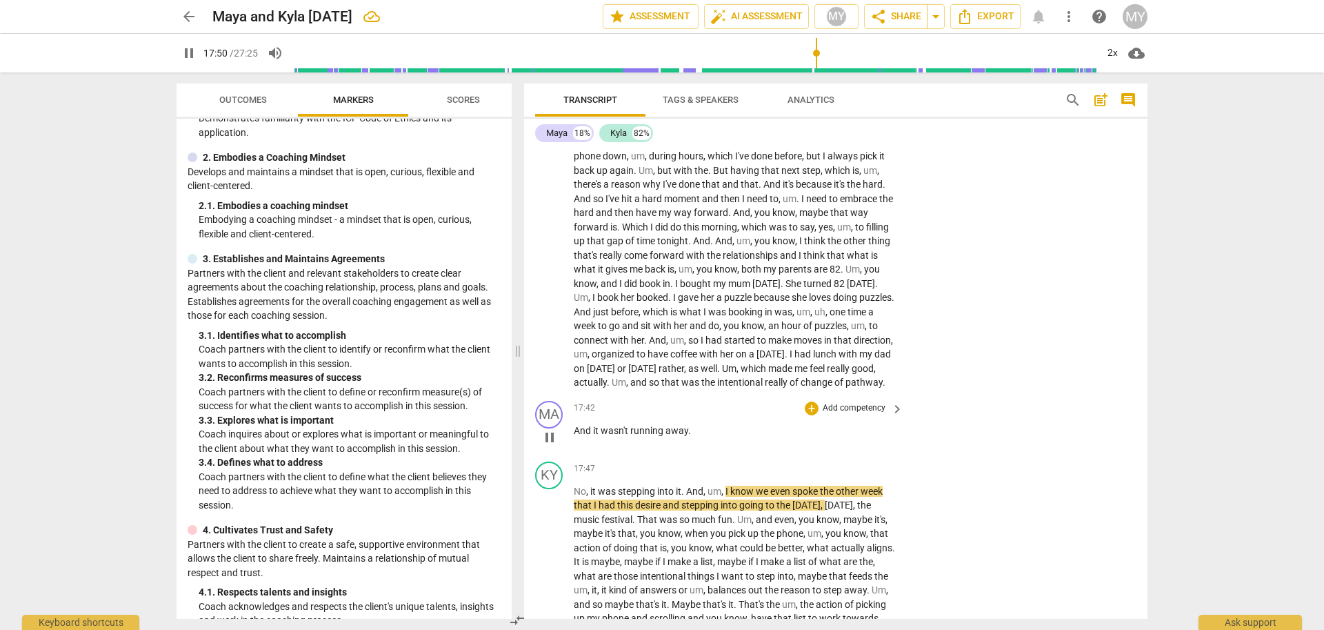
click at [872, 414] on p "Add competency" at bounding box center [854, 408] width 66 height 12
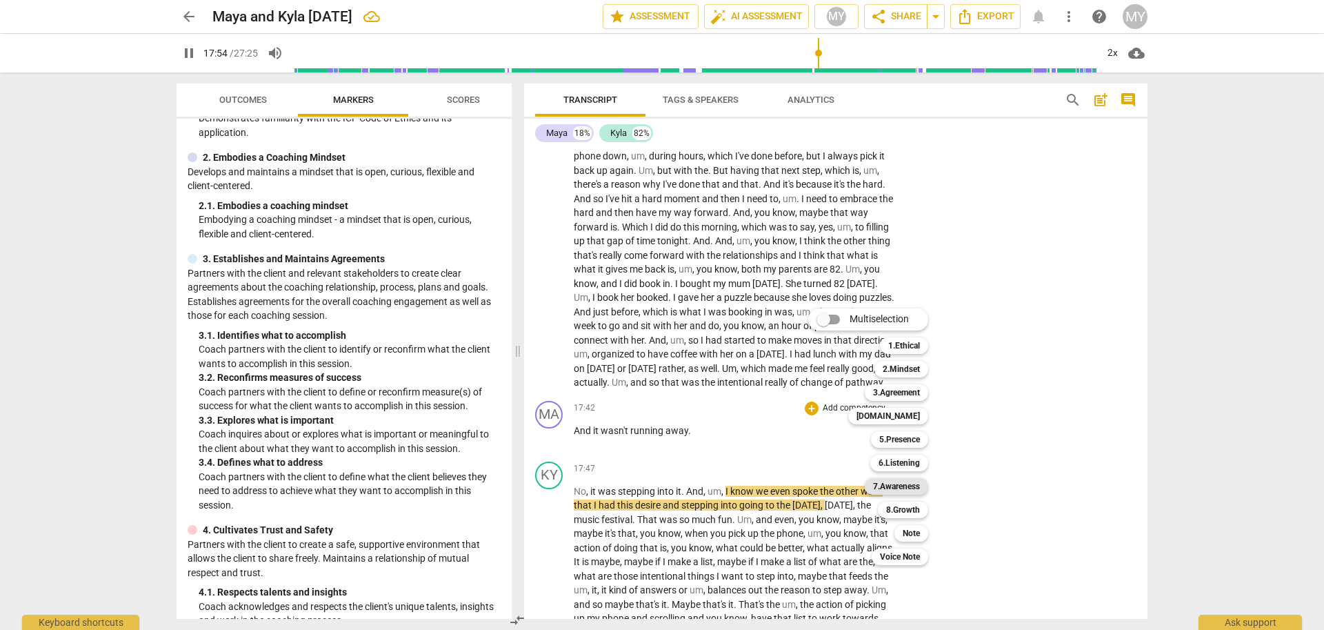
click at [904, 488] on b "7.Awareness" at bounding box center [896, 486] width 47 height 17
type input "1076"
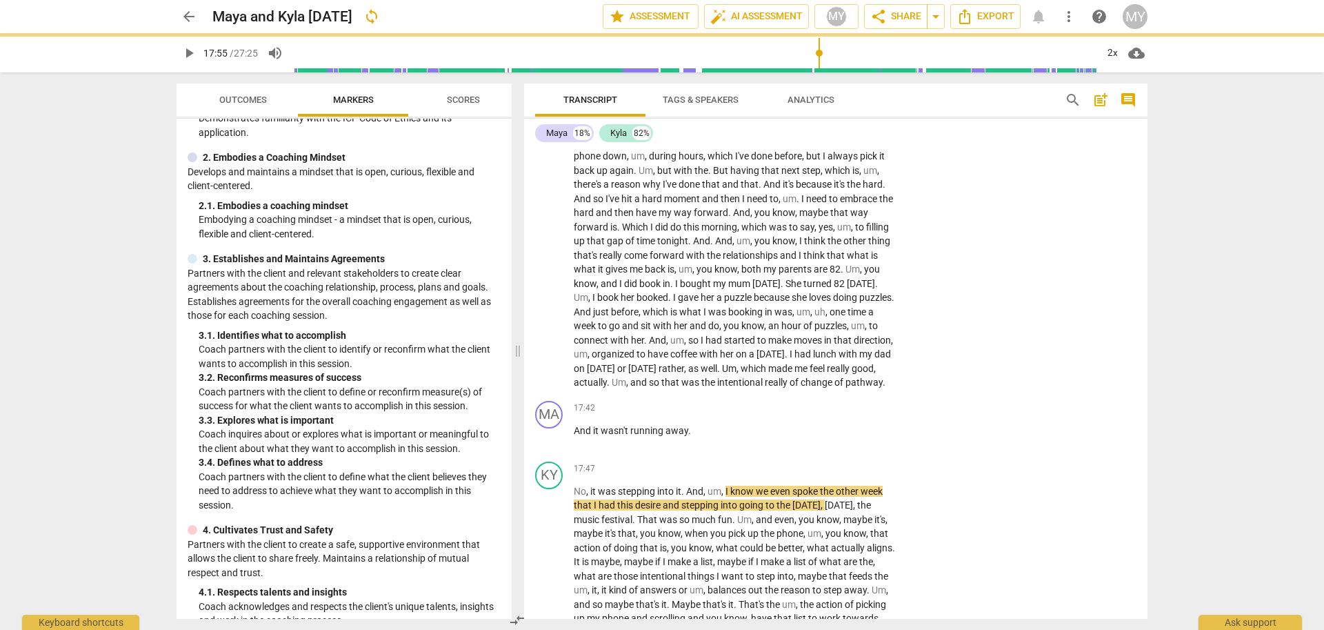
scroll to position [3210, 0]
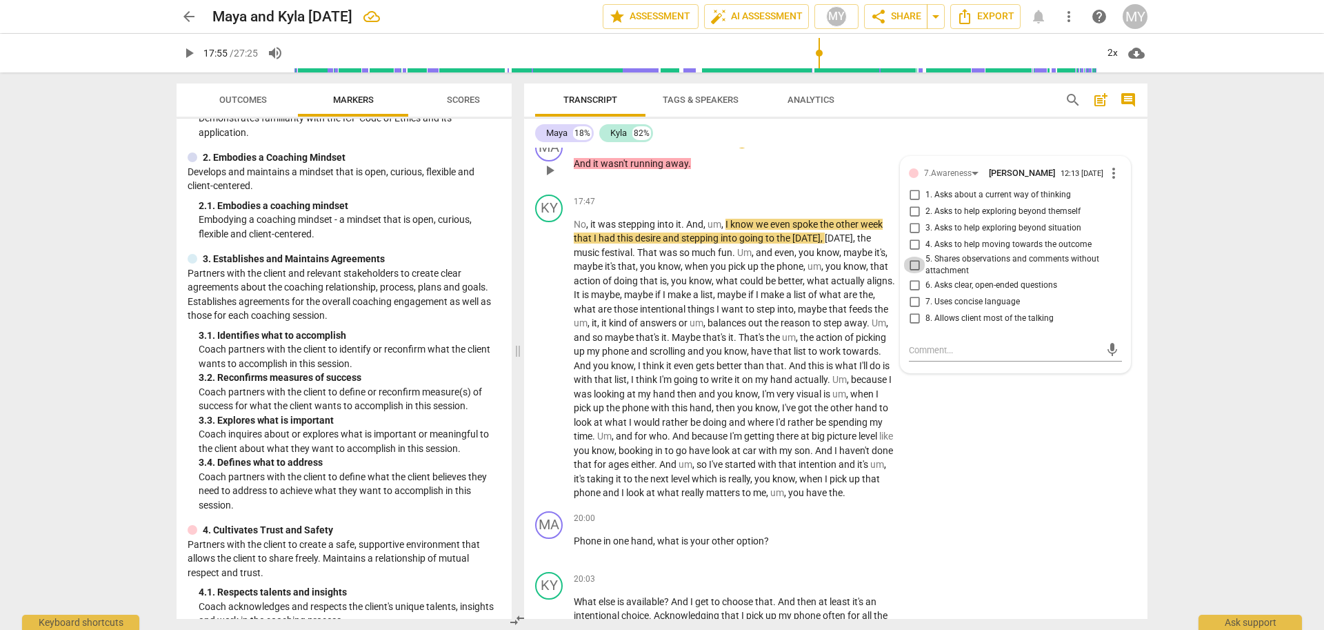
click at [912, 273] on input "5. Shares observations and comments without attachment" at bounding box center [914, 265] width 22 height 17
checkbox input "true"
click at [184, 53] on span "play_arrow" at bounding box center [189, 53] width 17 height 17
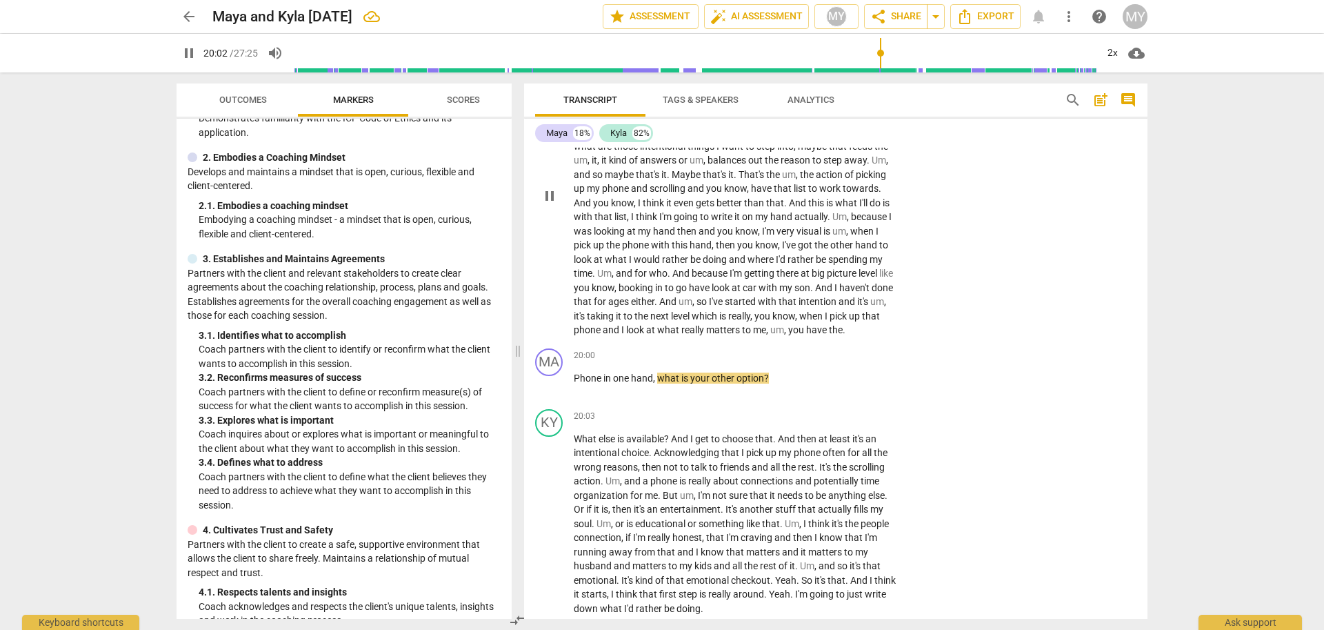
scroll to position [3376, 0]
click at [806, 332] on span "you" at bounding box center [797, 326] width 18 height 11
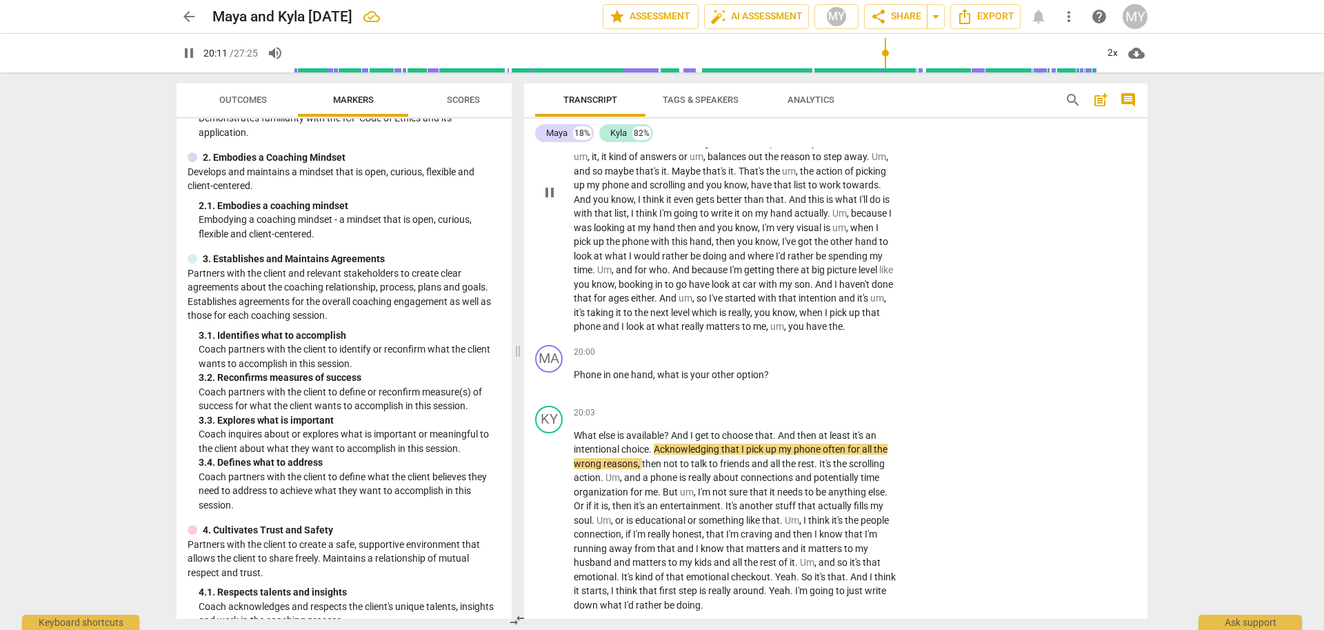
scroll to position [3423, 0]
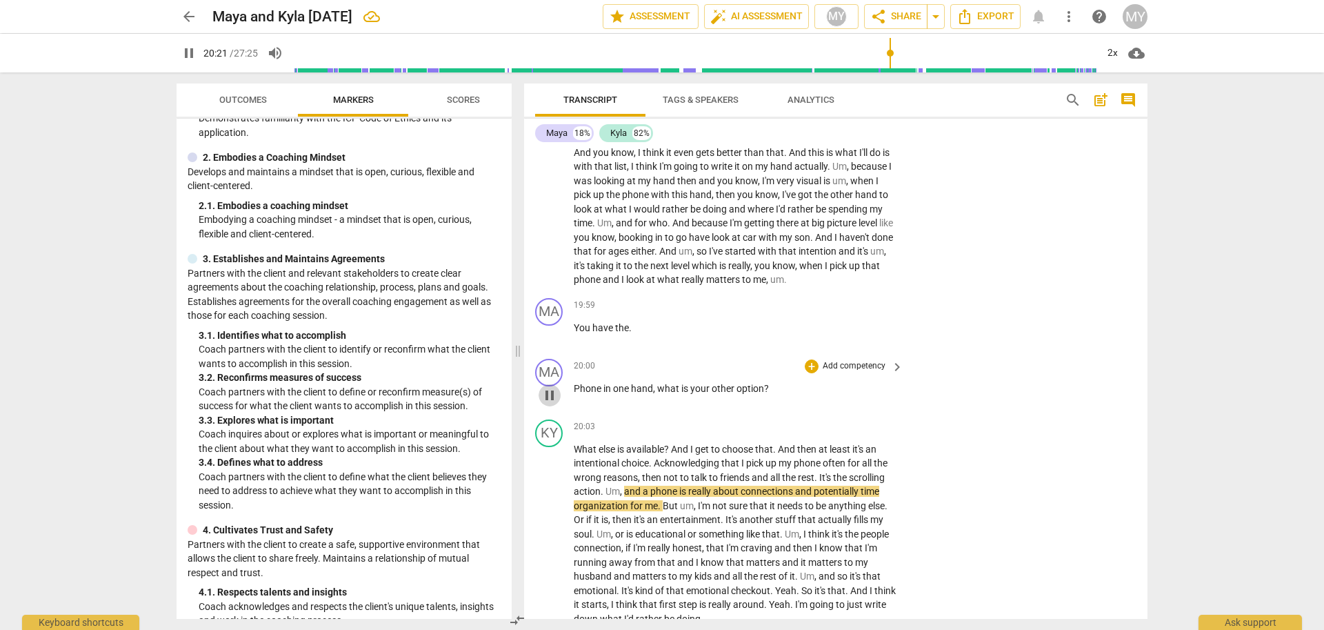
click at [552, 403] on span "pause" at bounding box center [549, 395] width 17 height 17
type input "1223"
click at [570, 408] on div "MA play_arrow pause" at bounding box center [554, 384] width 39 height 50
click at [574, 394] on span "Phone" at bounding box center [589, 388] width 30 height 11
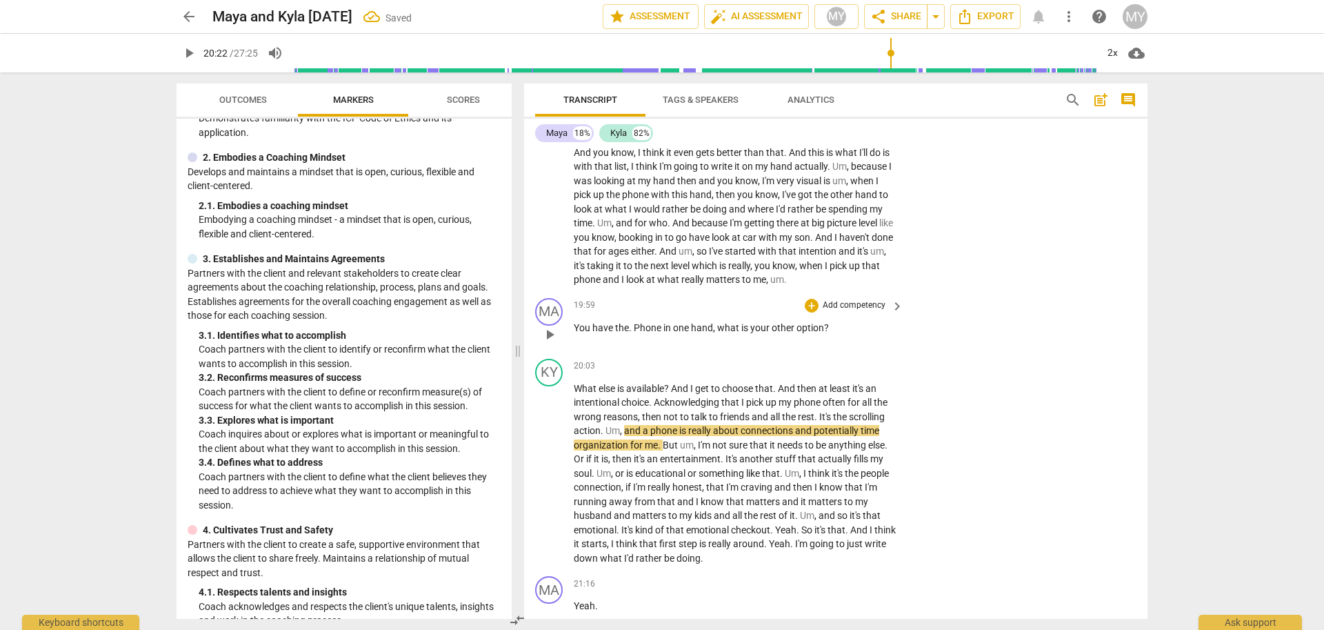
click at [859, 312] on p "Add competency" at bounding box center [854, 305] width 66 height 12
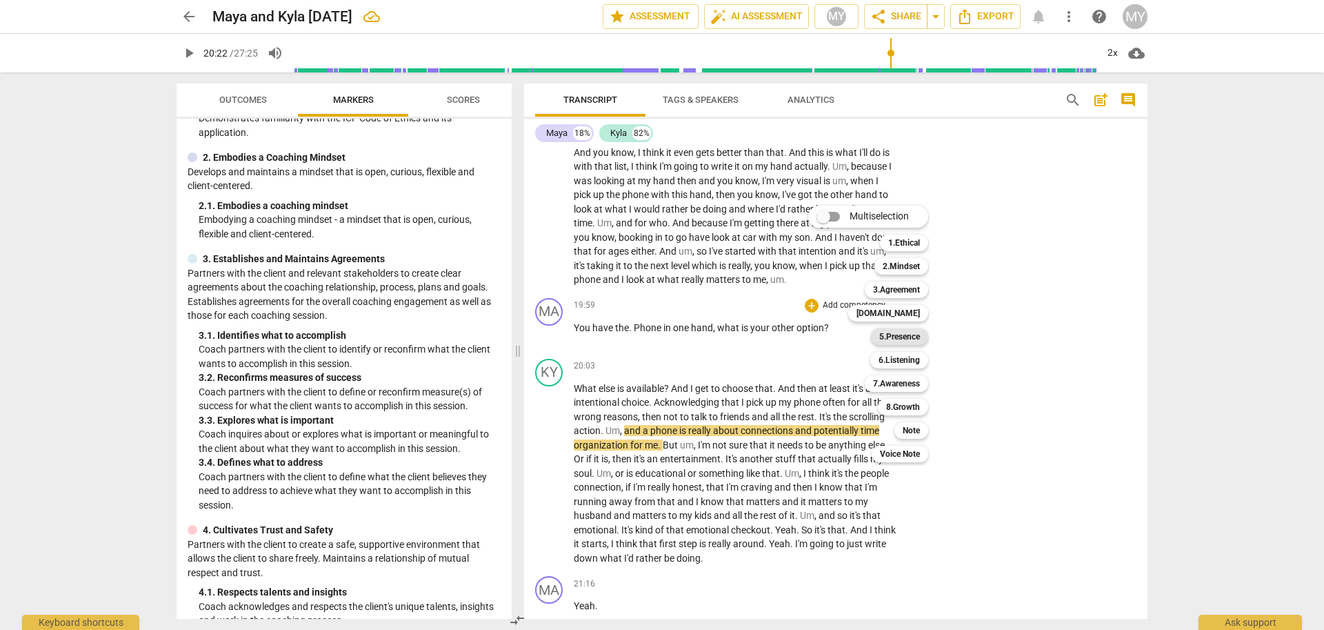
click at [911, 337] on b "5.Presence" at bounding box center [899, 336] width 41 height 17
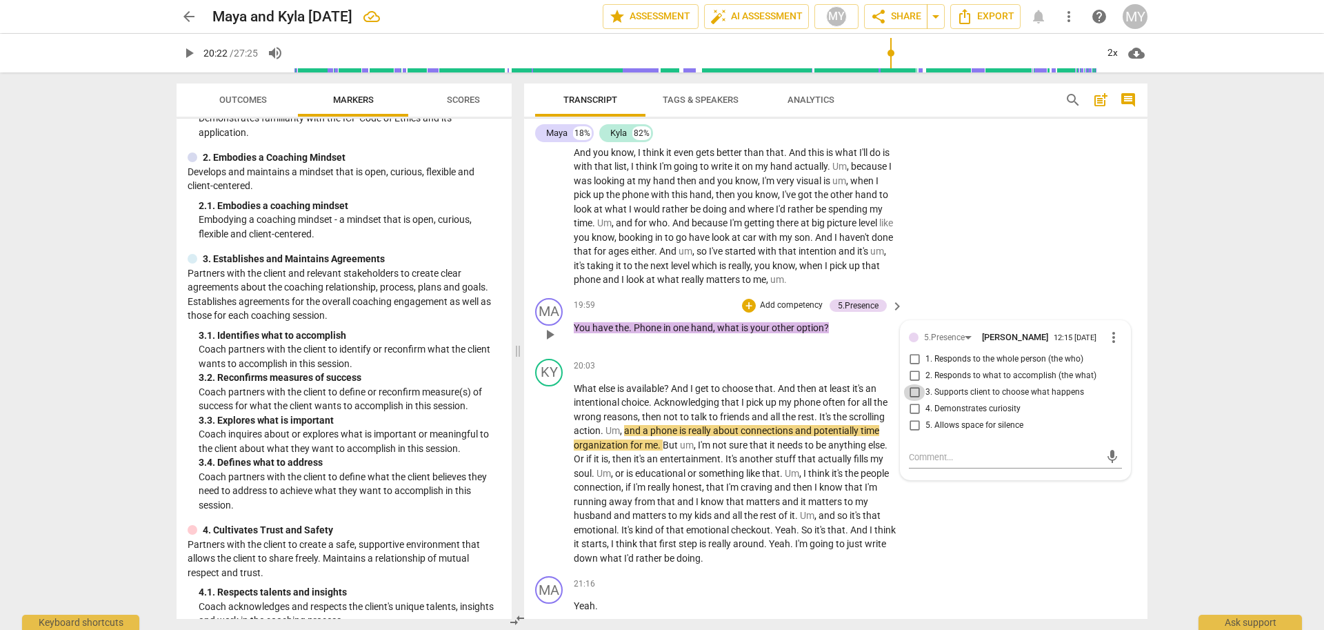
click at [913, 401] on input "3. Supports client to choose what happens" at bounding box center [914, 392] width 22 height 17
checkbox input "true"
click at [554, 343] on span "play_arrow" at bounding box center [549, 334] width 17 height 17
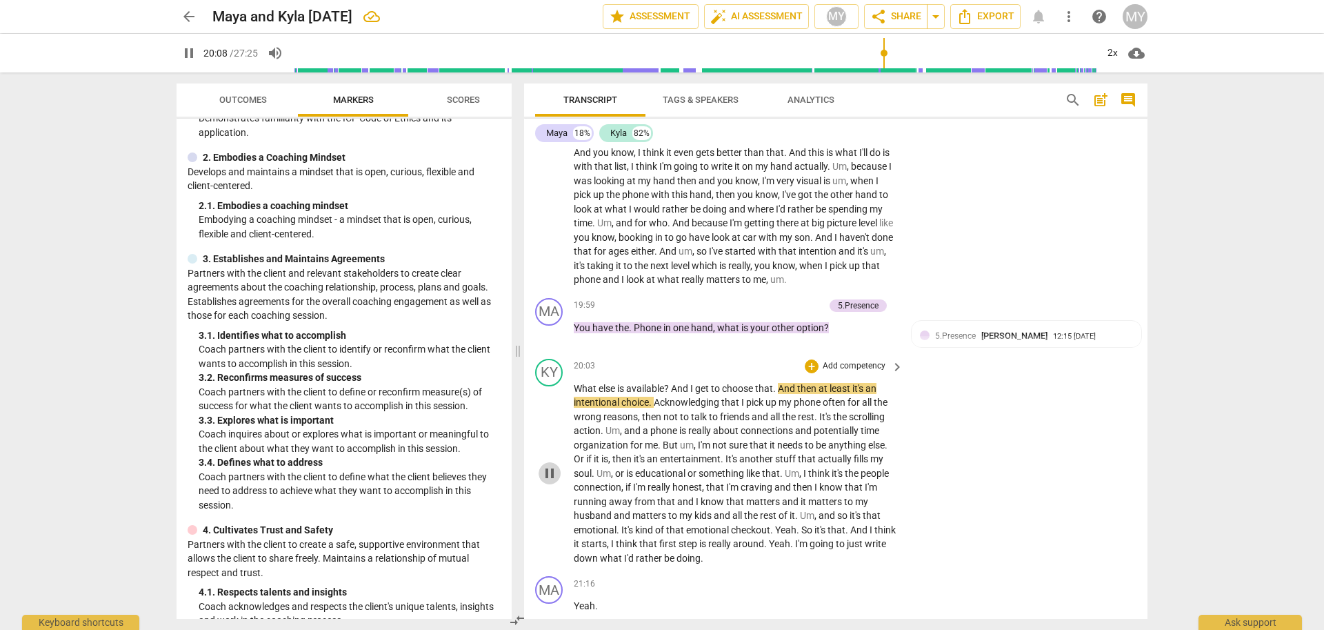
click at [549, 481] on span "pause" at bounding box center [549, 473] width 17 height 17
click at [674, 394] on span "And" at bounding box center [680, 388] width 19 height 11
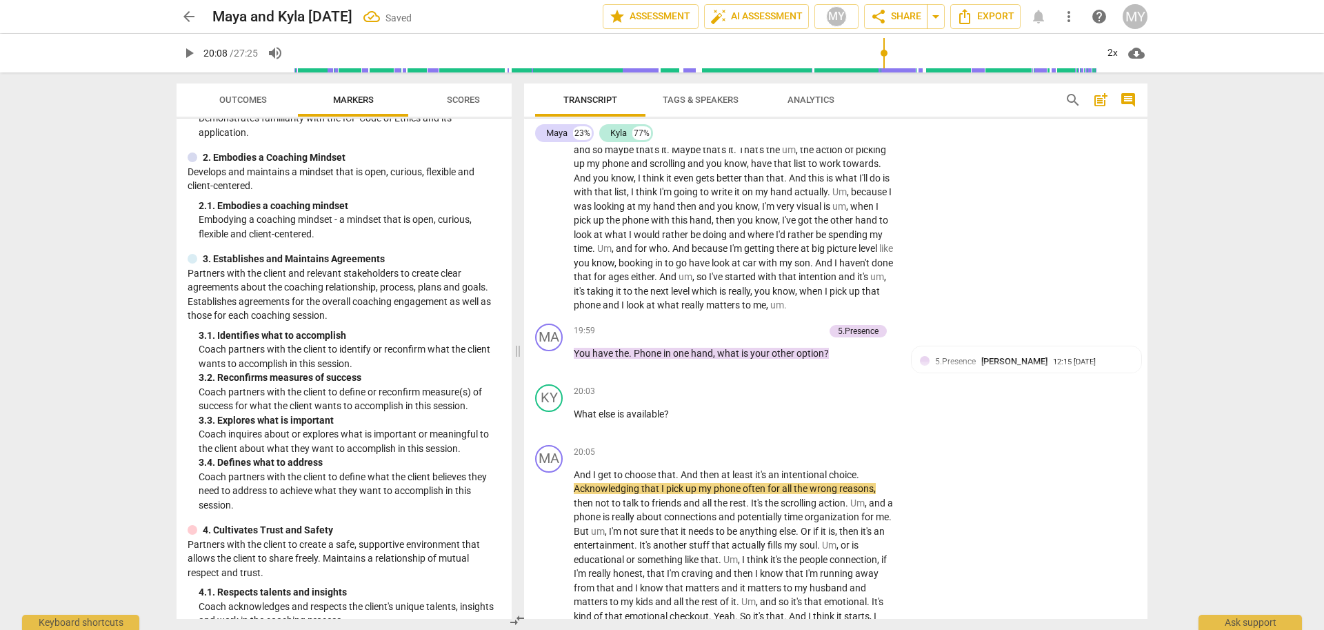
scroll to position [3395, 0]
click at [575, 421] on span "What" at bounding box center [586, 415] width 25 height 11
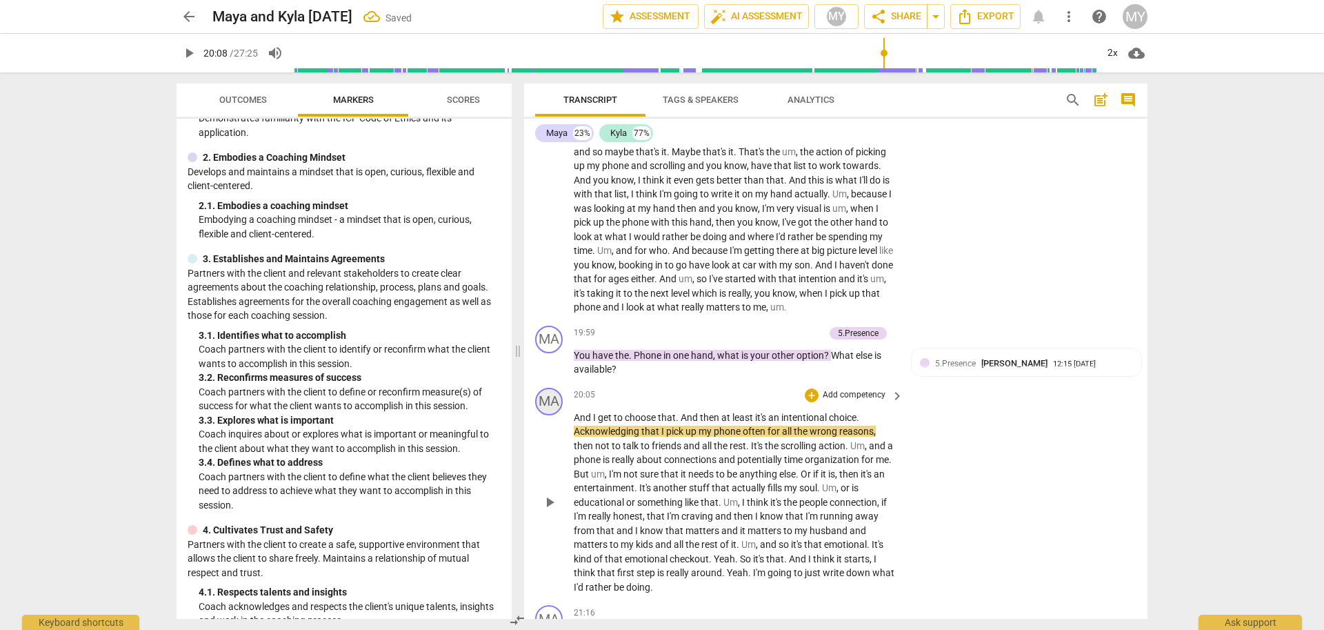
click at [553, 415] on div "MA" at bounding box center [549, 402] width 28 height 28
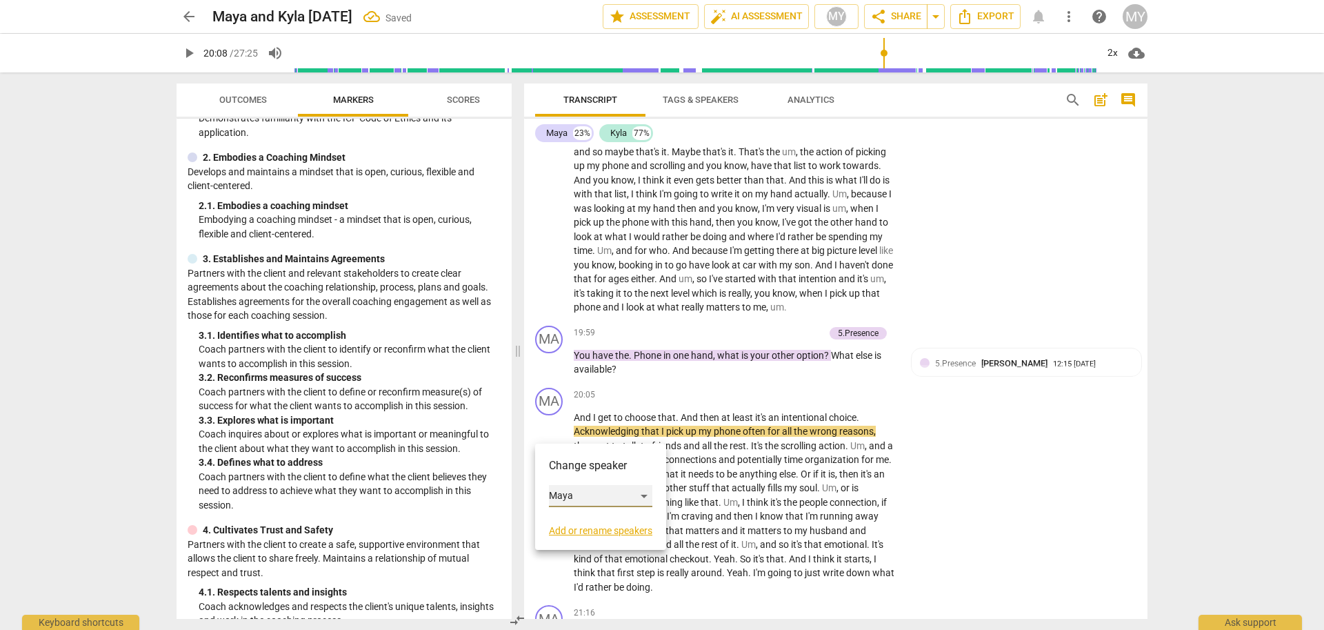
click at [579, 502] on div "Maya" at bounding box center [600, 496] width 103 height 22
click at [579, 520] on li "Kyla" at bounding box center [601, 522] width 105 height 26
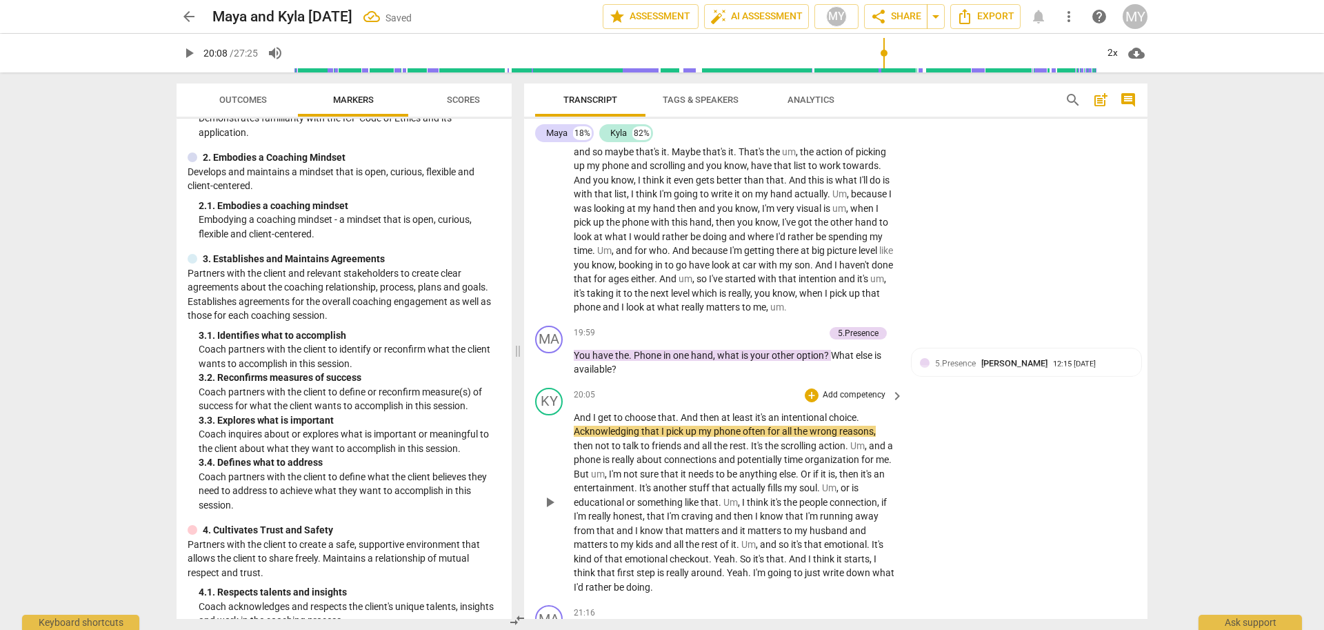
click at [548, 510] on span "play_arrow" at bounding box center [549, 502] width 17 height 17
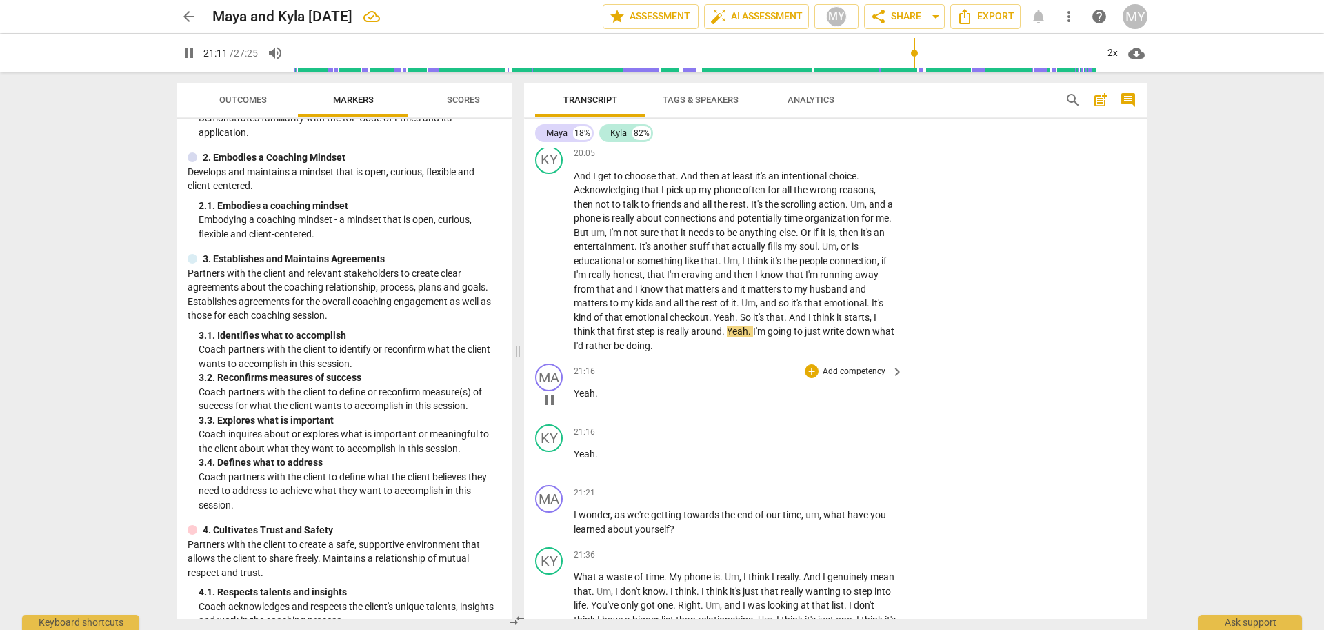
scroll to position [3641, 0]
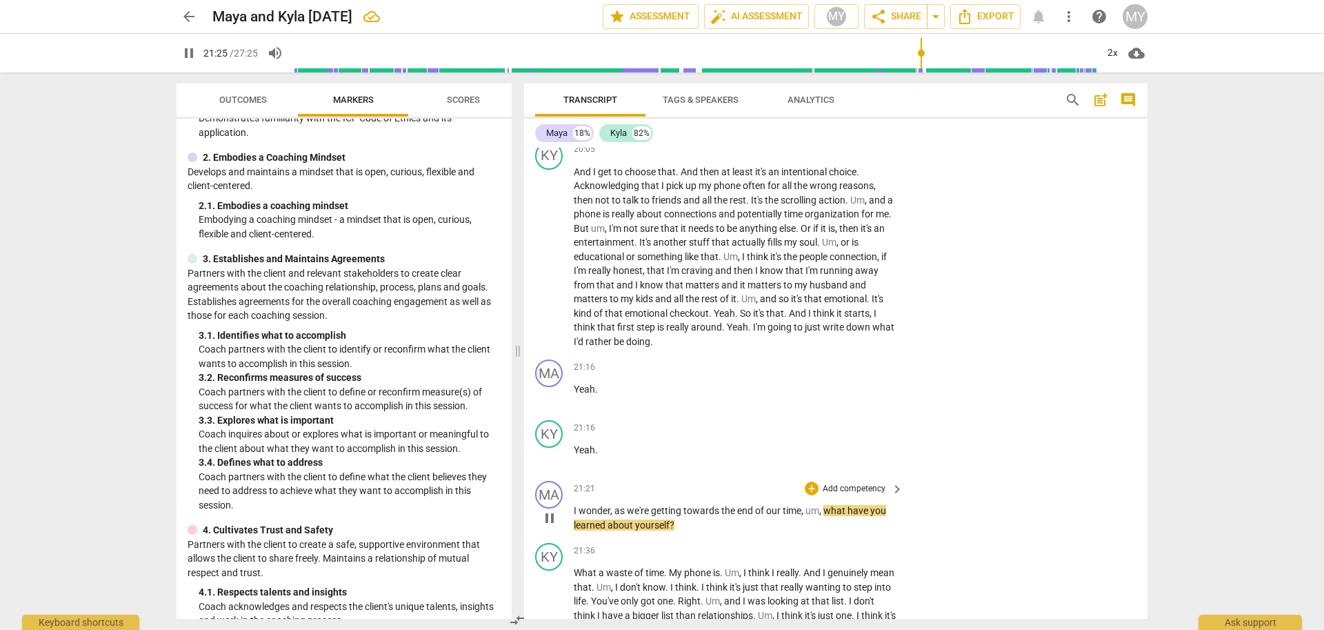
click at [863, 495] on p "Add competency" at bounding box center [854, 489] width 66 height 12
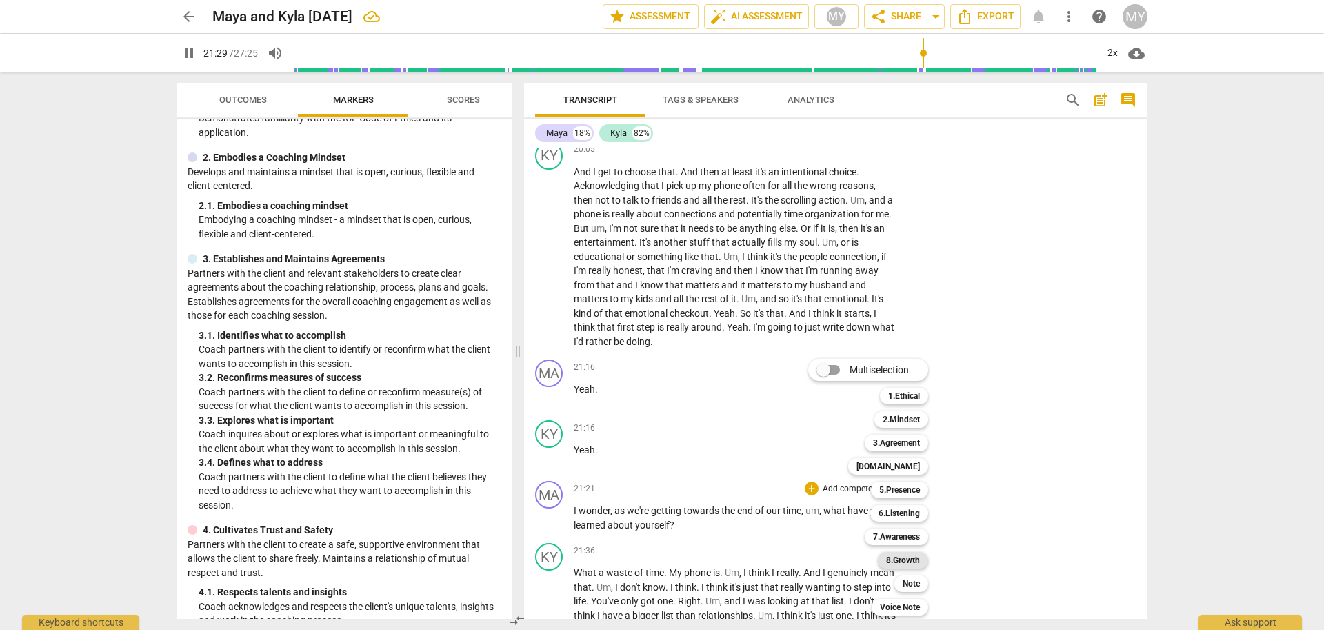
click at [908, 563] on b "8.Growth" at bounding box center [903, 560] width 34 height 17
type input "1290"
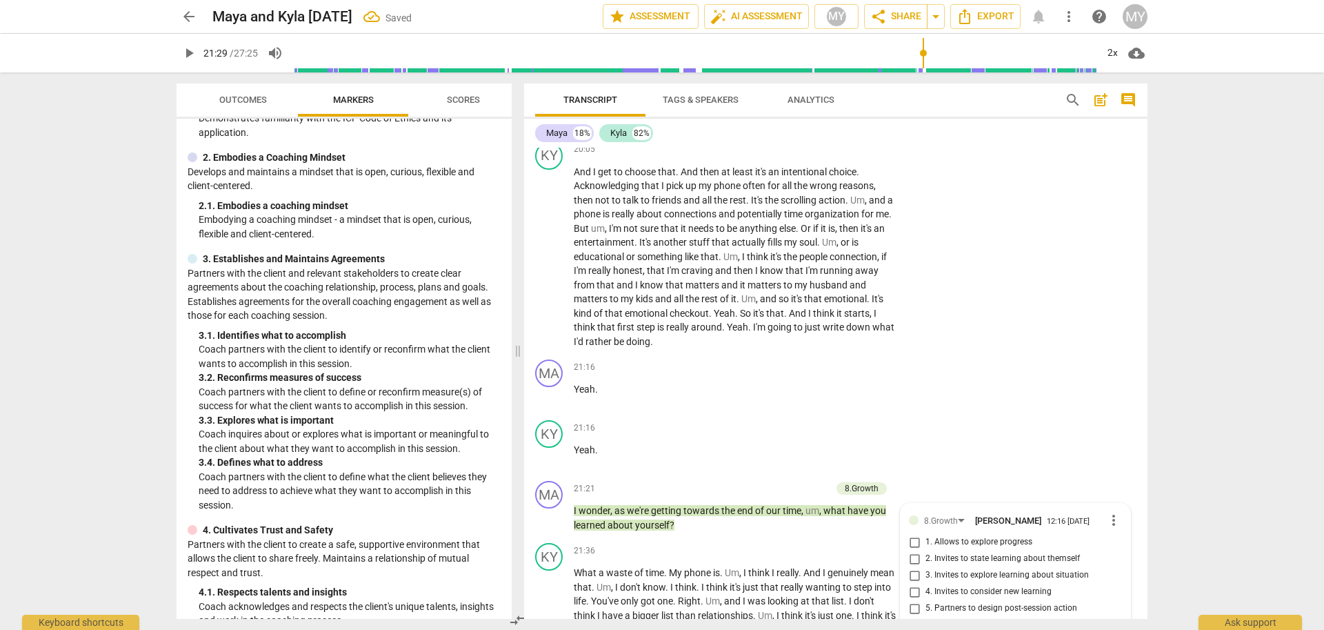
scroll to position [3992, 0]
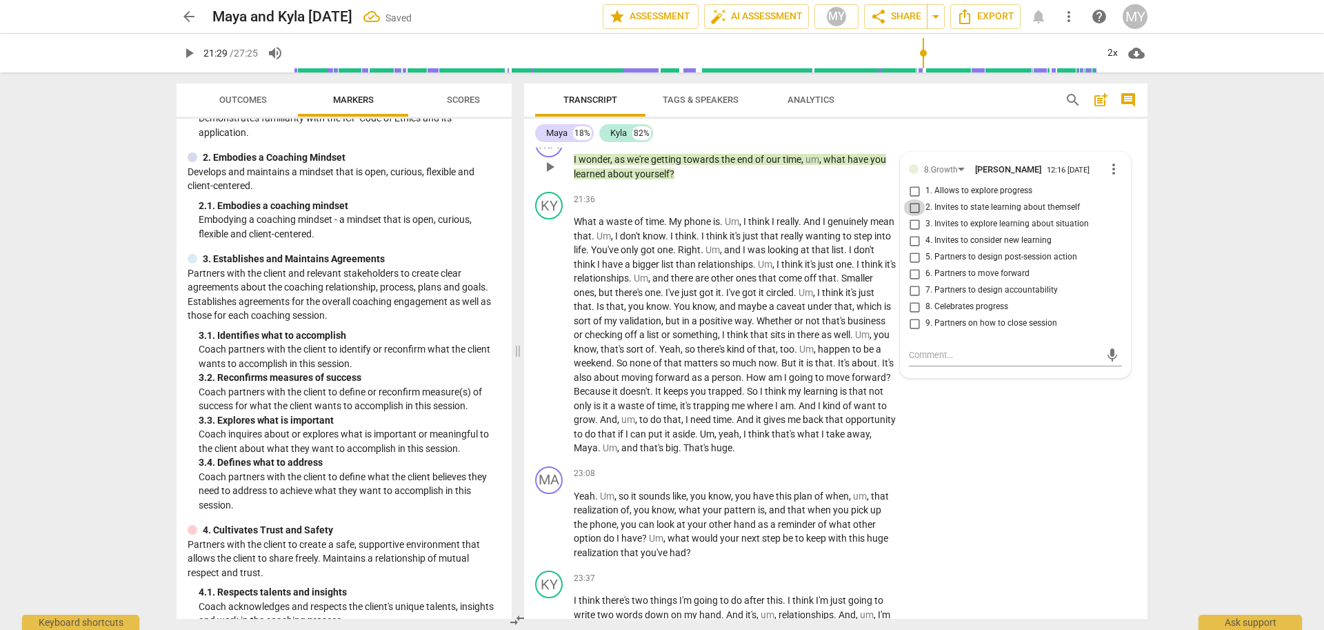
click at [912, 216] on input "2. Invites to state learning about themself" at bounding box center [914, 207] width 22 height 17
checkbox input "true"
click at [556, 343] on span "play_arrow" at bounding box center [549, 335] width 17 height 17
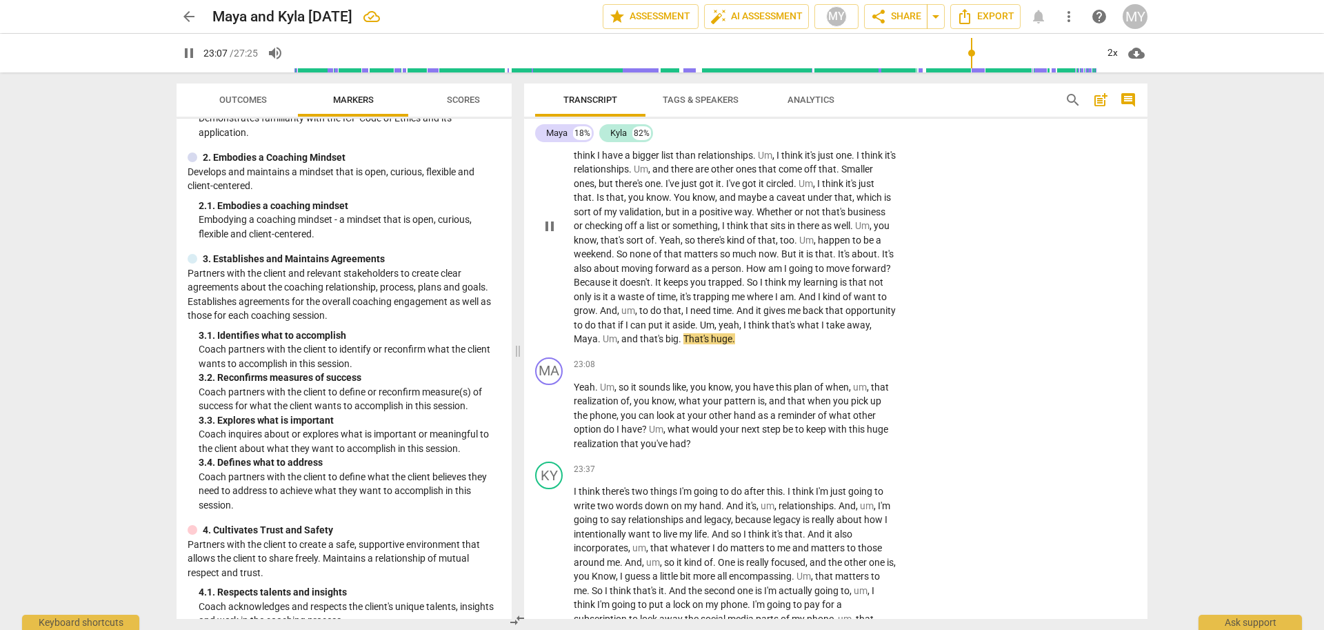
scroll to position [4102, 0]
click at [852, 370] on p "Add competency" at bounding box center [854, 363] width 66 height 12
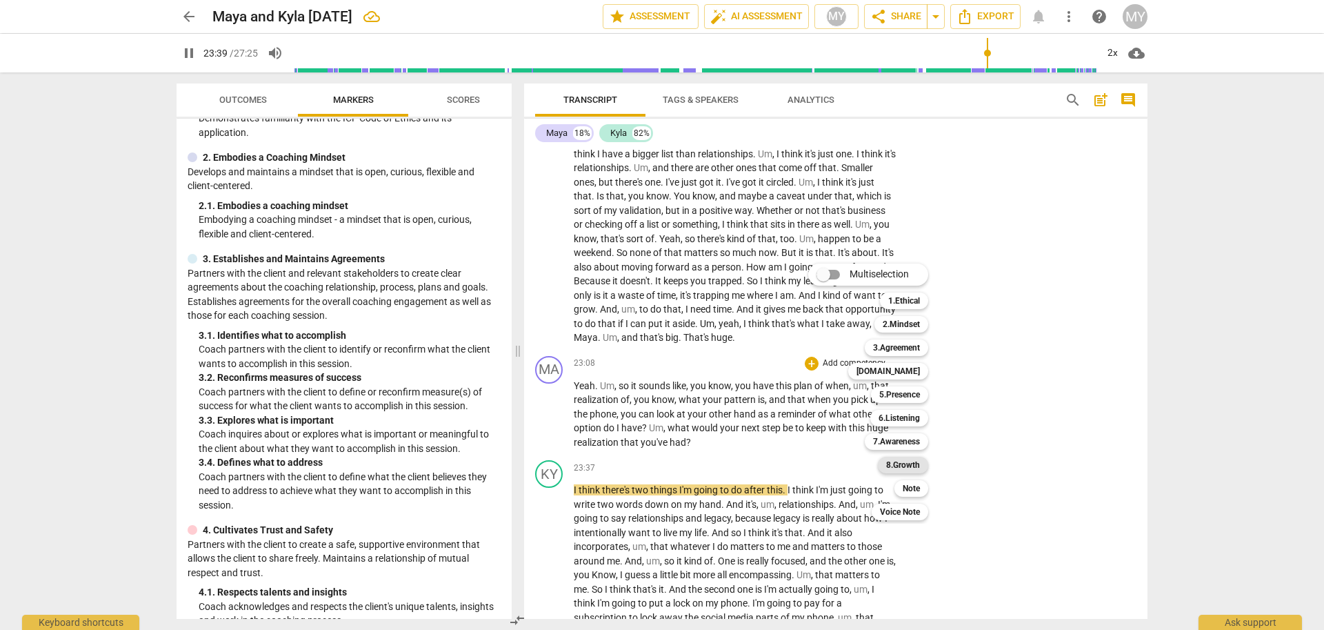
click at [905, 461] on b "8.Growth" at bounding box center [903, 464] width 34 height 17
type input "1421"
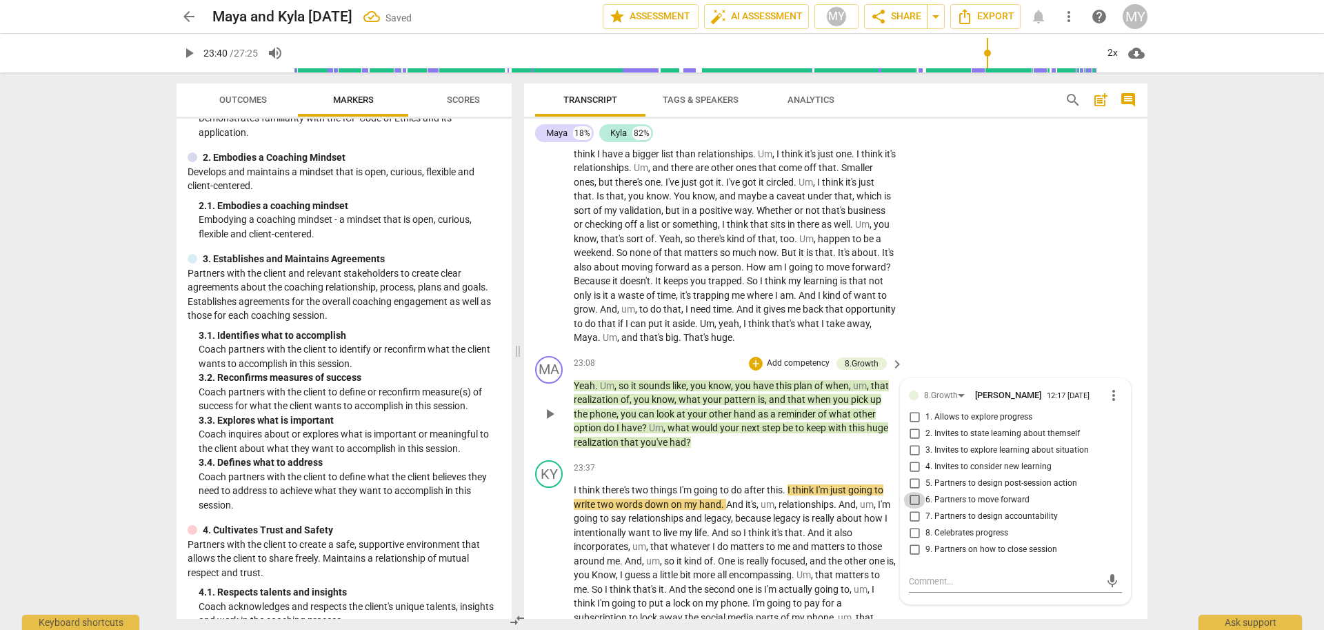
click at [912, 508] on input "6. Partners to move forward" at bounding box center [914, 500] width 22 height 17
checkbox input "true"
click at [910, 492] on input "5. Partners to design post-session action" at bounding box center [914, 483] width 22 height 17
checkbox input "true"
click at [554, 422] on span "play_arrow" at bounding box center [549, 413] width 17 height 17
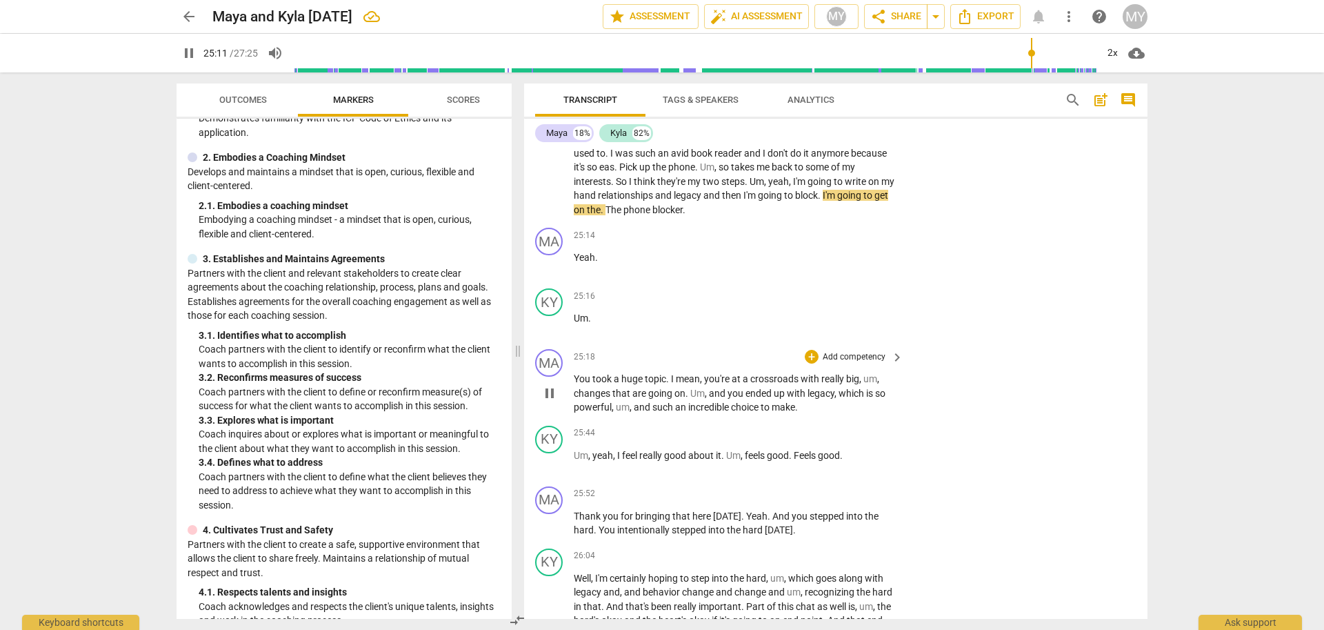
scroll to position [4624, 0]
click at [847, 362] on p "Add competency" at bounding box center [854, 356] width 66 height 12
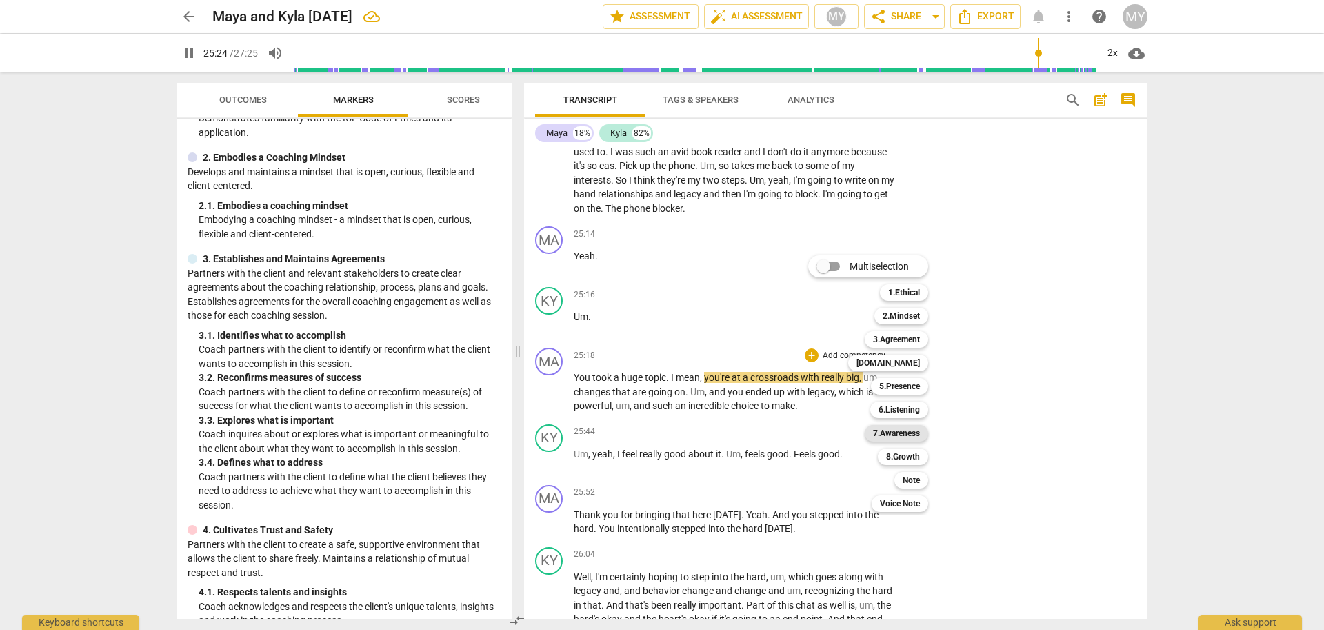
click at [907, 432] on b "7.Awareness" at bounding box center [896, 433] width 47 height 17
type input "1526"
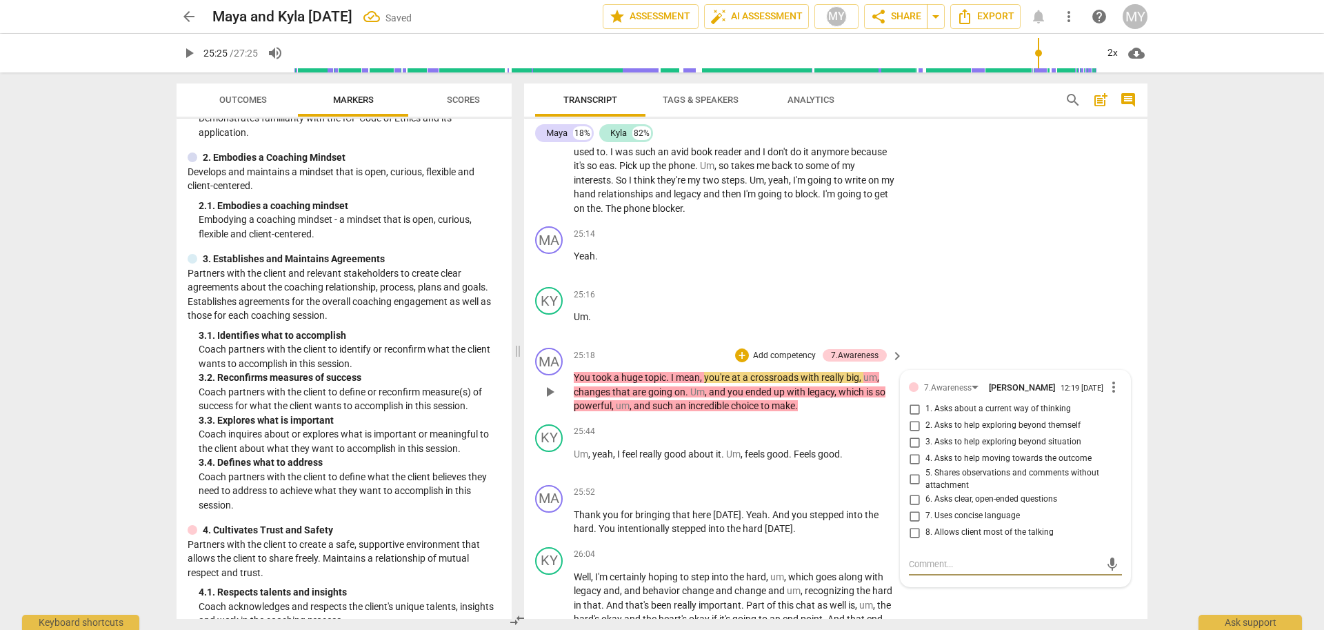
click at [916, 541] on input "8. Allows client most of the talking" at bounding box center [914, 532] width 22 height 17
checkbox input "true"
click at [940, 394] on div "7.Awareness" at bounding box center [948, 387] width 48 height 13
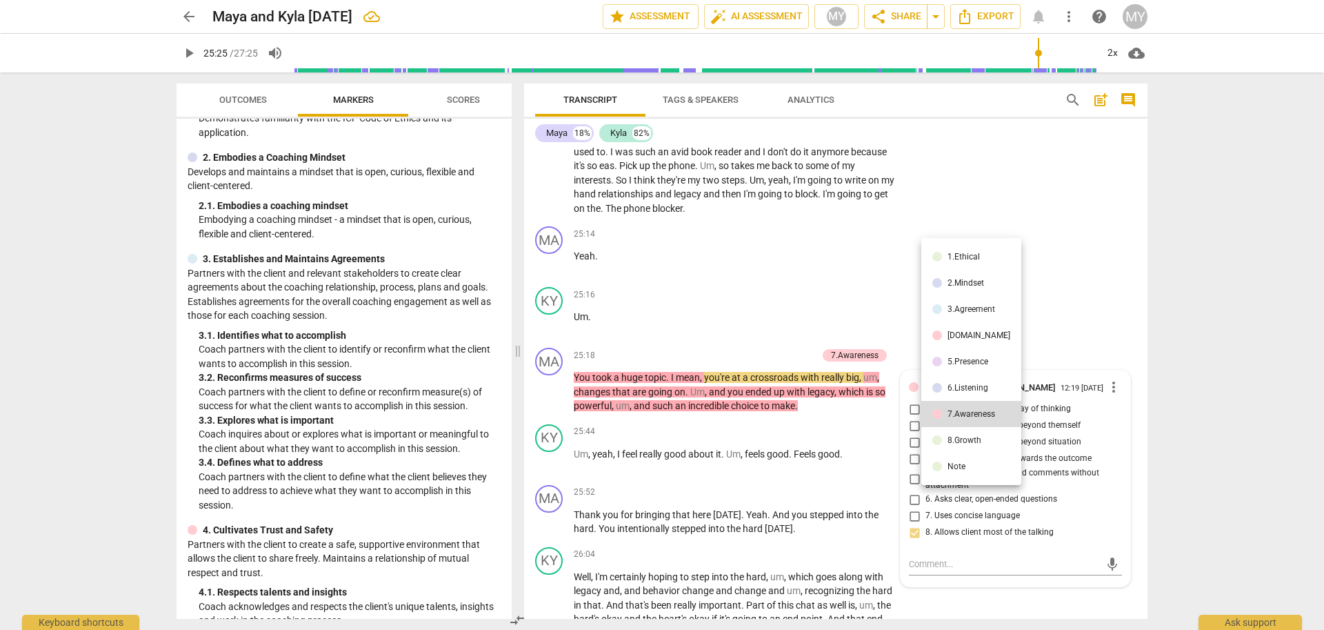
click at [952, 443] on div "8.Growth" at bounding box center [964, 440] width 34 height 8
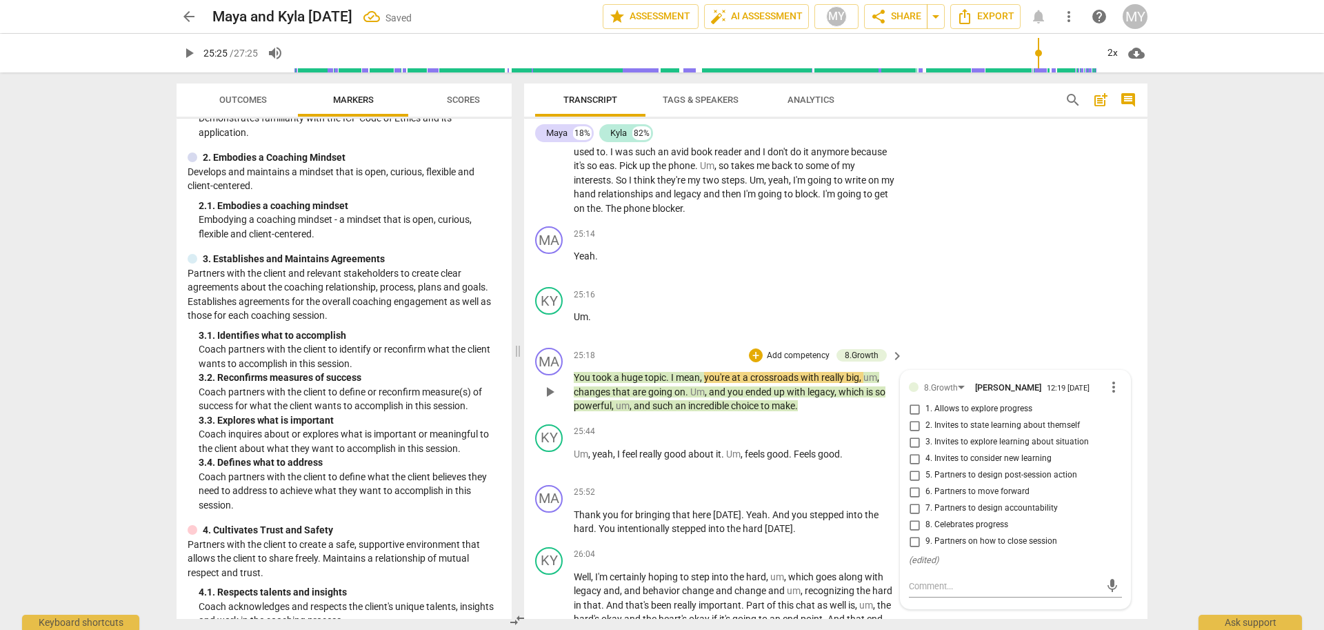
click at [912, 533] on input "8. Celebrates progress" at bounding box center [914, 524] width 22 height 17
checkbox input "true"
click at [188, 58] on span "play_arrow" at bounding box center [189, 53] width 17 height 17
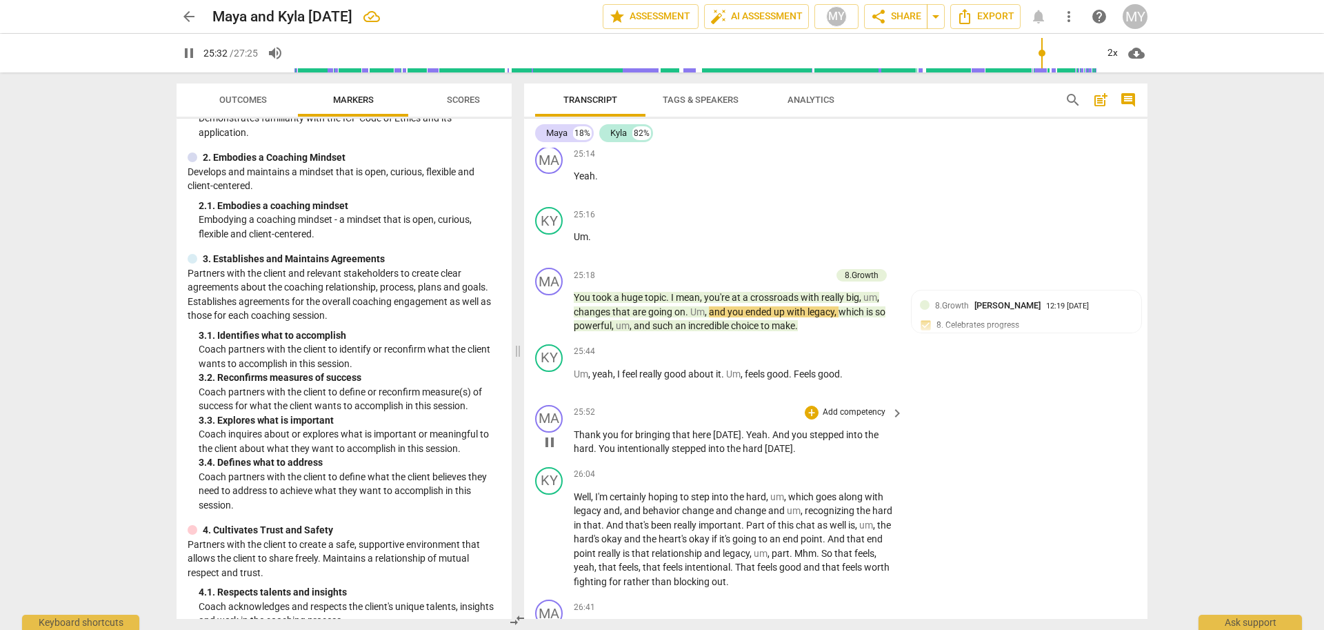
scroll to position [4710, 0]
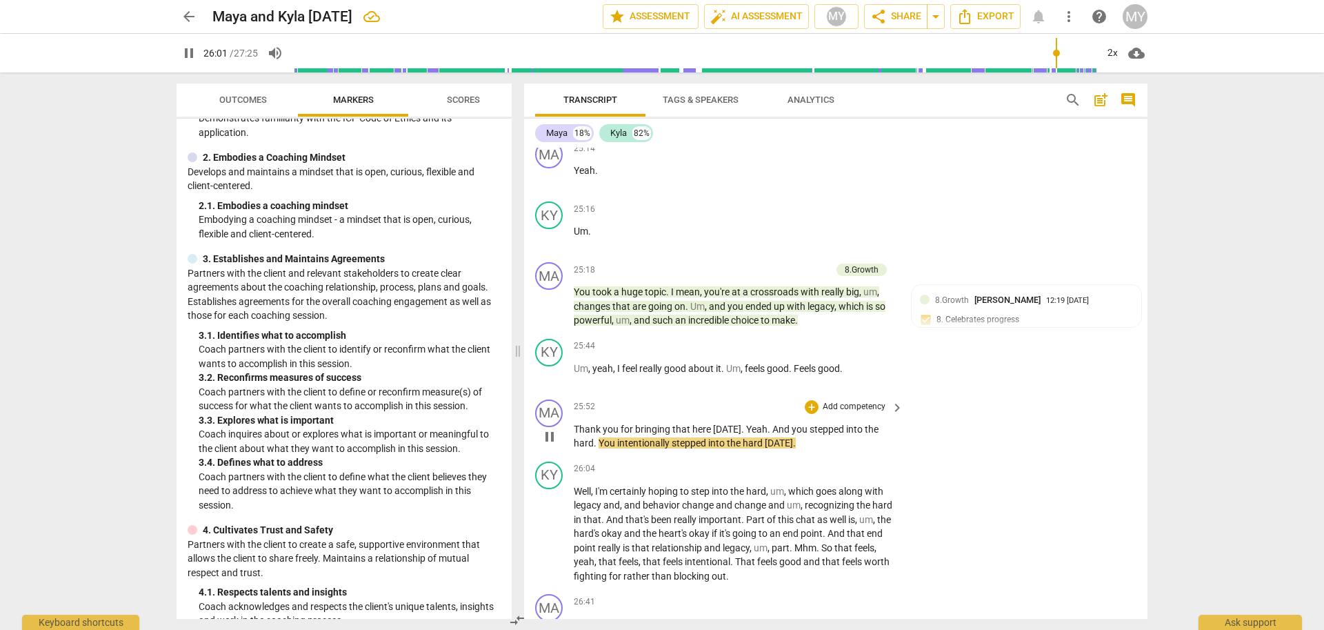
click at [856, 413] on p "Add competency" at bounding box center [854, 407] width 66 height 12
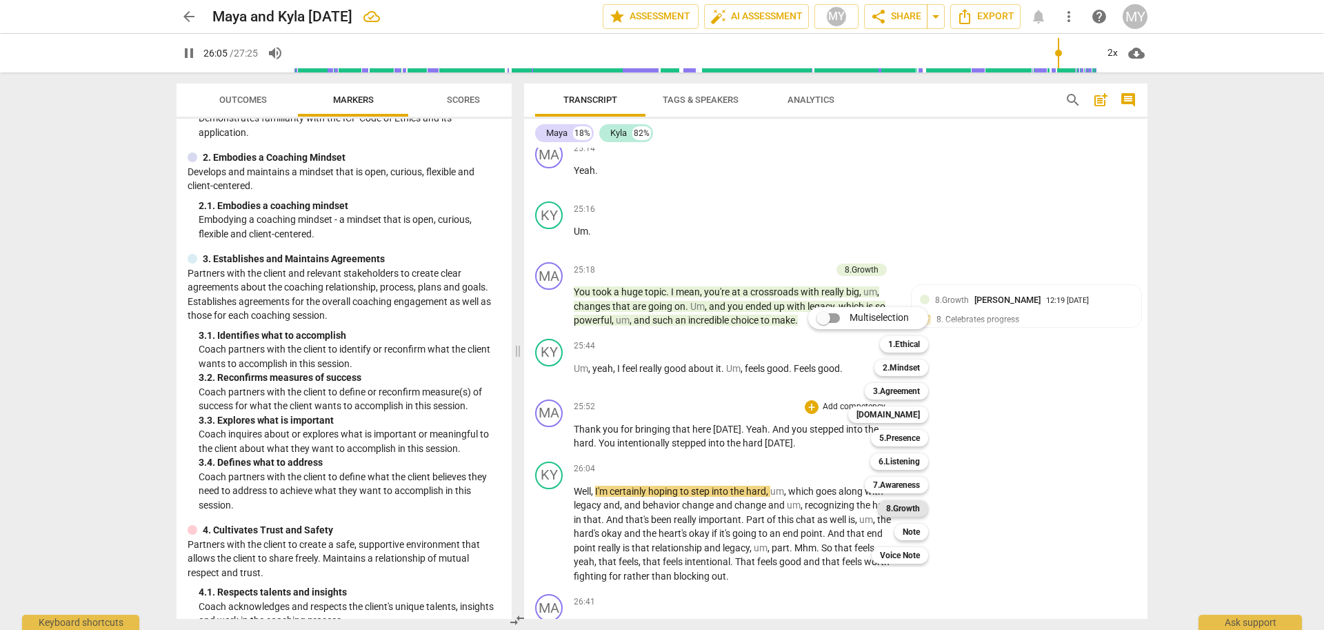
click at [914, 512] on b "8.Growth" at bounding box center [903, 508] width 34 height 17
type input "1566"
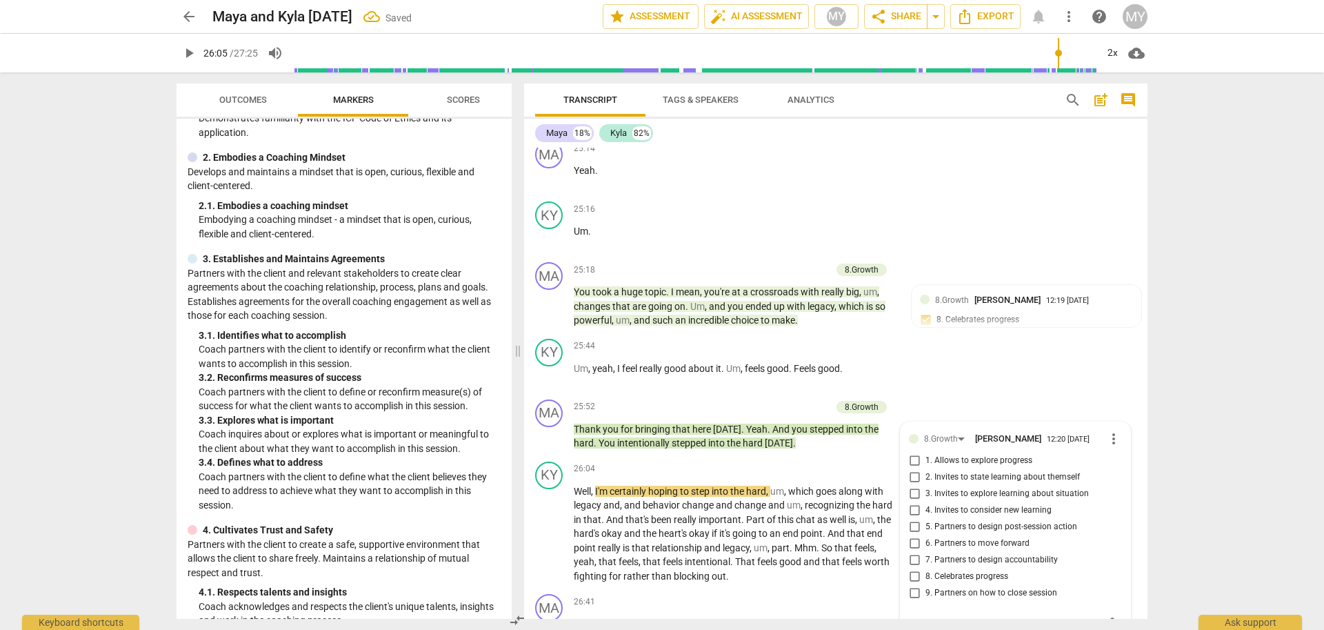
scroll to position [4979, 0]
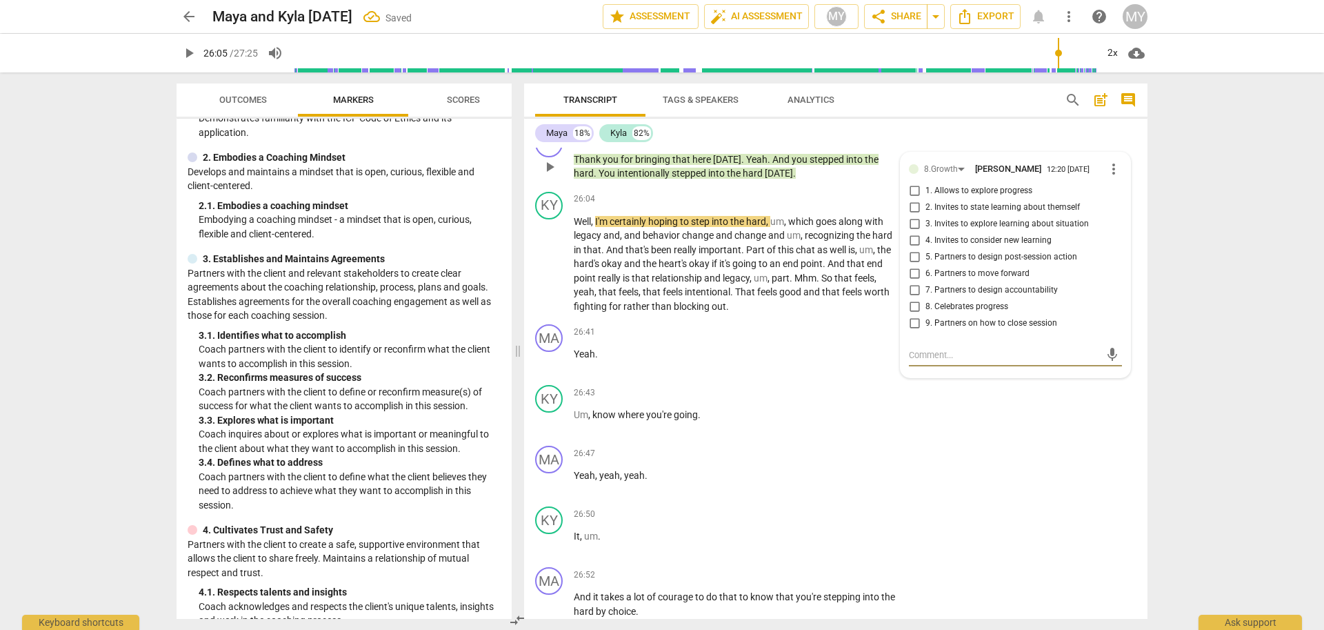
click at [912, 315] on input "8. Celebrates progress" at bounding box center [914, 307] width 22 height 17
checkbox input "true"
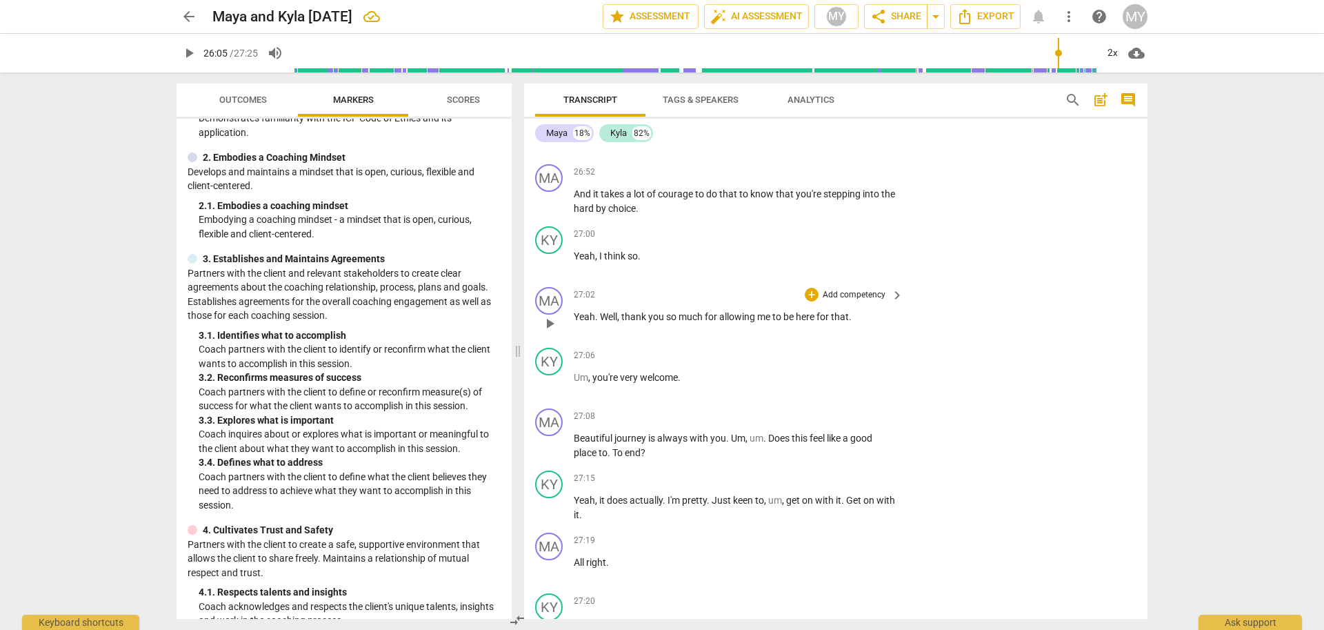
scroll to position [5384, 0]
click at [847, 421] on p "Add competency" at bounding box center [854, 415] width 66 height 12
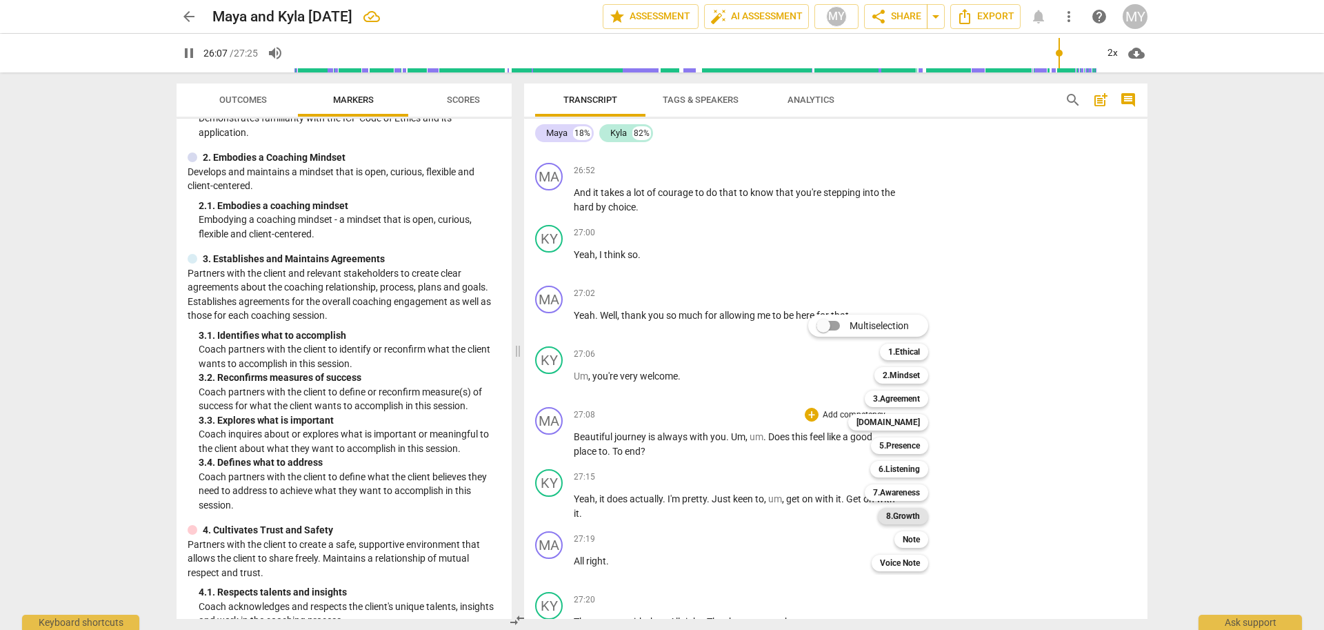
click at [901, 513] on b "8.Growth" at bounding box center [903, 516] width 34 height 17
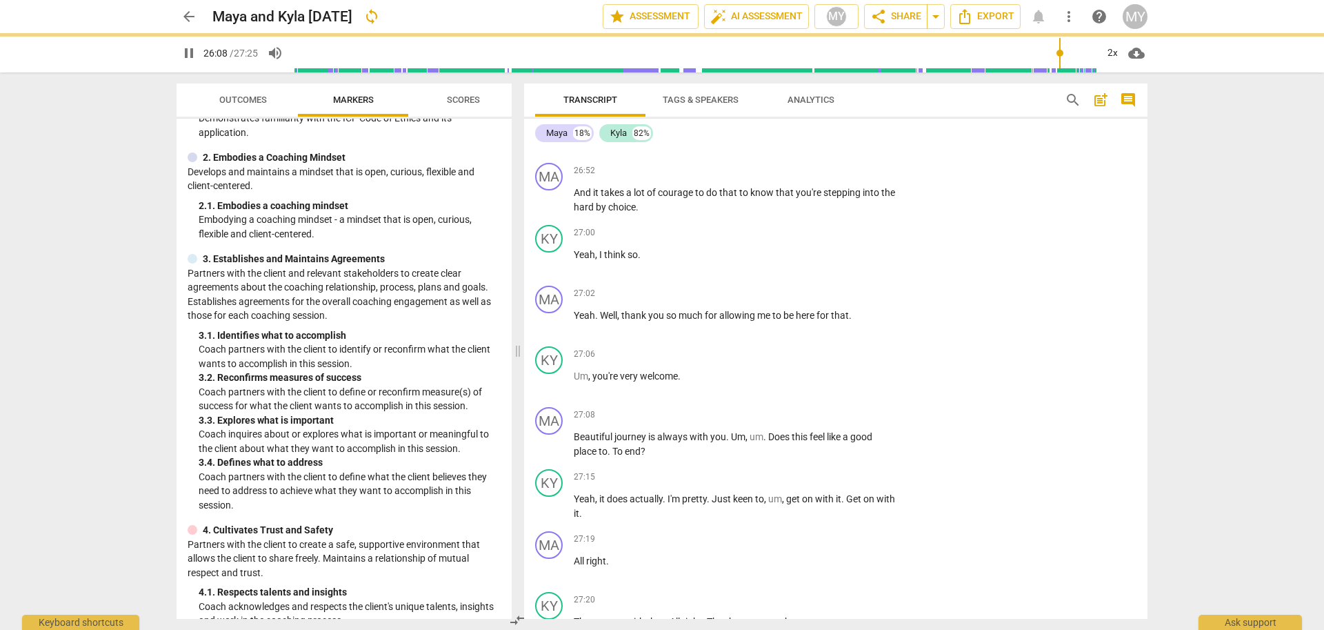
type input "1569"
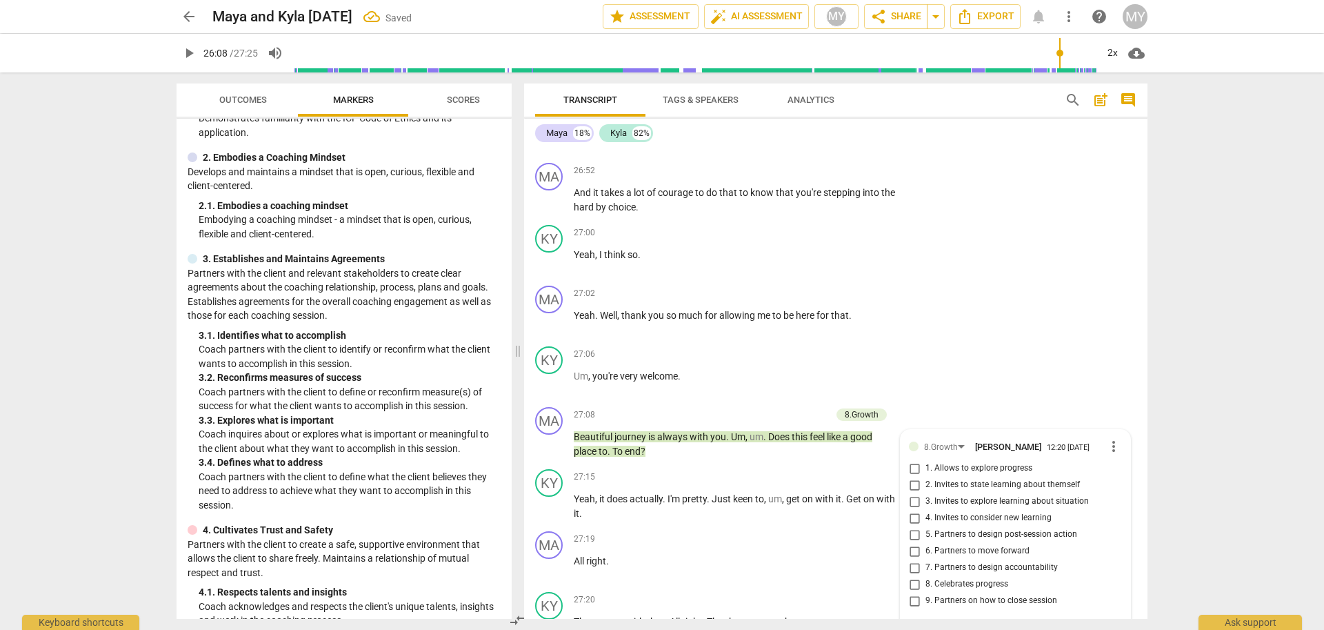
scroll to position [5552, 0]
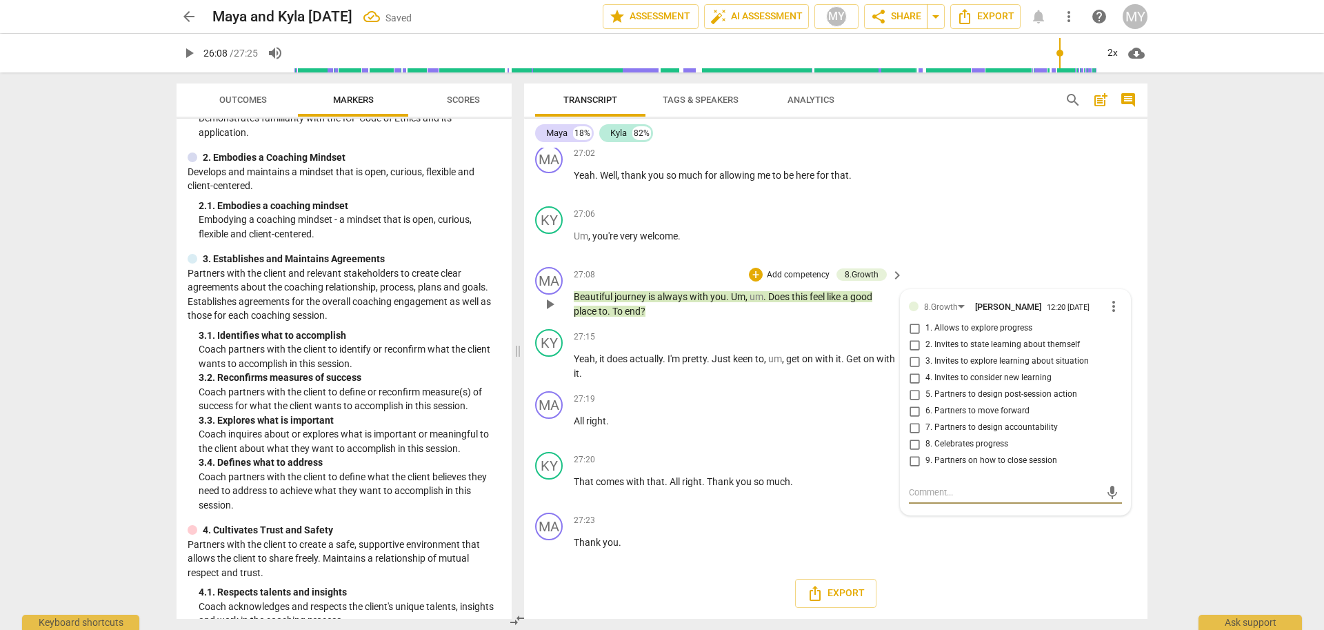
click at [910, 460] on input "9. Partners on how to close session" at bounding box center [914, 460] width 22 height 17
checkbox input "true"
click at [465, 100] on span "Scores" at bounding box center [463, 99] width 33 height 10
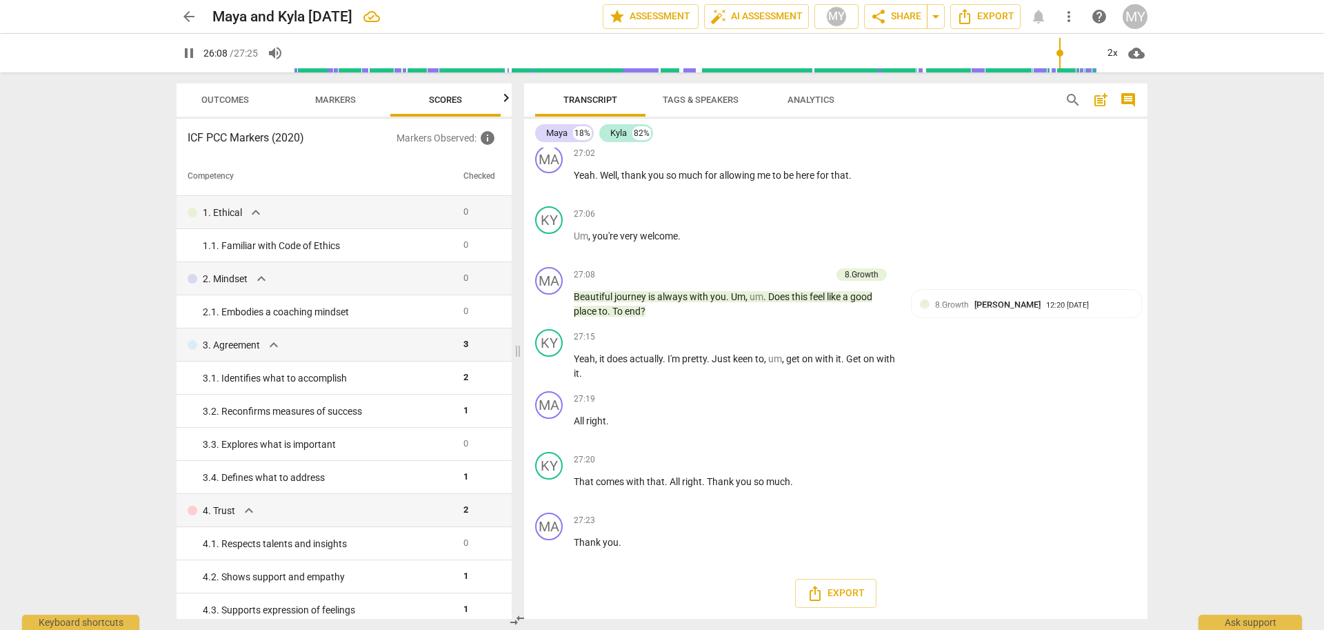
scroll to position [5076, 0]
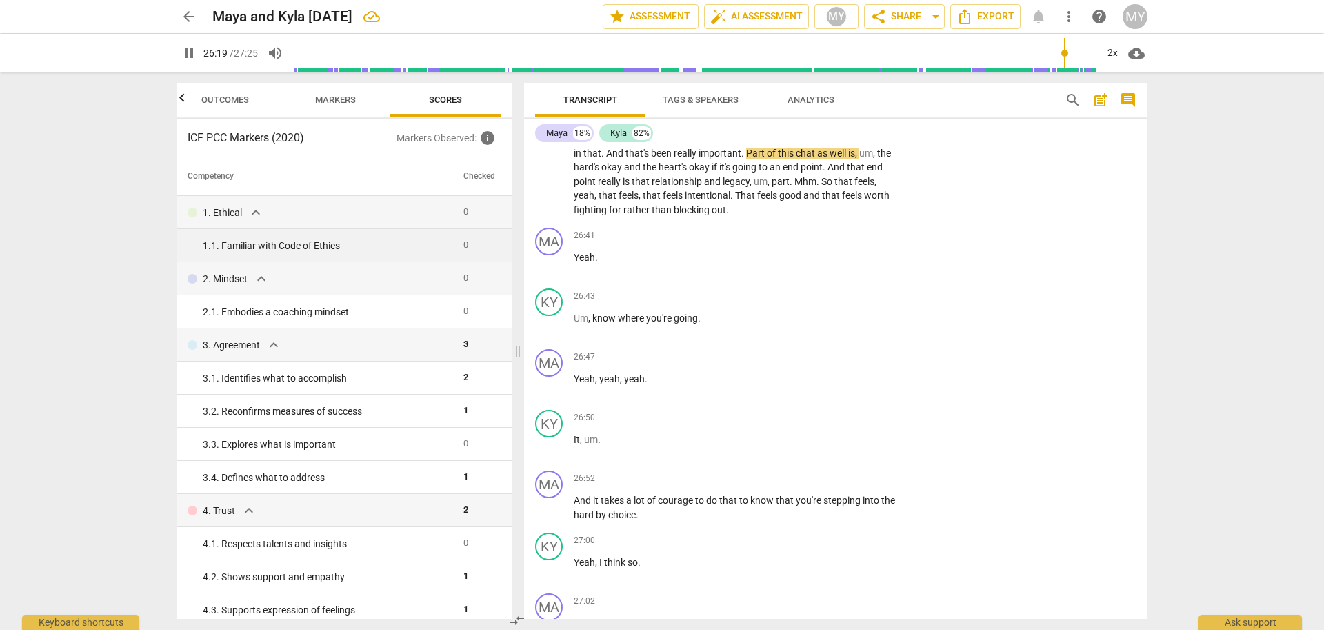
click at [369, 243] on div "1. 1. Familiar with Code of Ethics" at bounding box center [328, 246] width 250 height 14
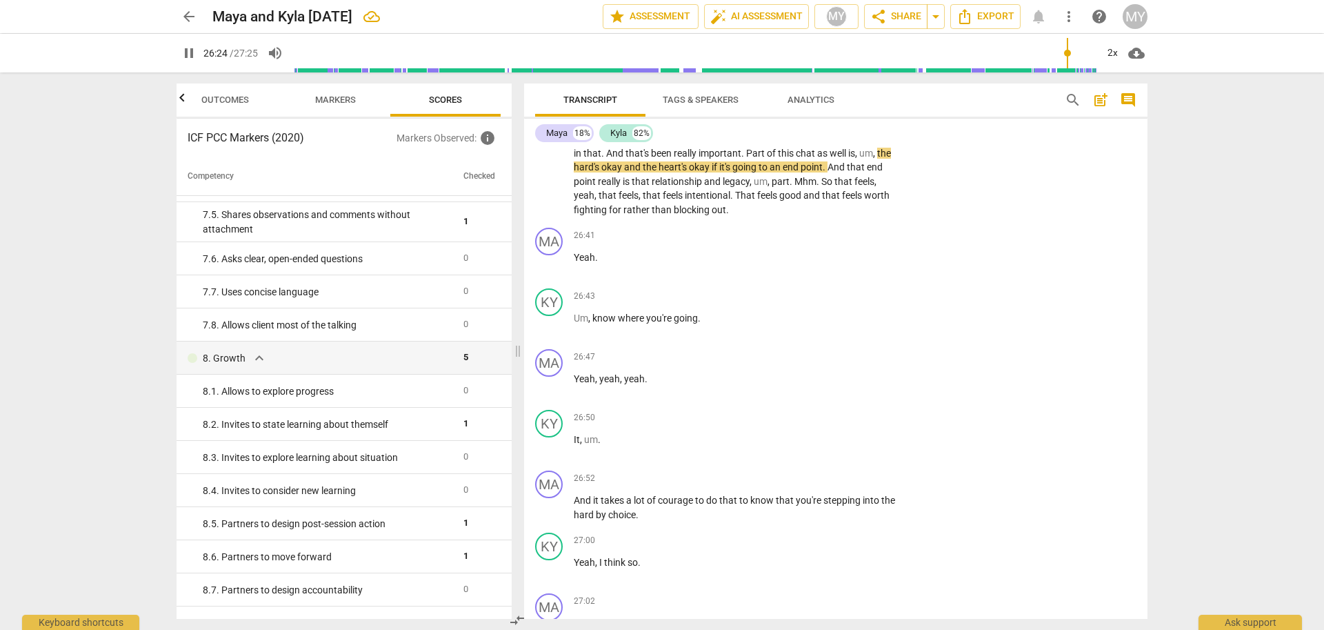
scroll to position [1140, 0]
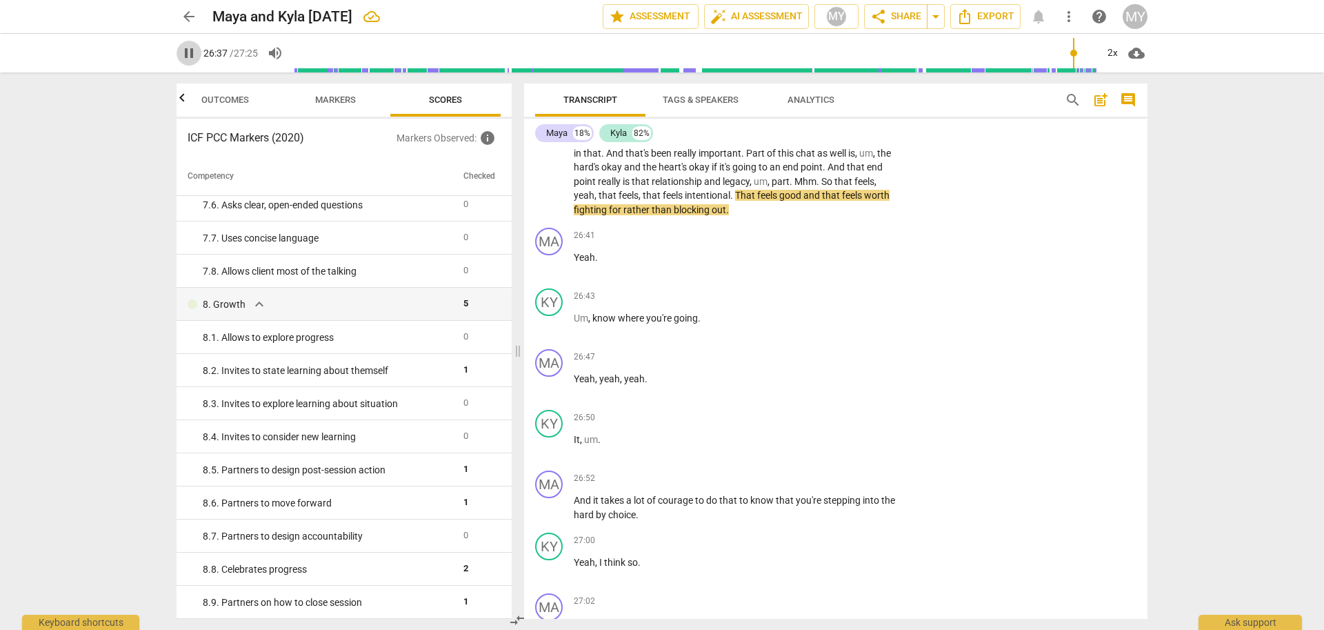
click at [191, 56] on span "pause" at bounding box center [189, 53] width 17 height 17
type input "1598"
click at [391, 439] on div "8. 4. Invites to consider new learning" at bounding box center [328, 437] width 250 height 14
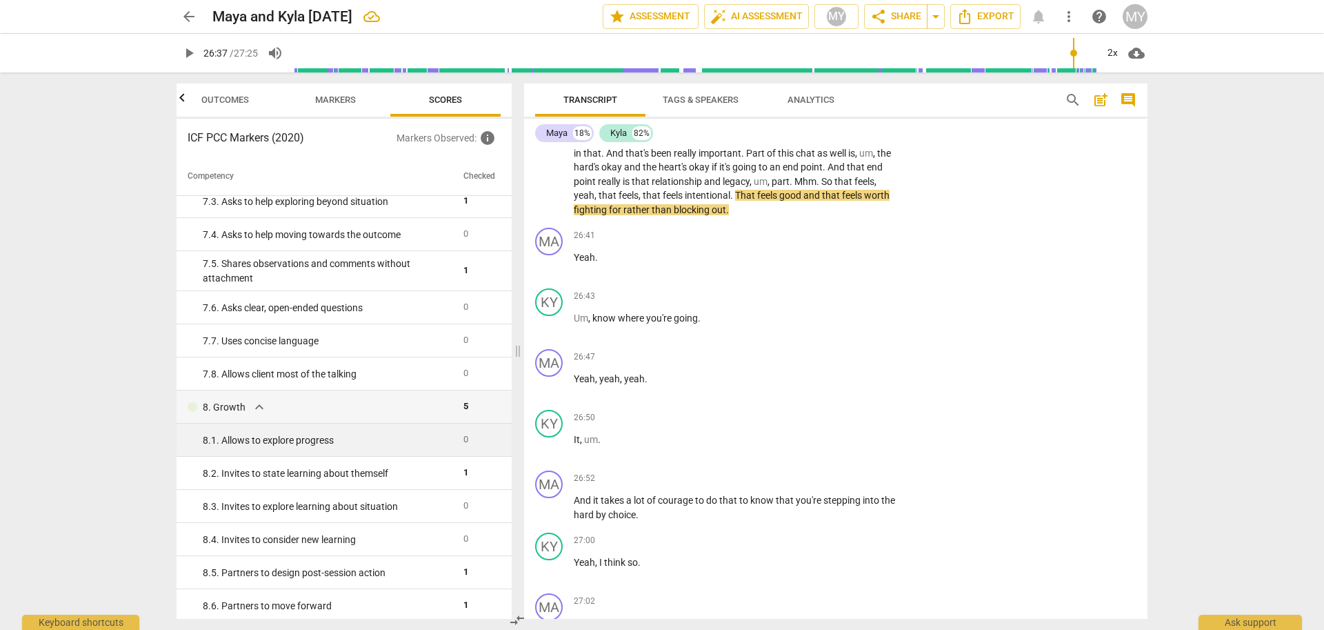
scroll to position [1033, 0]
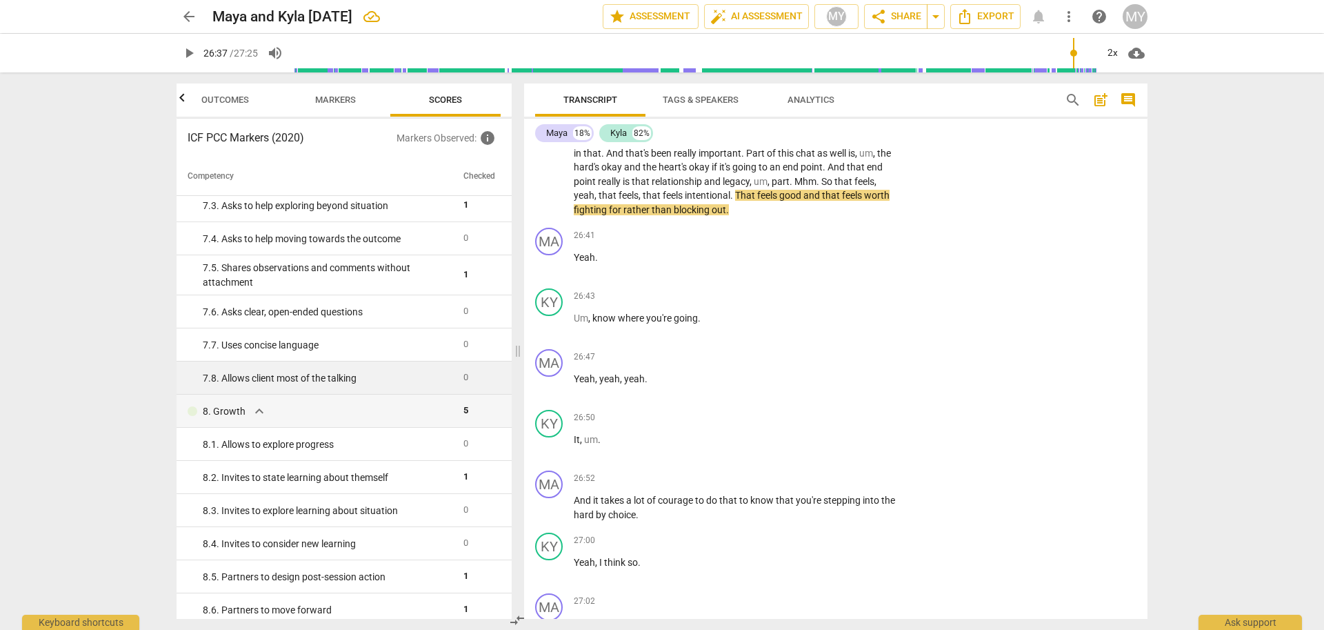
click at [305, 370] on td "7. 8. Allows client most of the talking" at bounding box center [317, 377] width 281 height 33
click at [850, 485] on p "Add competency" at bounding box center [854, 478] width 66 height 12
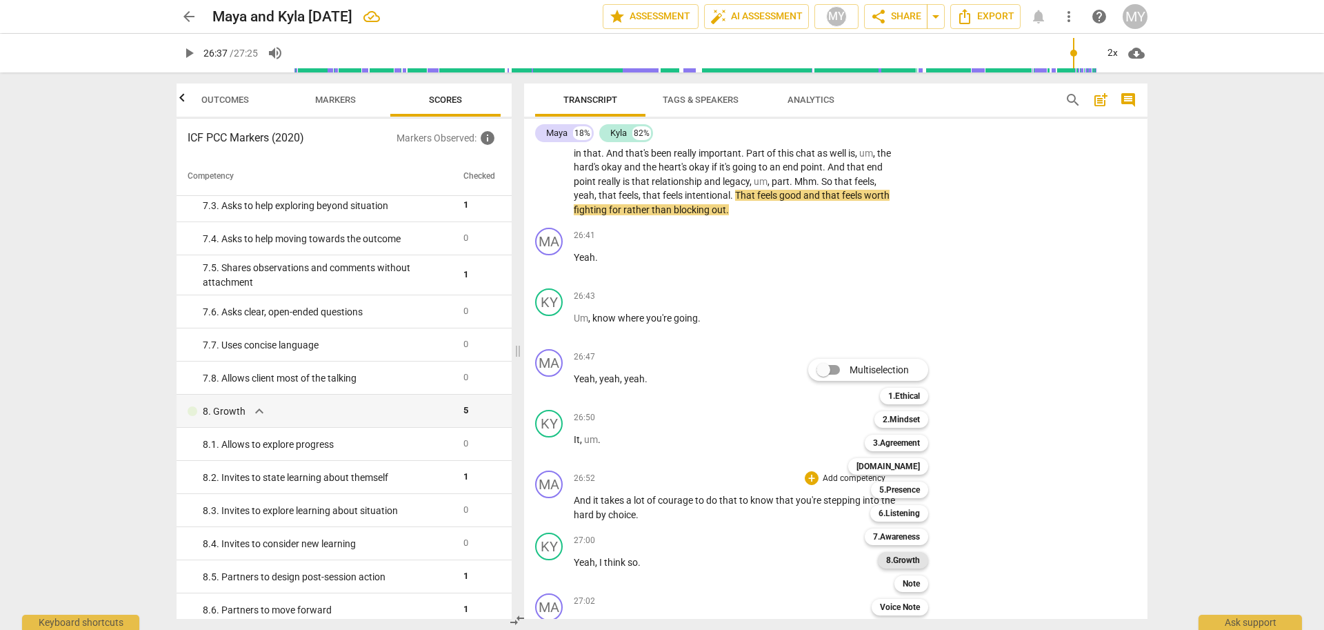
click at [907, 567] on b "8.Growth" at bounding box center [903, 560] width 34 height 17
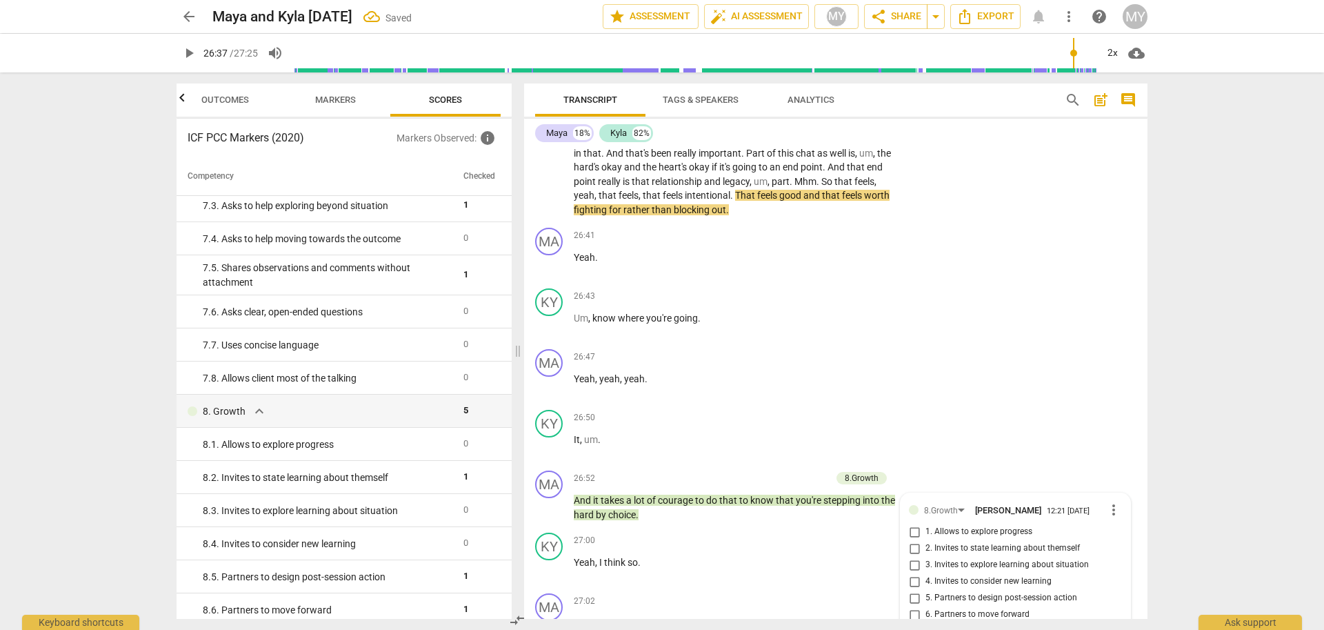
scroll to position [5417, 0]
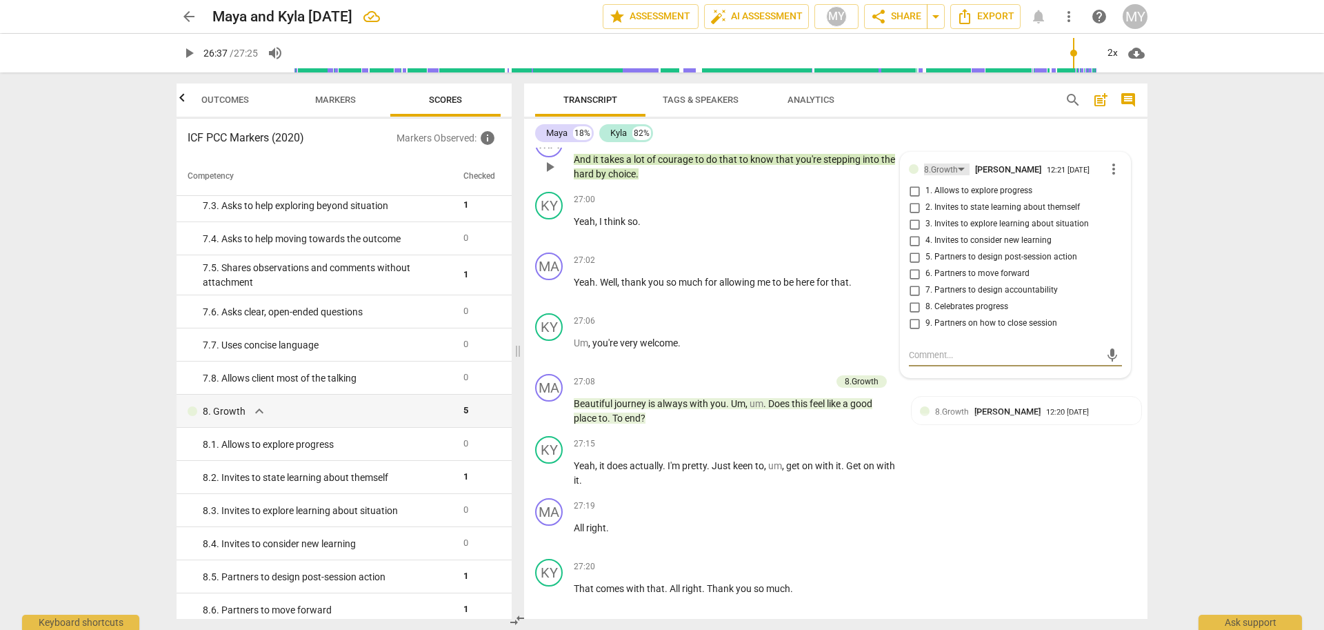
click at [936, 177] on div "8.Growth" at bounding box center [941, 169] width 34 height 13
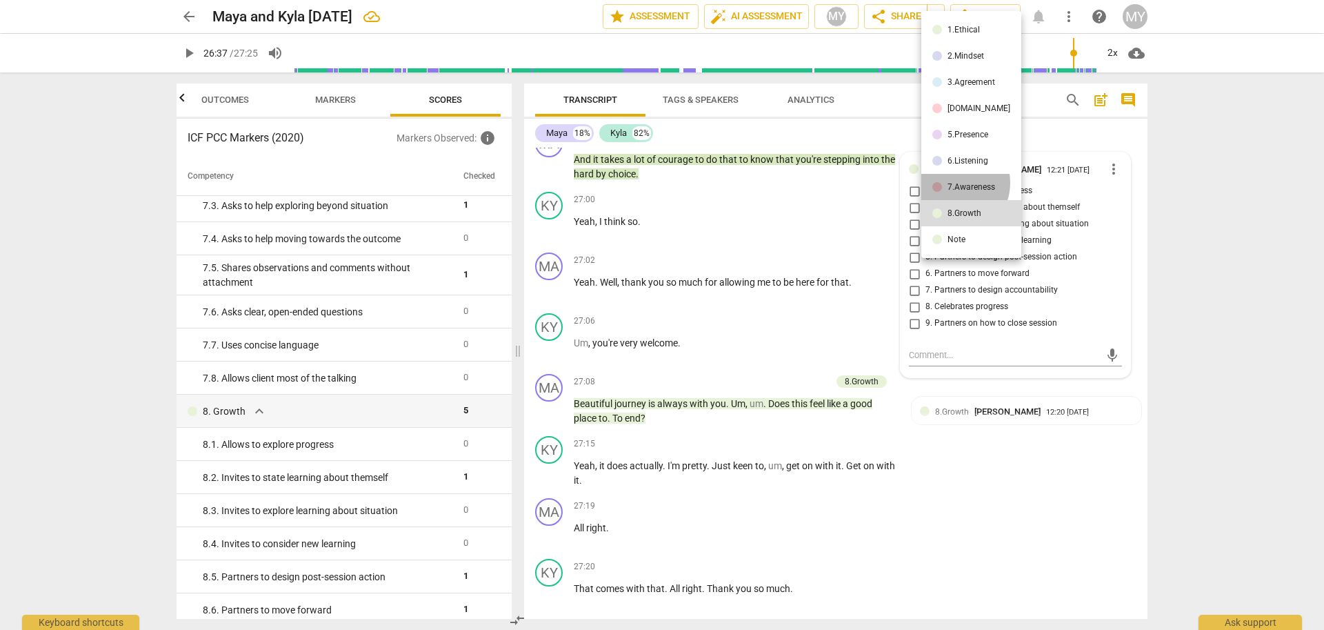
click at [952, 183] on div "7.Awareness" at bounding box center [971, 187] width 48 height 8
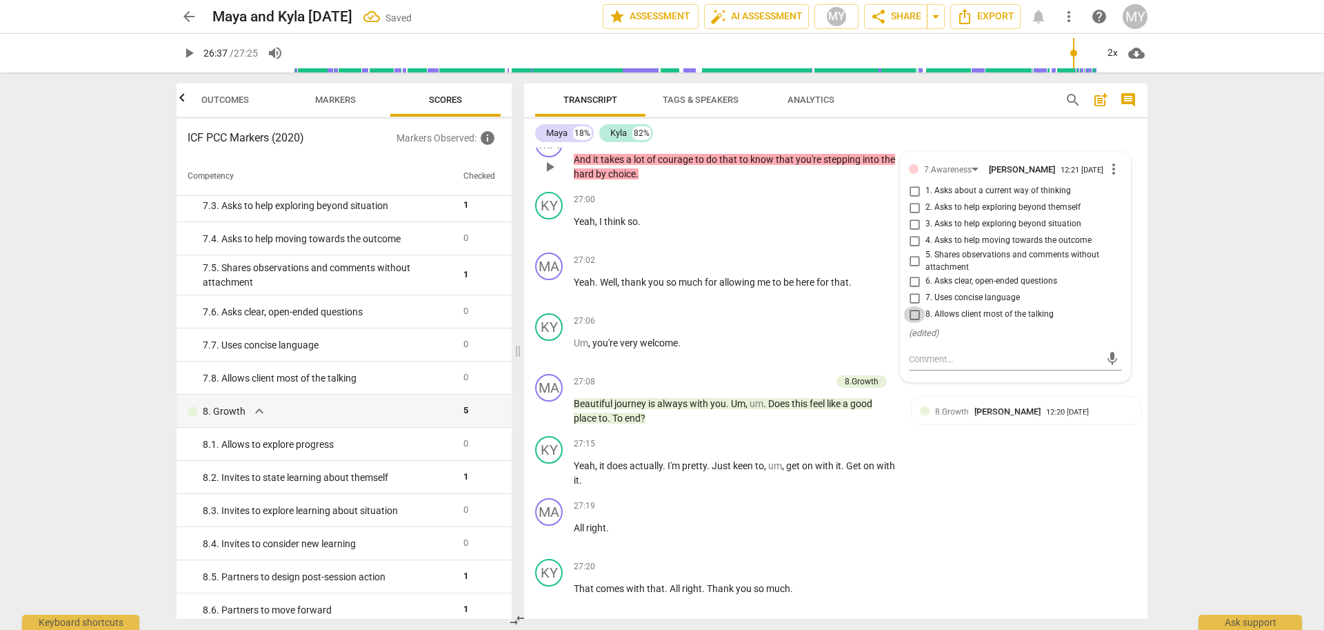
click at [915, 323] on input "8. Allows client most of the talking" at bounding box center [914, 314] width 22 height 17
checkbox input "true"
click at [396, 385] on td "7. 8. Allows client most of the talking" at bounding box center [317, 377] width 281 height 33
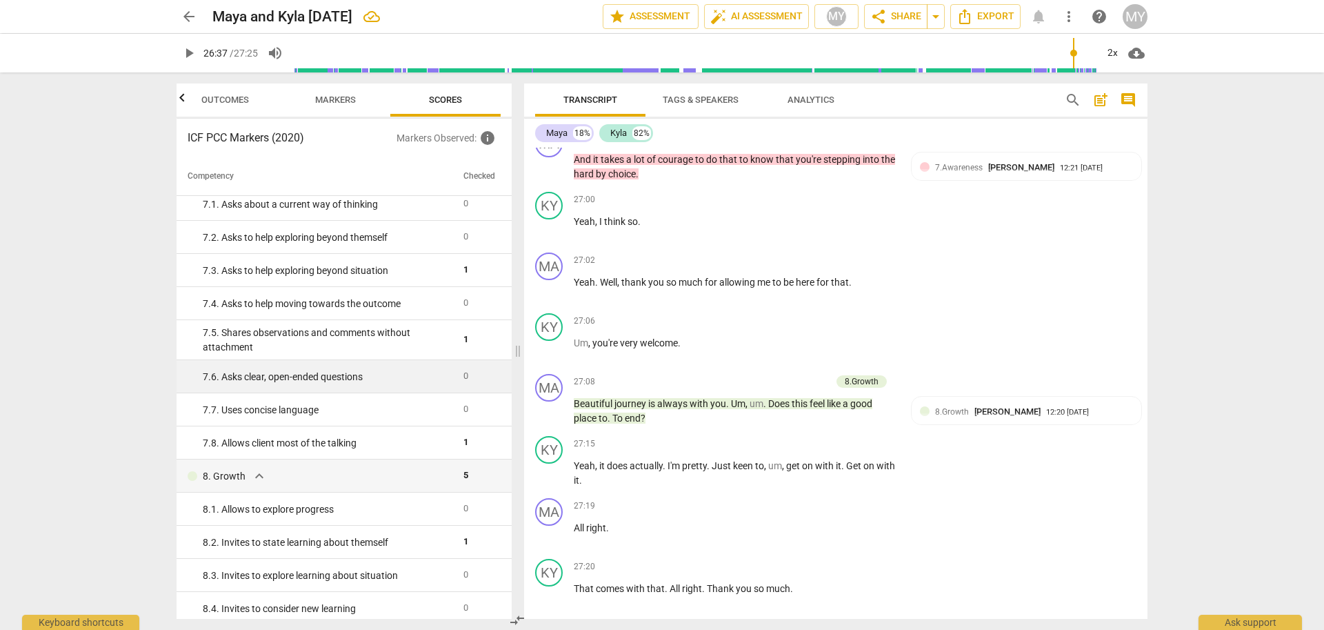
scroll to position [958, 0]
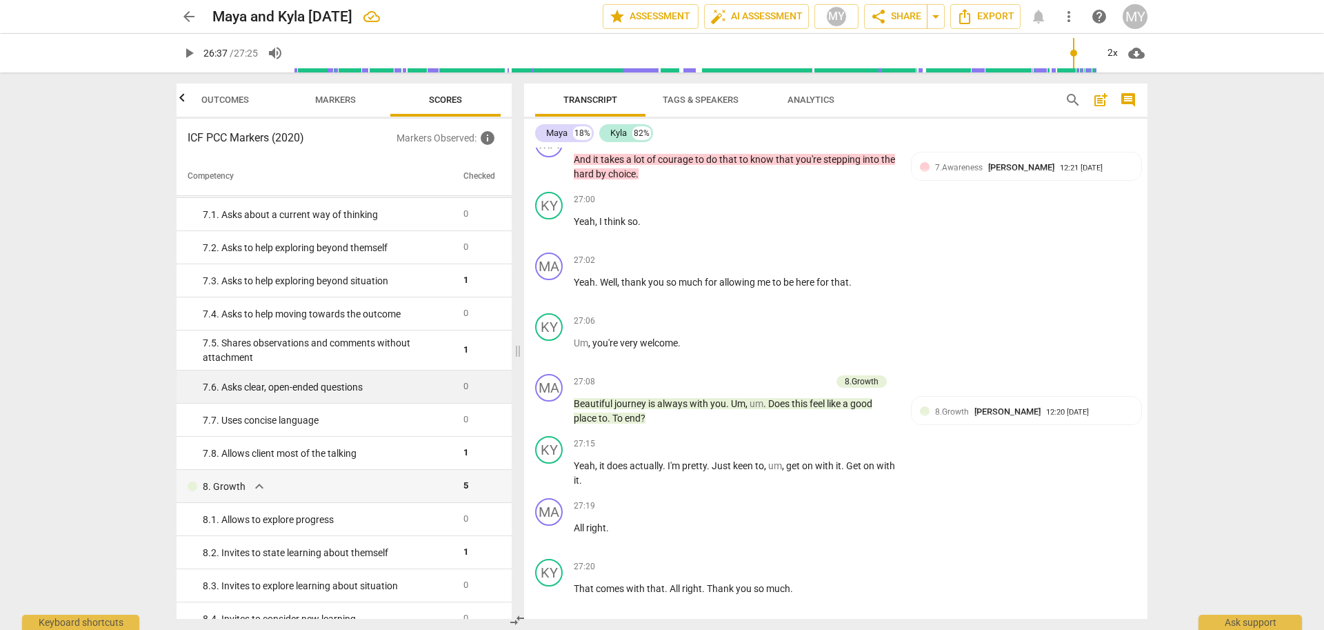
click at [402, 383] on div "7. 6. Asks clear, open-ended questions" at bounding box center [328, 387] width 250 height 14
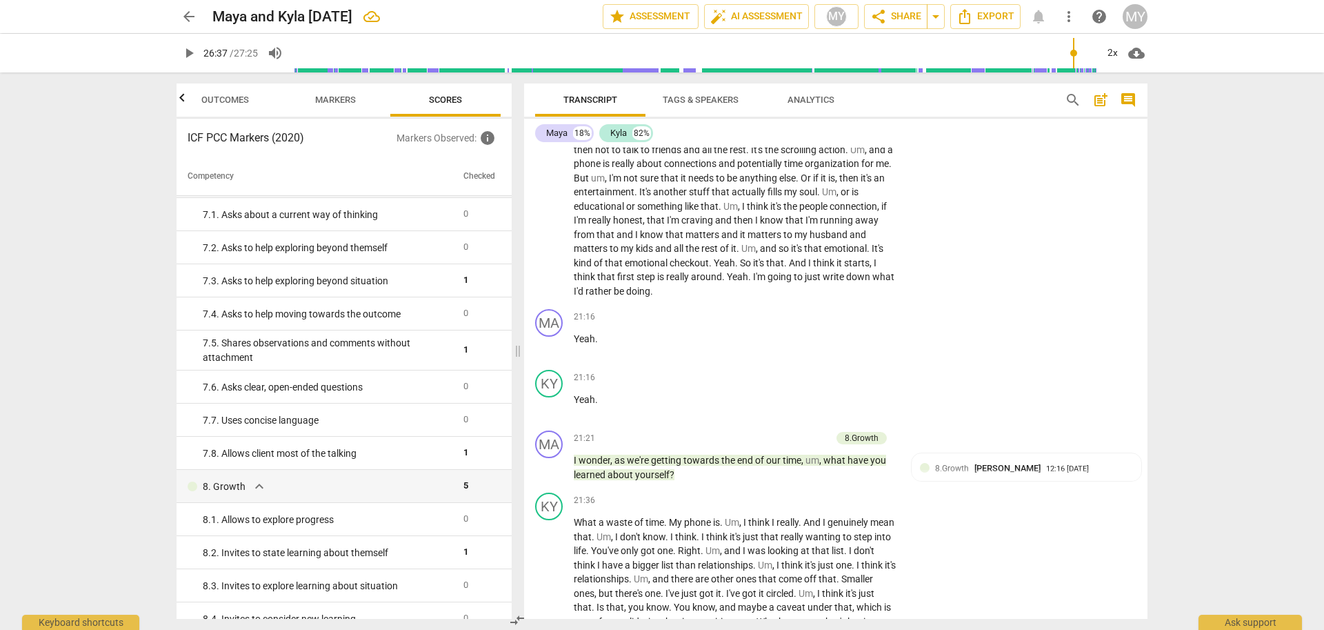
scroll to position [3693, 0]
click at [745, 463] on span "end" at bounding box center [746, 457] width 18 height 11
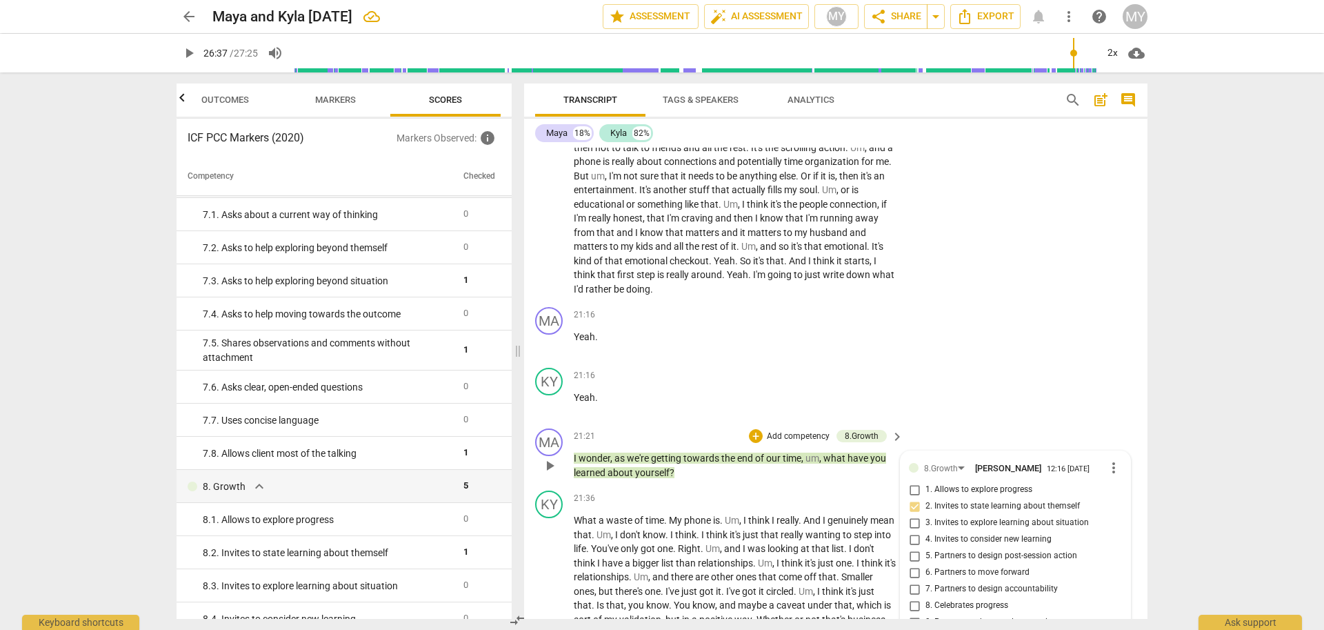
scroll to position [3992, 0]
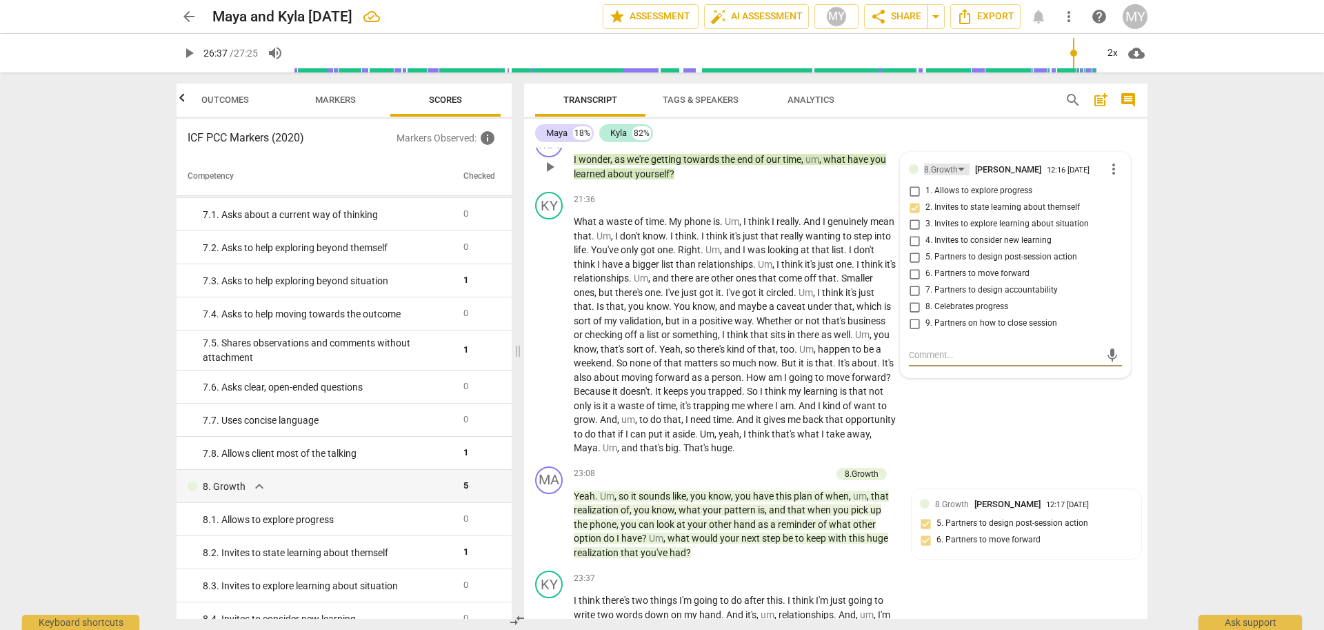
click at [939, 177] on div "8.Growth" at bounding box center [941, 169] width 34 height 13
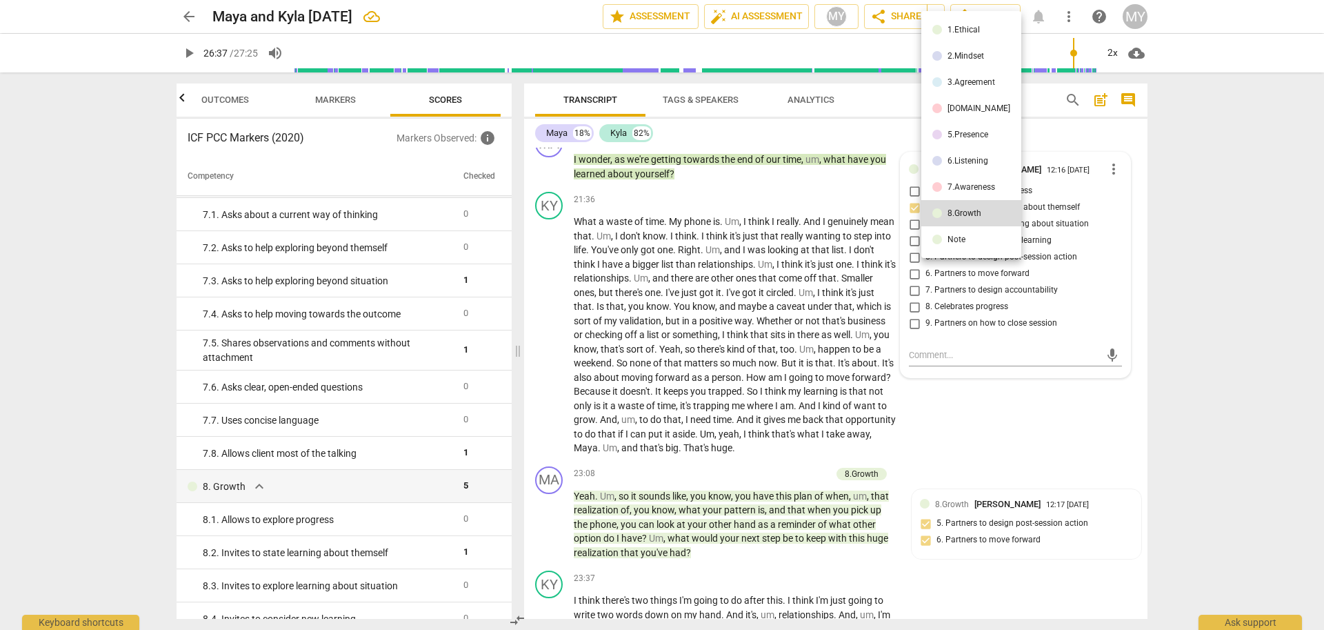
click at [944, 182] on li "7.Awareness" at bounding box center [971, 187] width 100 height 26
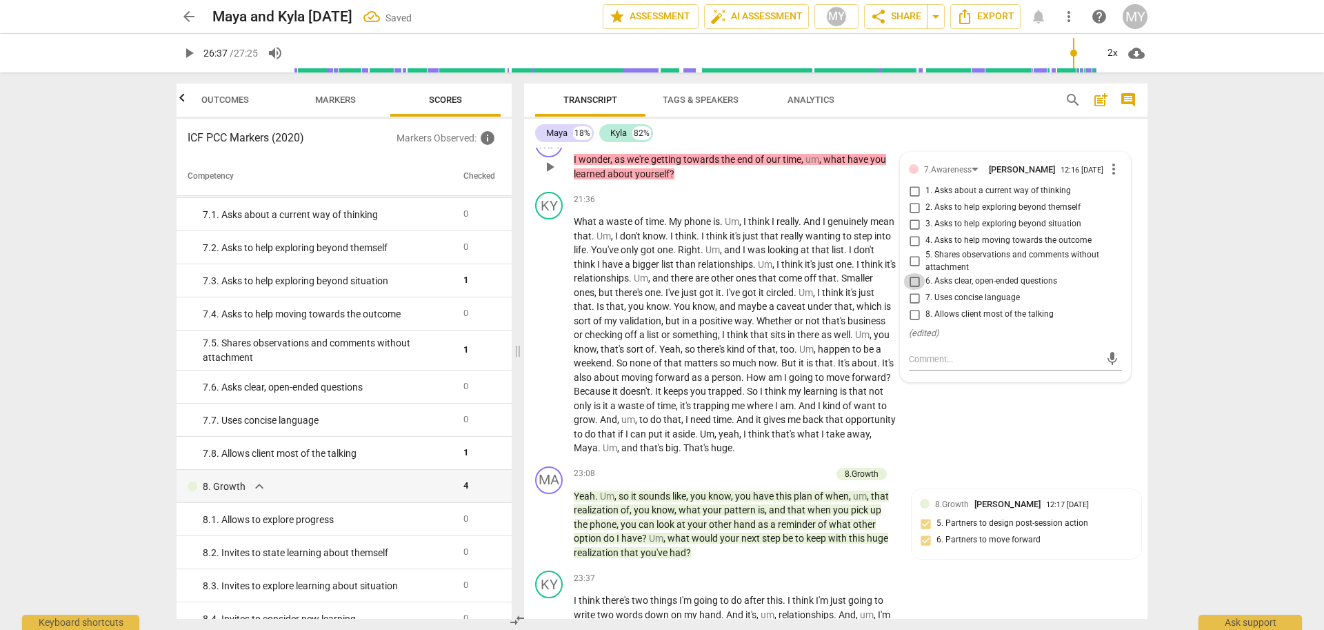
click at [914, 290] on input "6. Asks clear, open-ended questions" at bounding box center [914, 281] width 22 height 17
checkbox input "true"
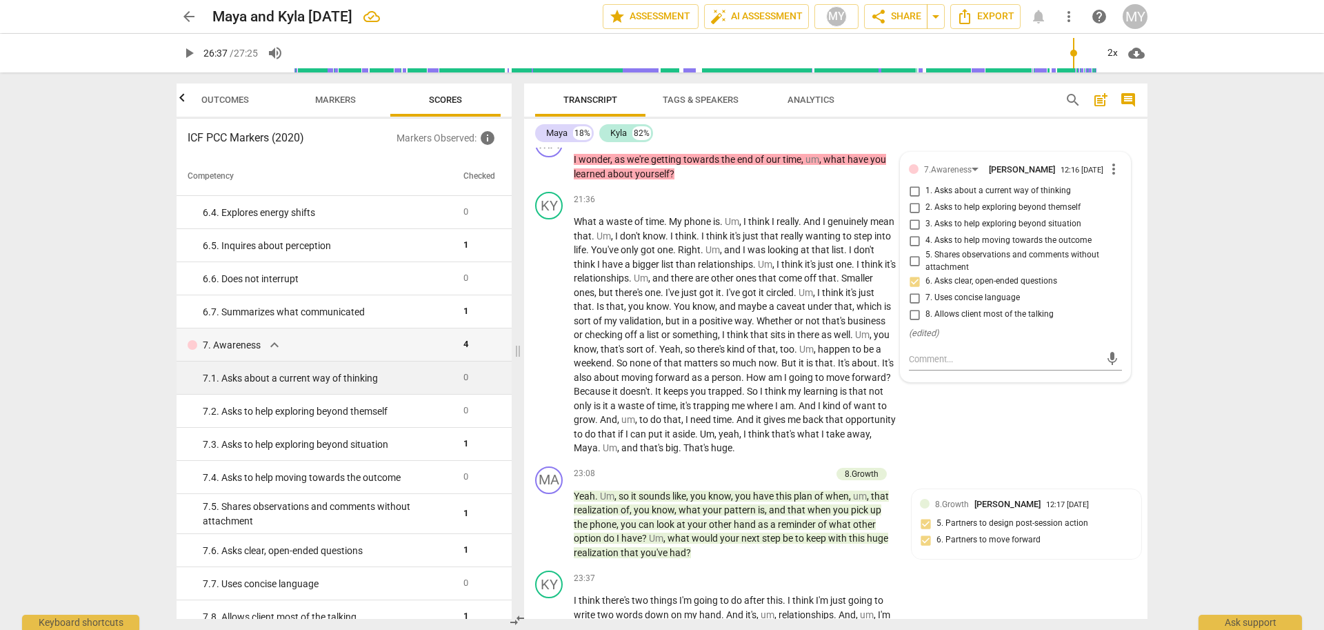
scroll to position [790, 0]
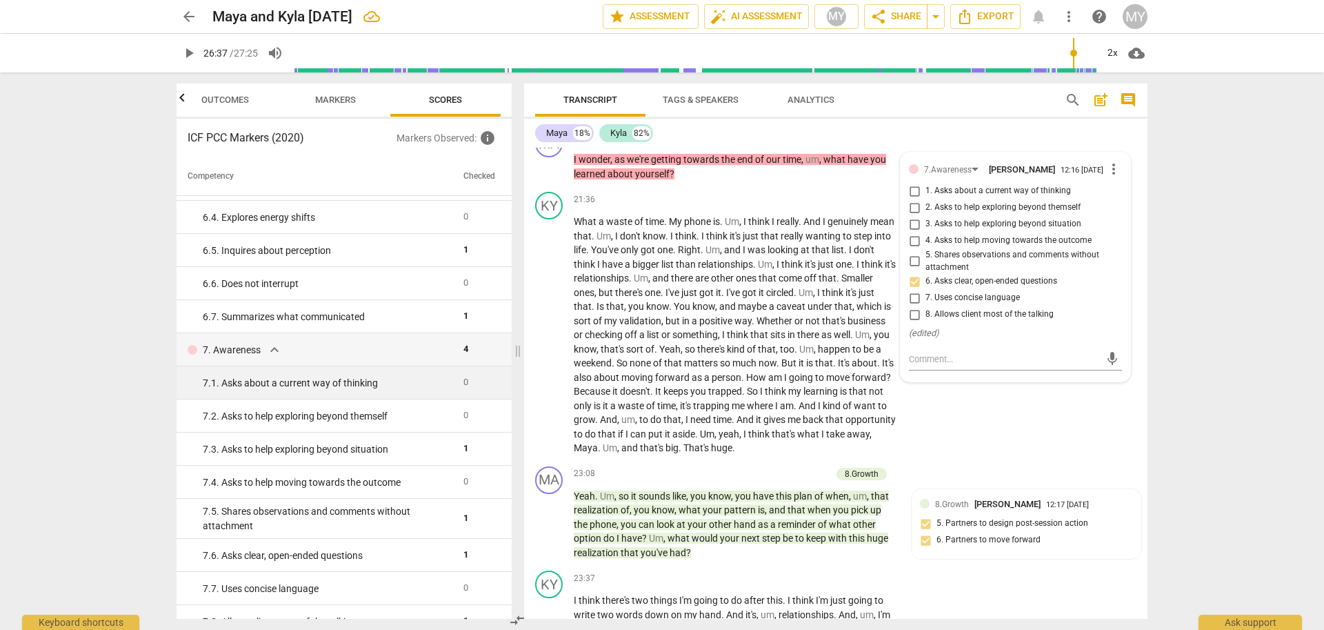
click at [383, 394] on td "7. 1. Asks about a current way of thinking" at bounding box center [317, 382] width 281 height 33
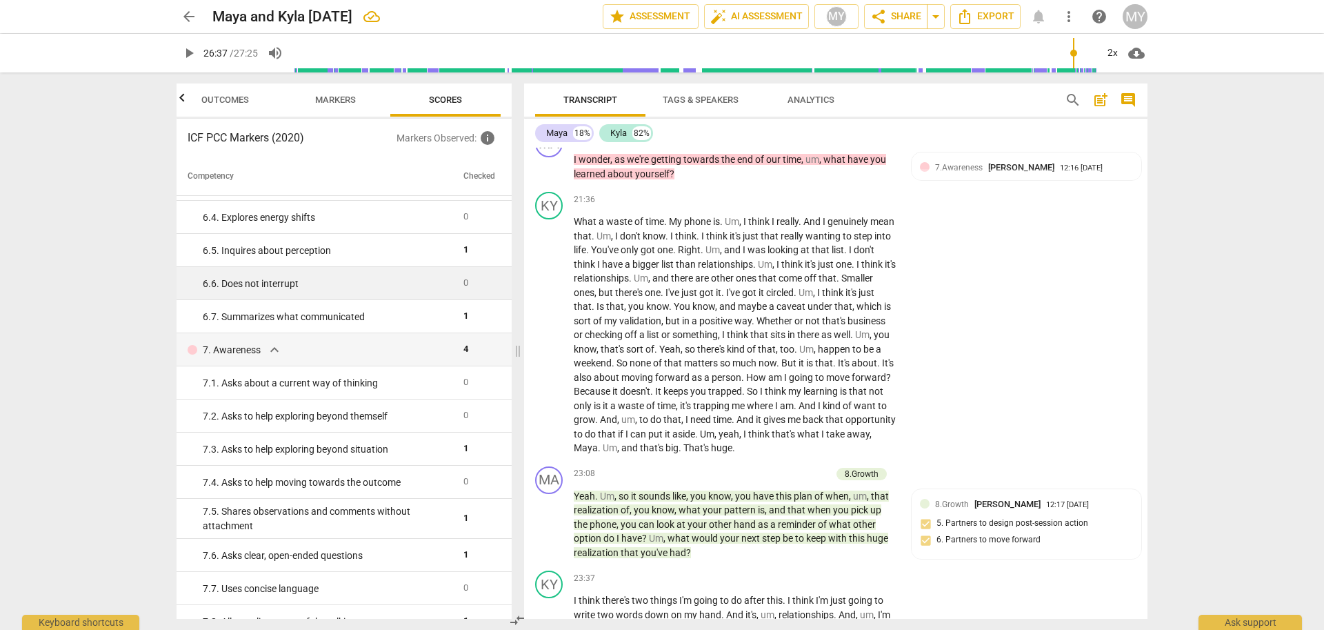
click at [388, 286] on div "6. 6. Does not interrupt" at bounding box center [328, 284] width 250 height 14
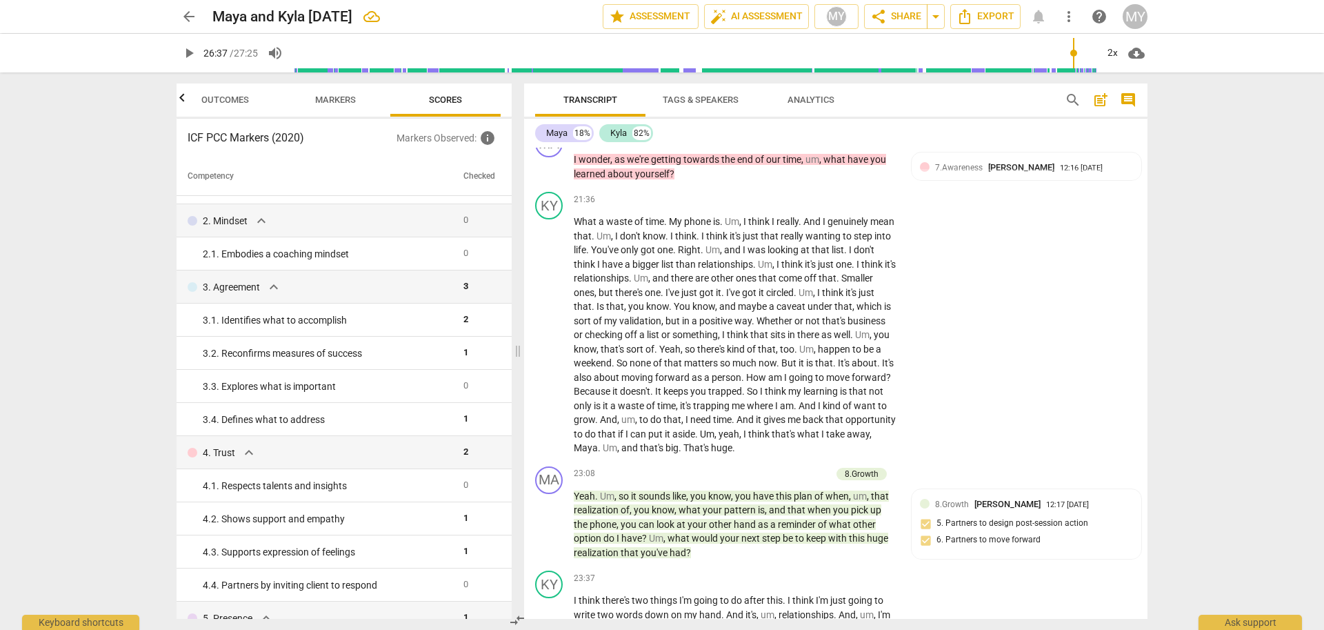
scroll to position [0, 0]
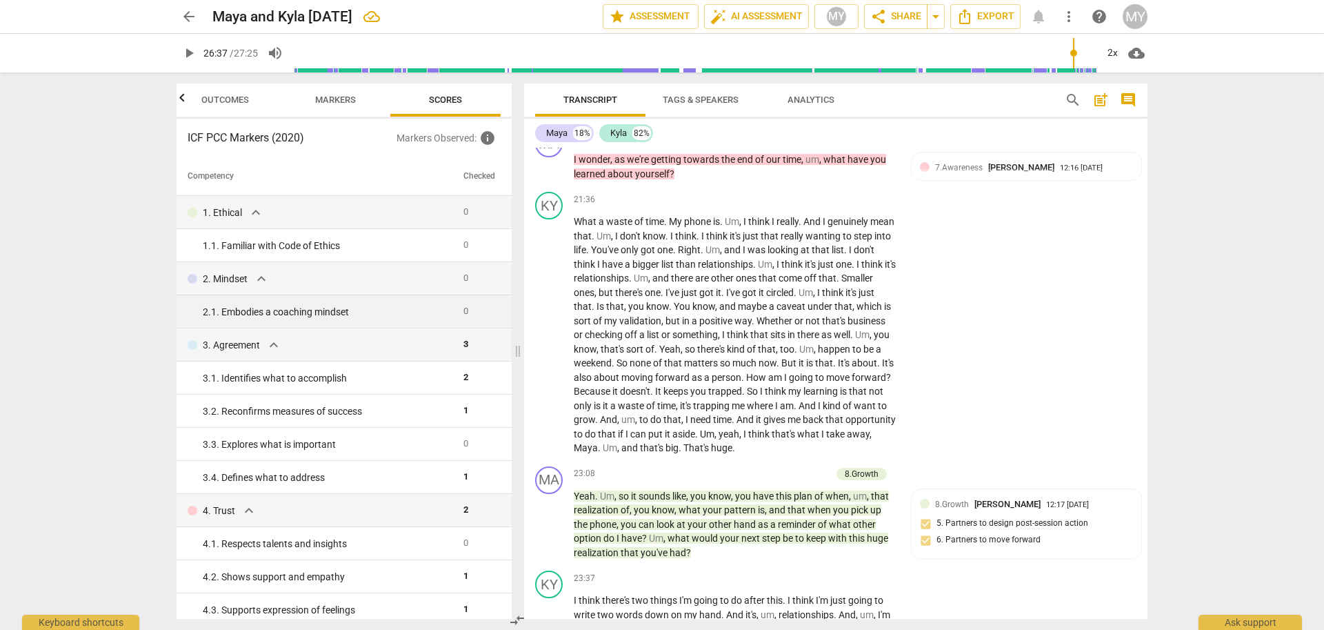
click at [297, 305] on div "2. 1. Embodies a coaching mindset" at bounding box center [328, 312] width 250 height 14
click at [427, 264] on td "2. Mindset expand_more" at bounding box center [317, 278] width 281 height 33
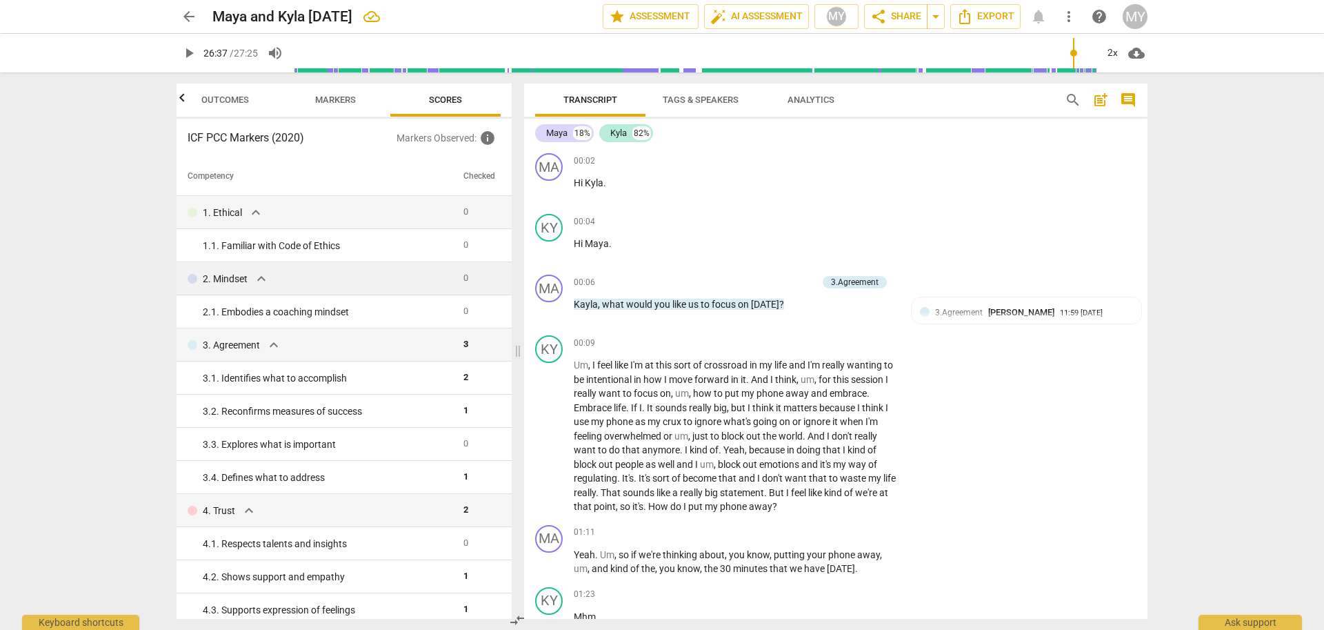
click at [263, 284] on span "expand_more" at bounding box center [261, 278] width 17 height 17
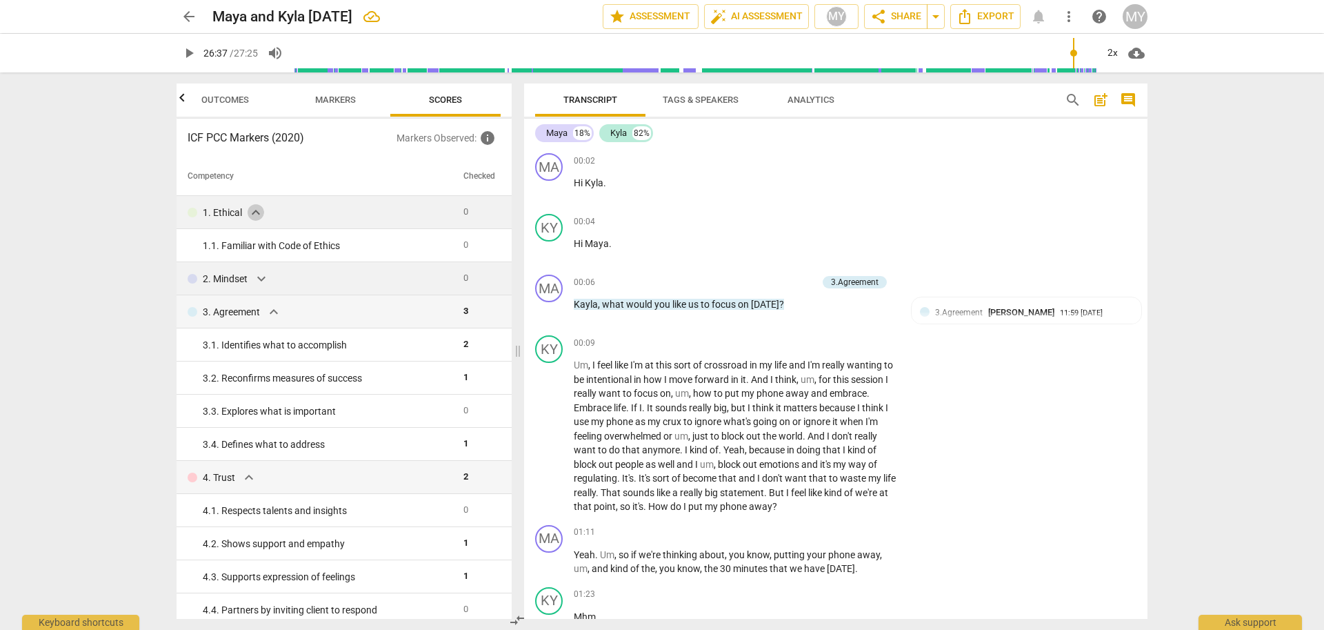
click at [263, 210] on span "expand_more" at bounding box center [256, 212] width 17 height 17
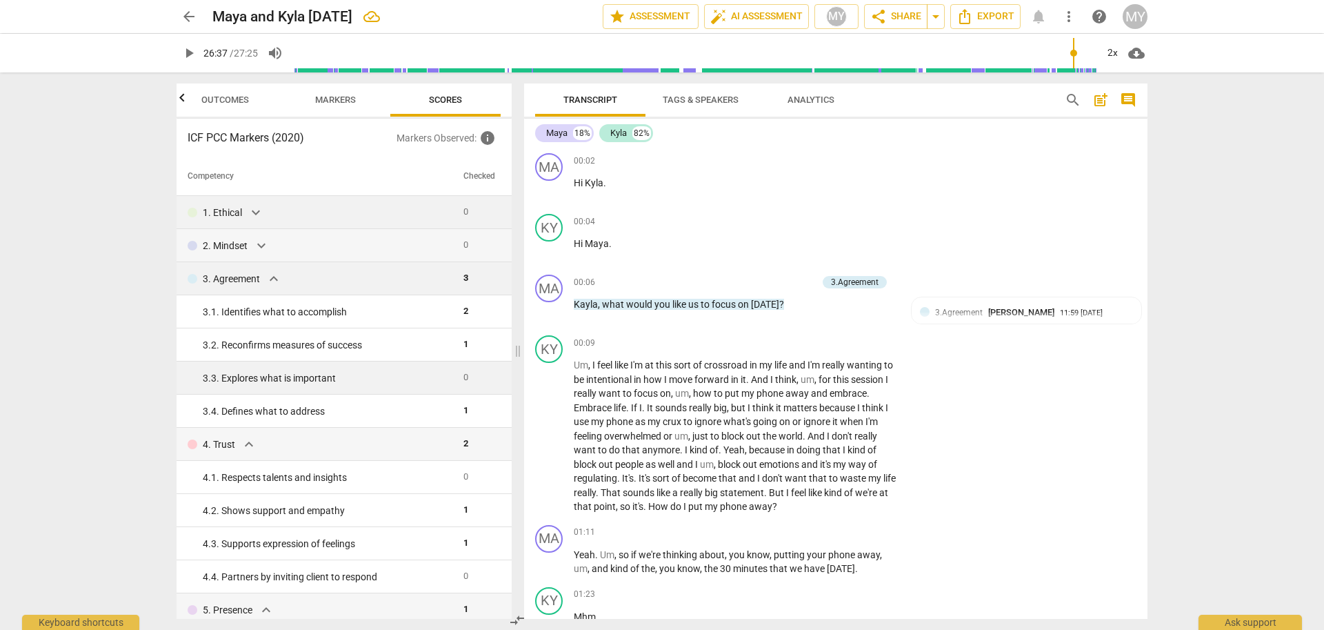
click at [292, 381] on div "3. 3. Explores what is important" at bounding box center [328, 378] width 250 height 14
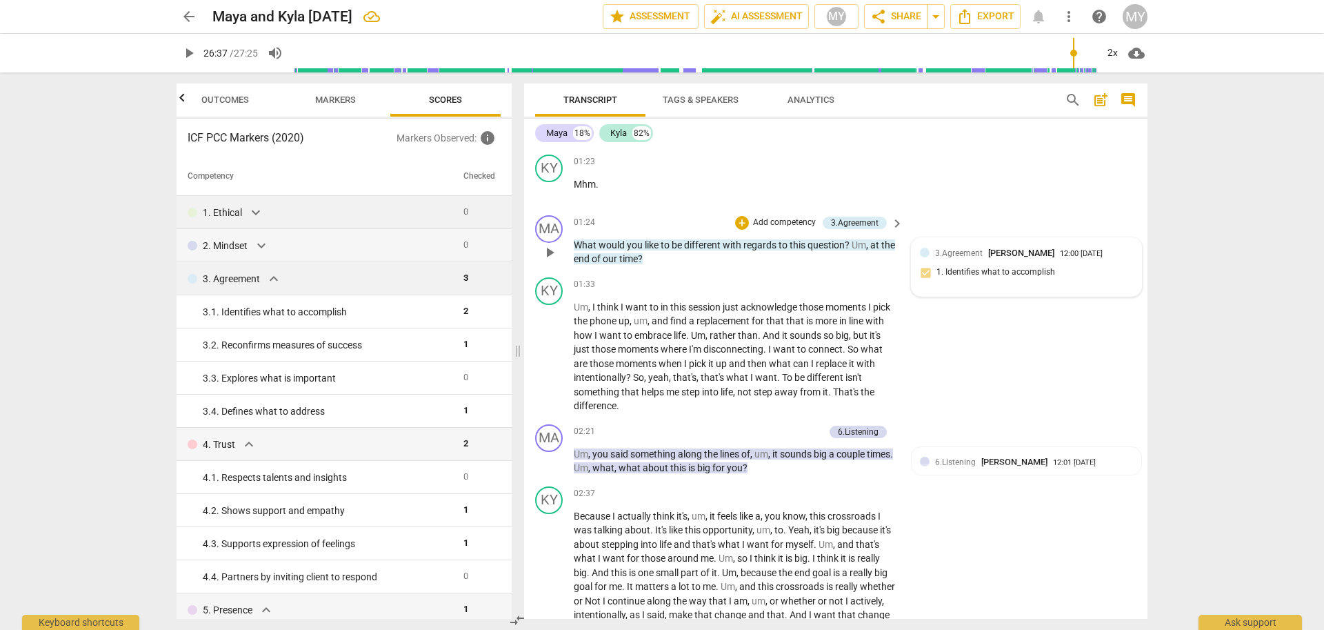
scroll to position [433, 0]
click at [272, 281] on span "expand_more" at bounding box center [273, 278] width 17 height 17
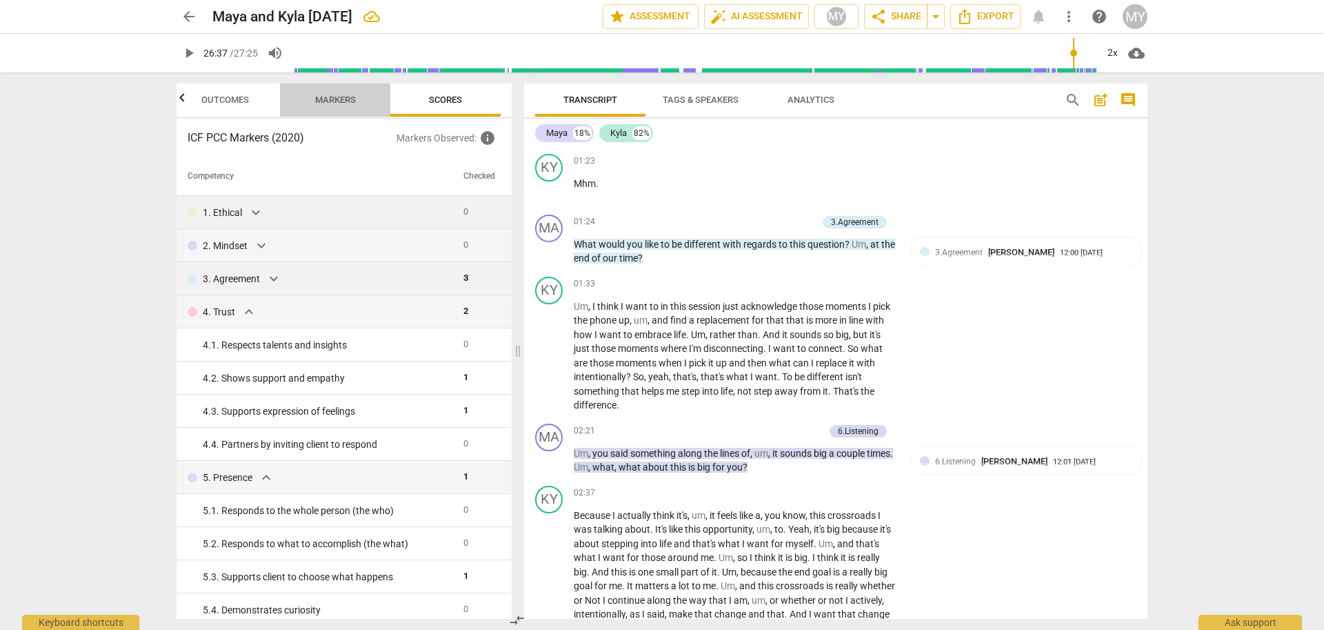
click at [334, 92] on span "Markers" at bounding box center [336, 100] width 74 height 19
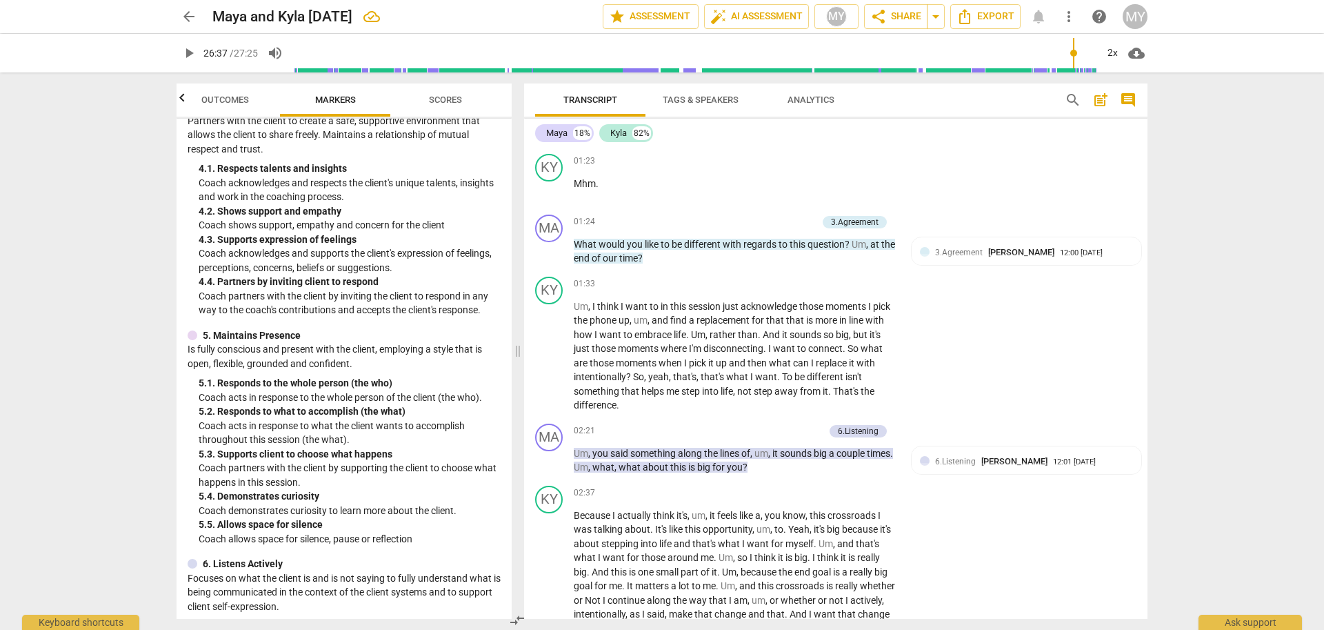
scroll to position [545, 0]
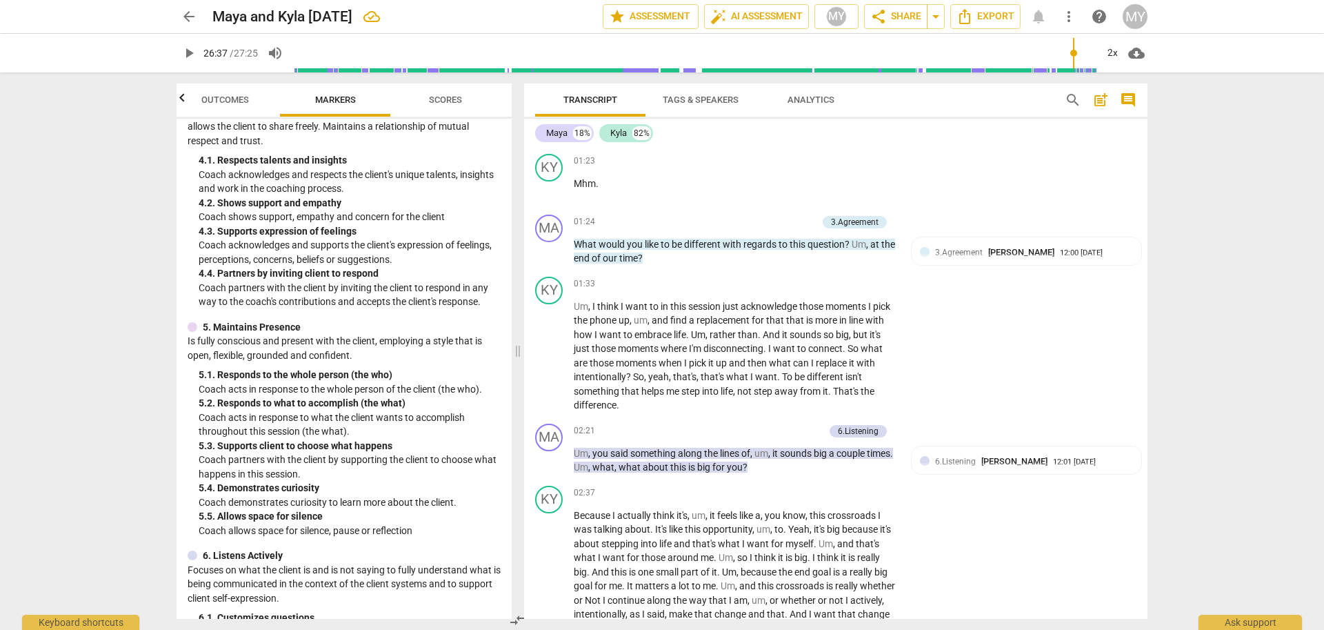
type input "1598"
